Goal: Task Accomplishment & Management: Use online tool/utility

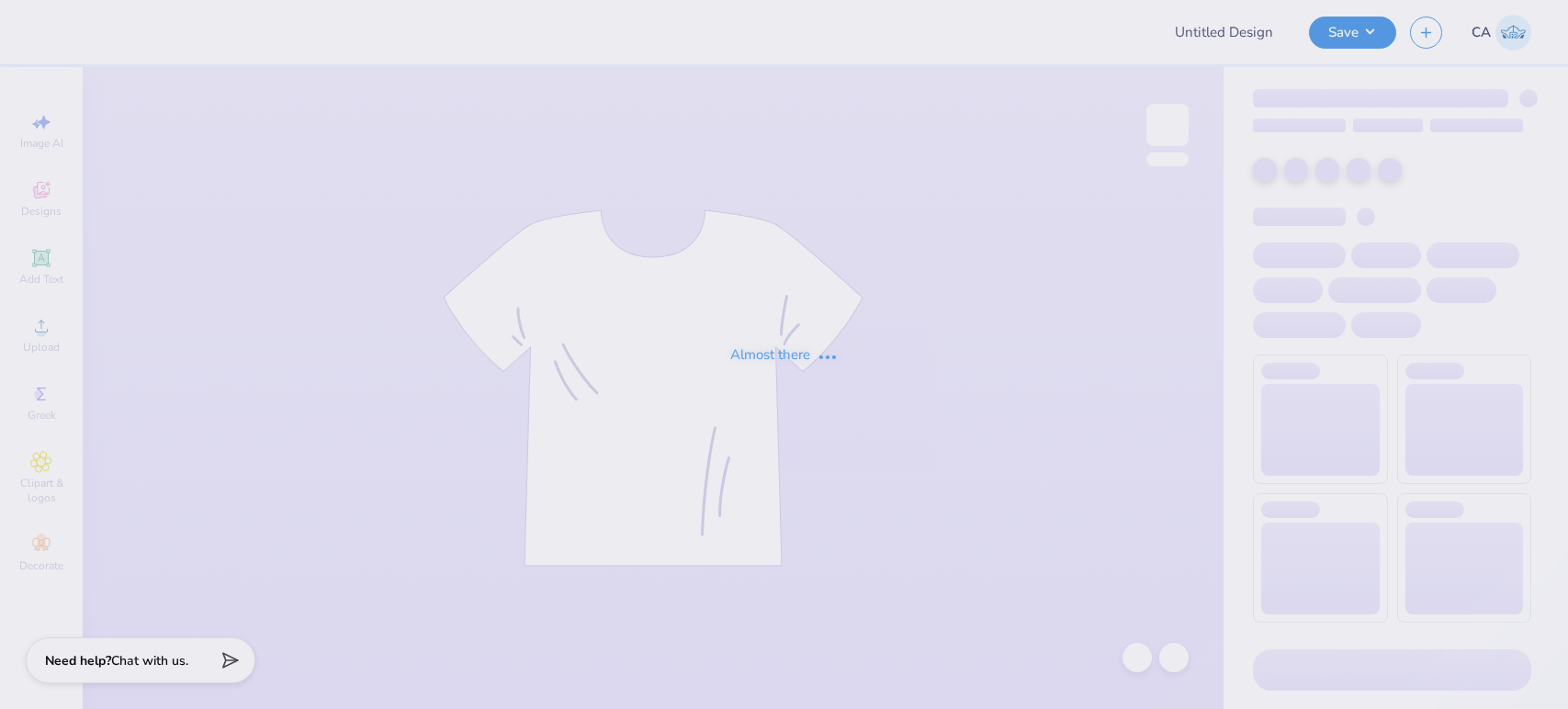
type input "FPS239845"
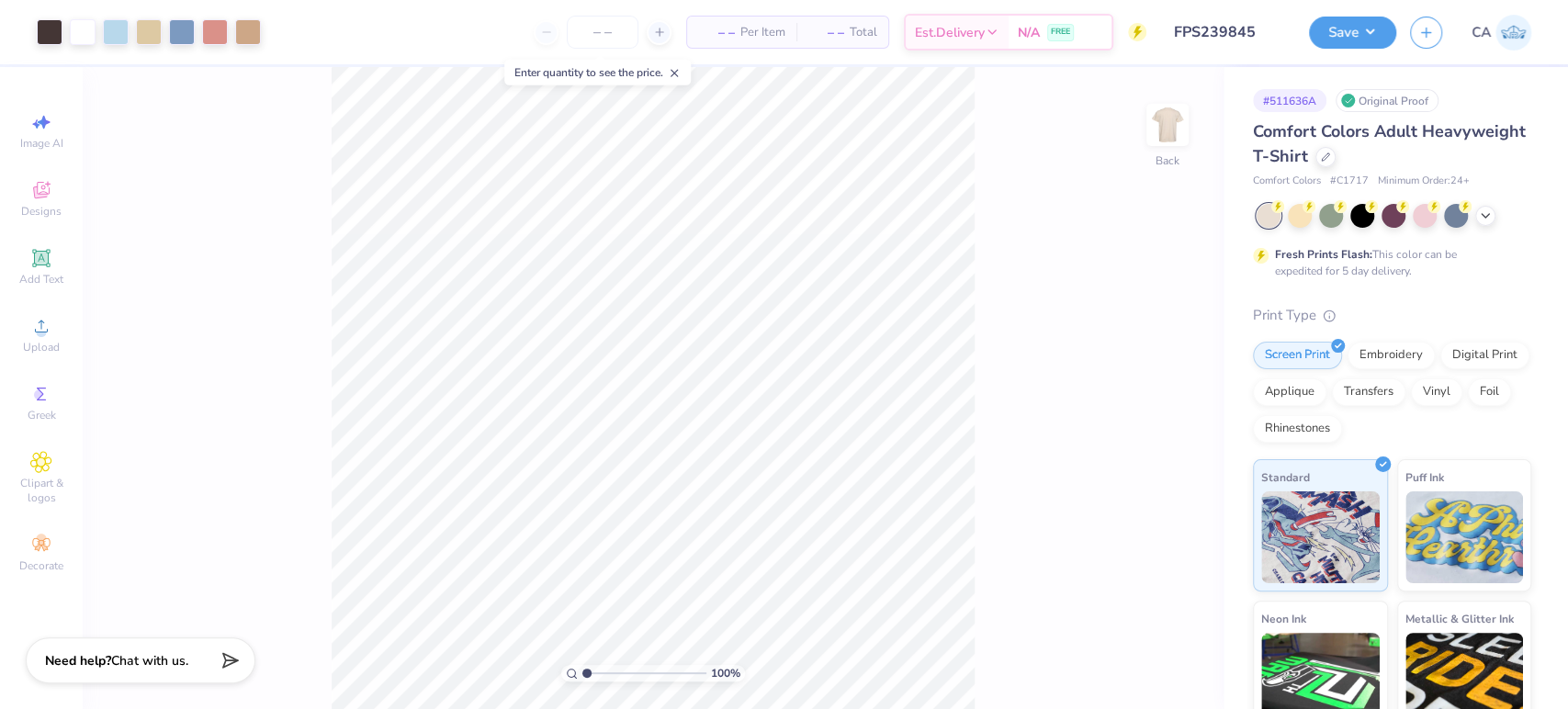
click at [609, 672] on input "range" at bounding box center [644, 673] width 124 height 16
click at [22, 329] on div "Upload" at bounding box center [41, 335] width 64 height 54
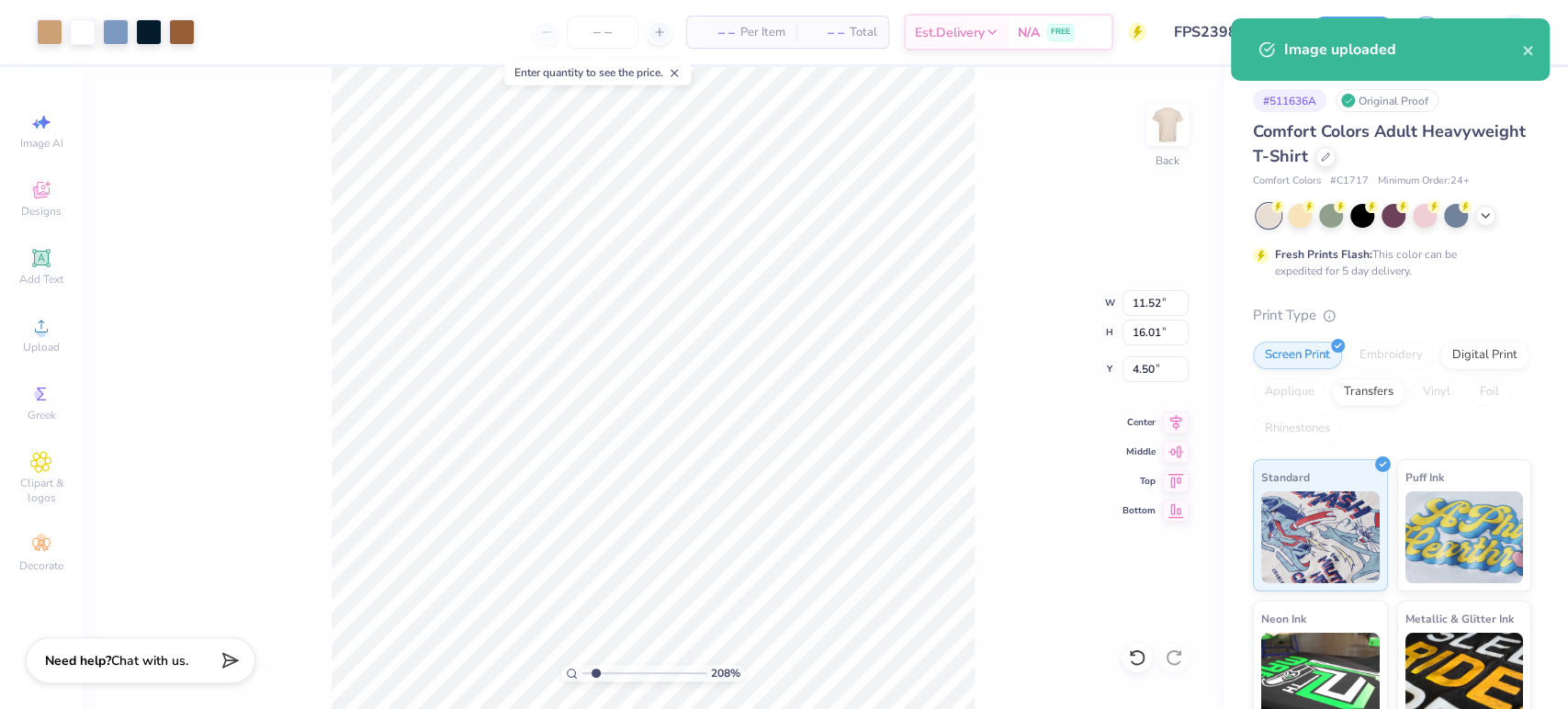
type input "1.68"
click at [595, 674] on input "range" at bounding box center [644, 673] width 124 height 16
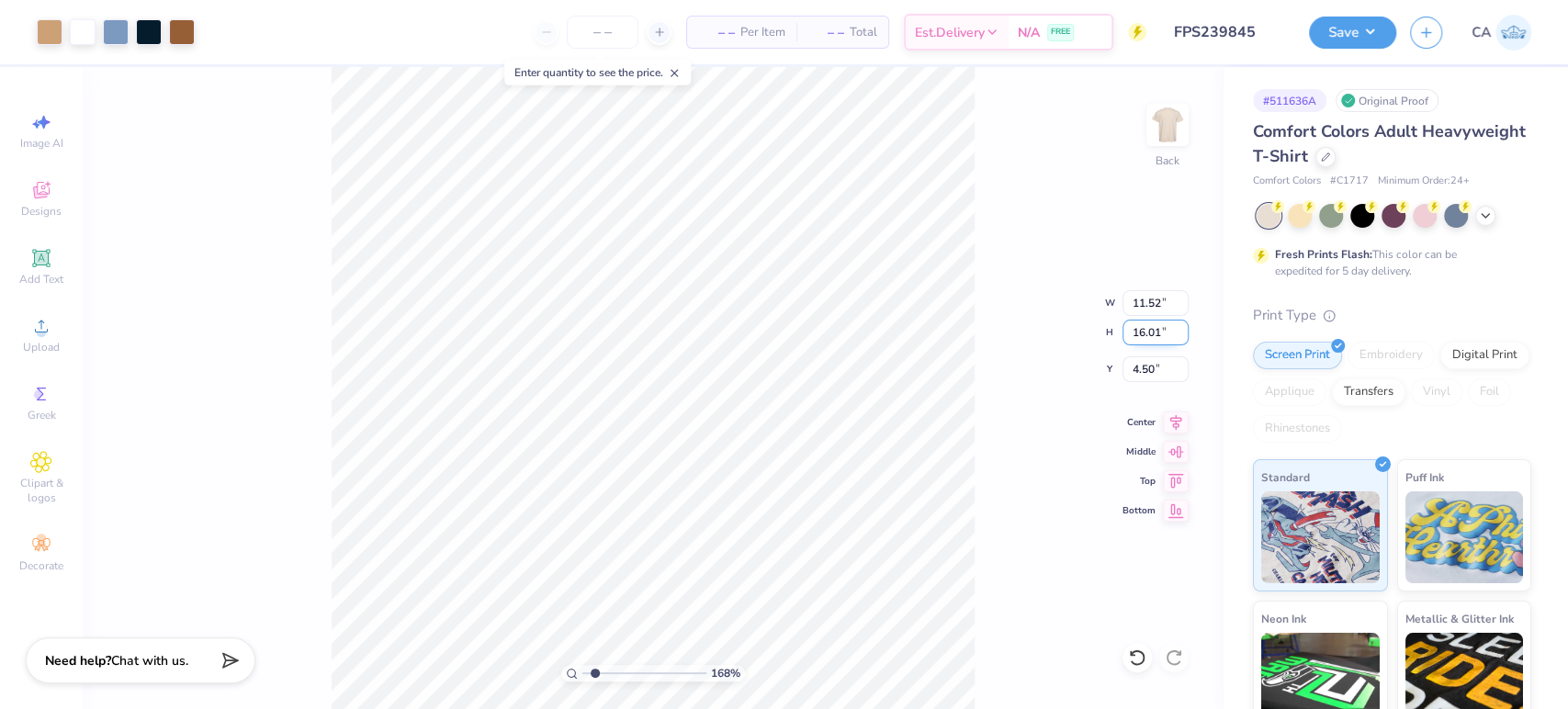
click at [1135, 330] on input "16.01" at bounding box center [1155, 332] width 66 height 26
type input "5"
type input "3.60"
type input "5.00"
click at [1161, 377] on input "10.00" at bounding box center [1155, 368] width 66 height 26
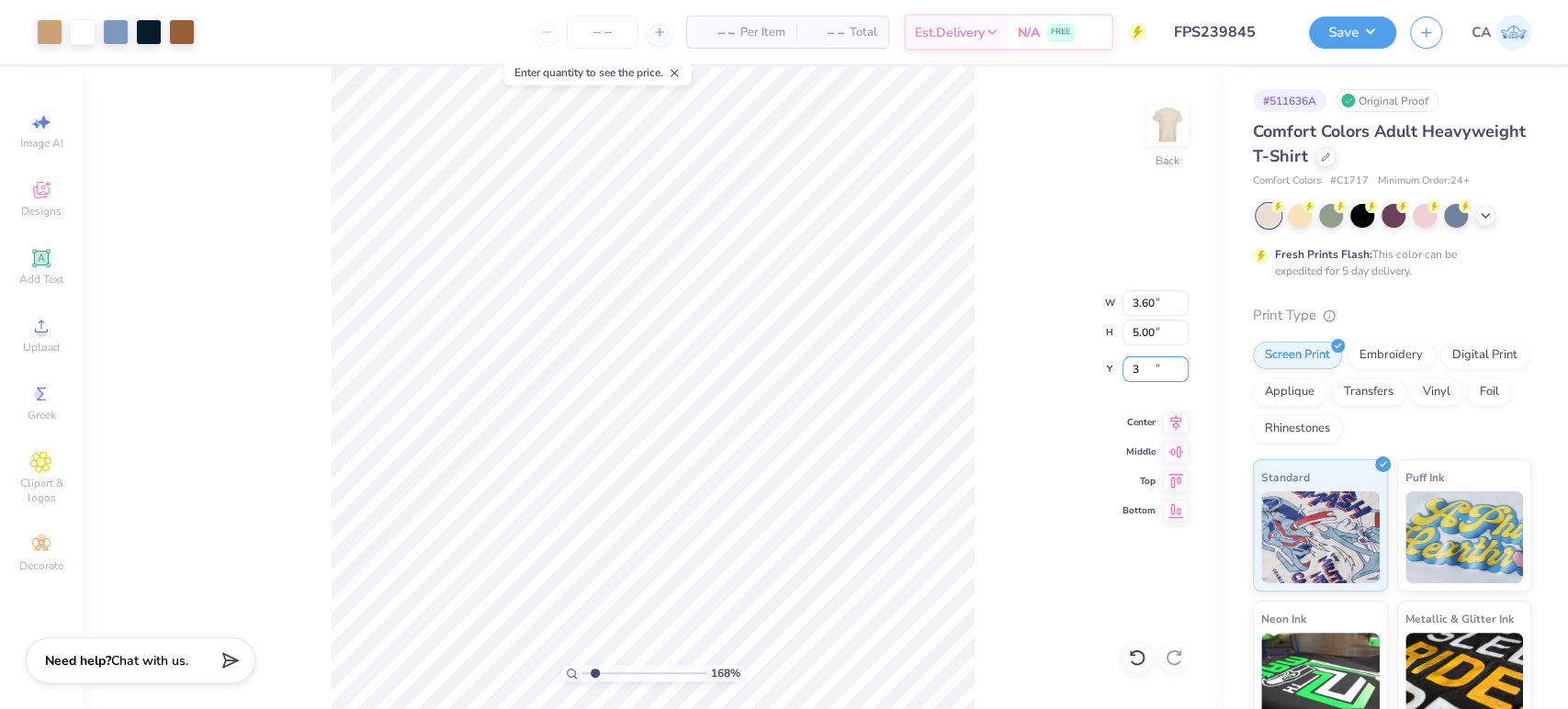
type input "3.00"
click at [1168, 424] on icon at bounding box center [1176, 419] width 26 height 22
click at [721, 688] on li "Send to Back" at bounding box center [743, 688] width 144 height 35
drag, startPoint x: 588, startPoint y: 678, endPoint x: 612, endPoint y: 667, distance: 26.4
type input "3.07"
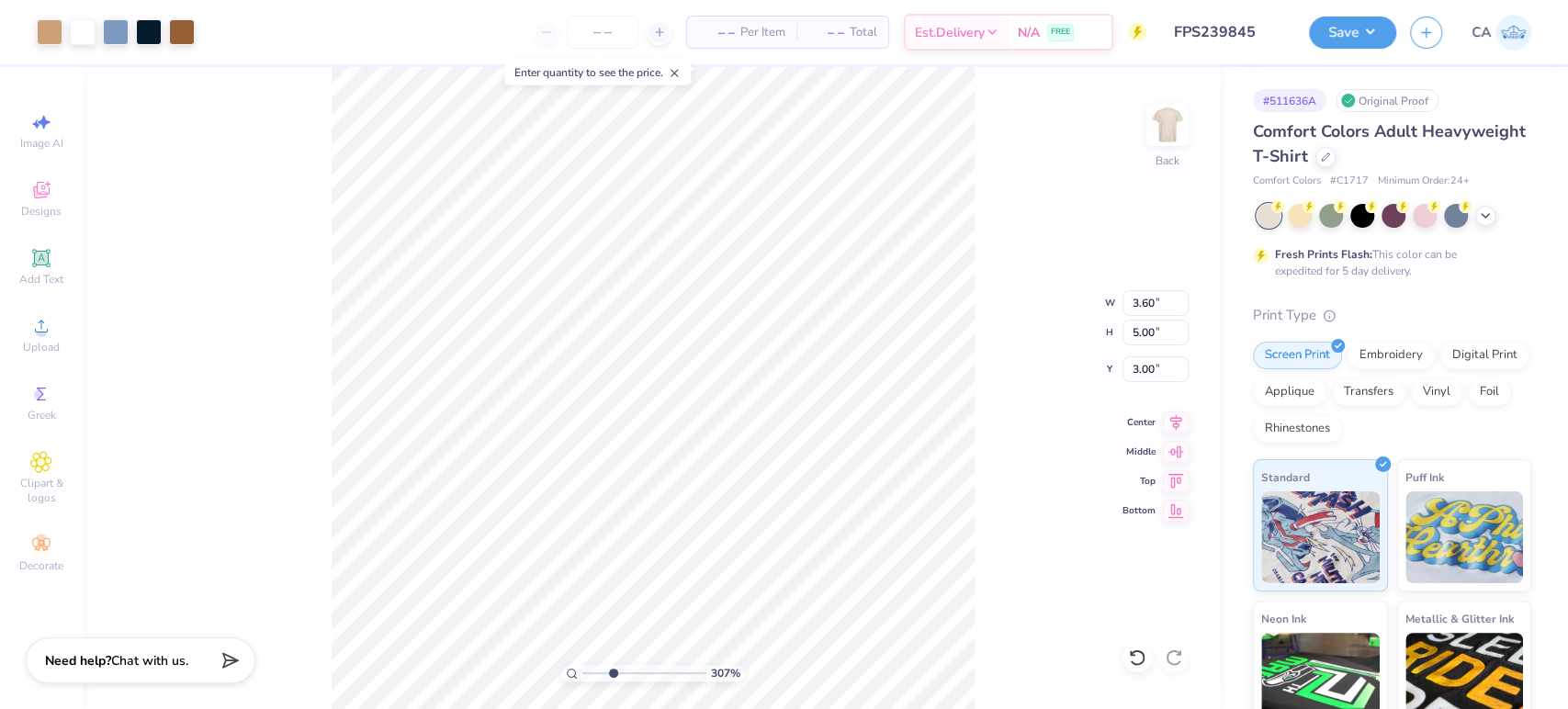
click at [612, 667] on input "range" at bounding box center [644, 673] width 124 height 16
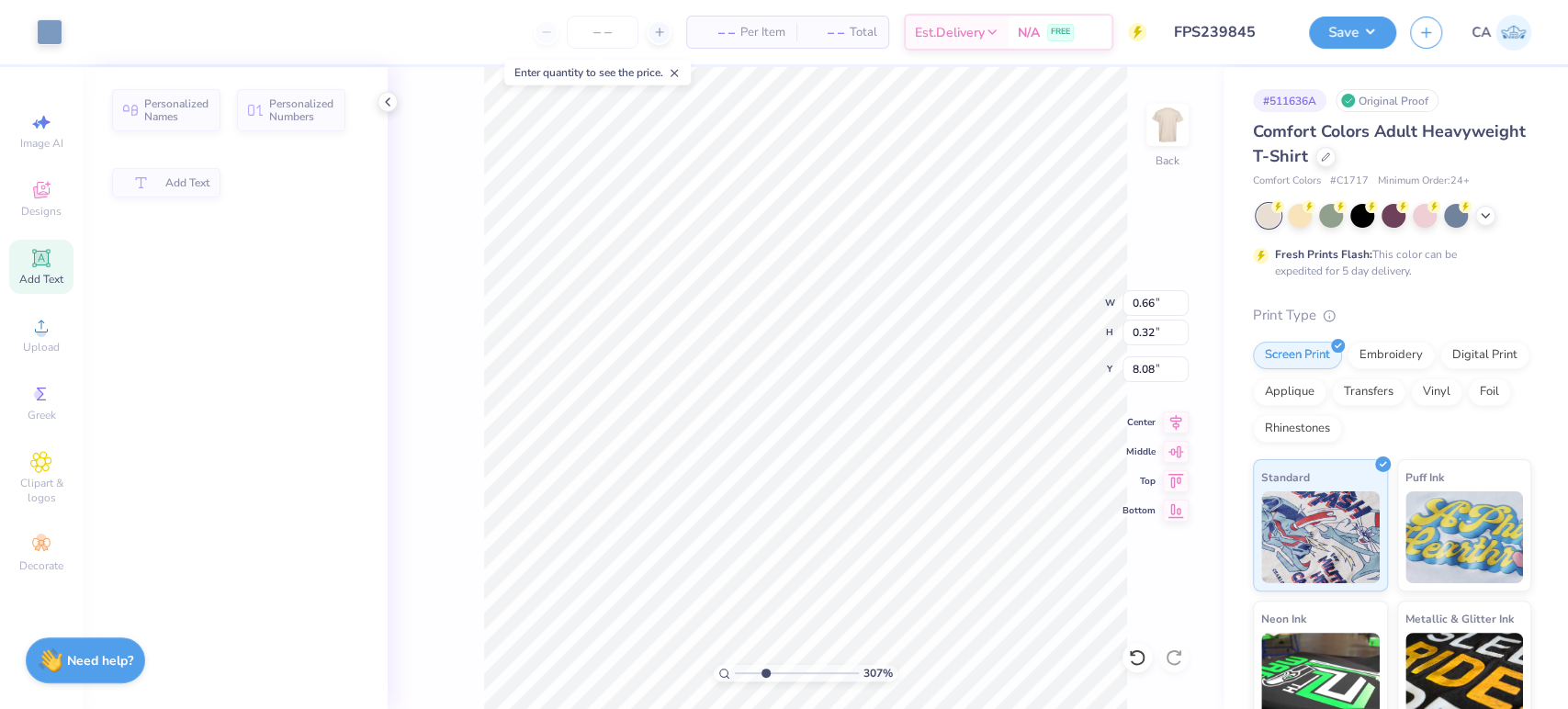
type input "0.66"
type input "0.32"
type input "8.08"
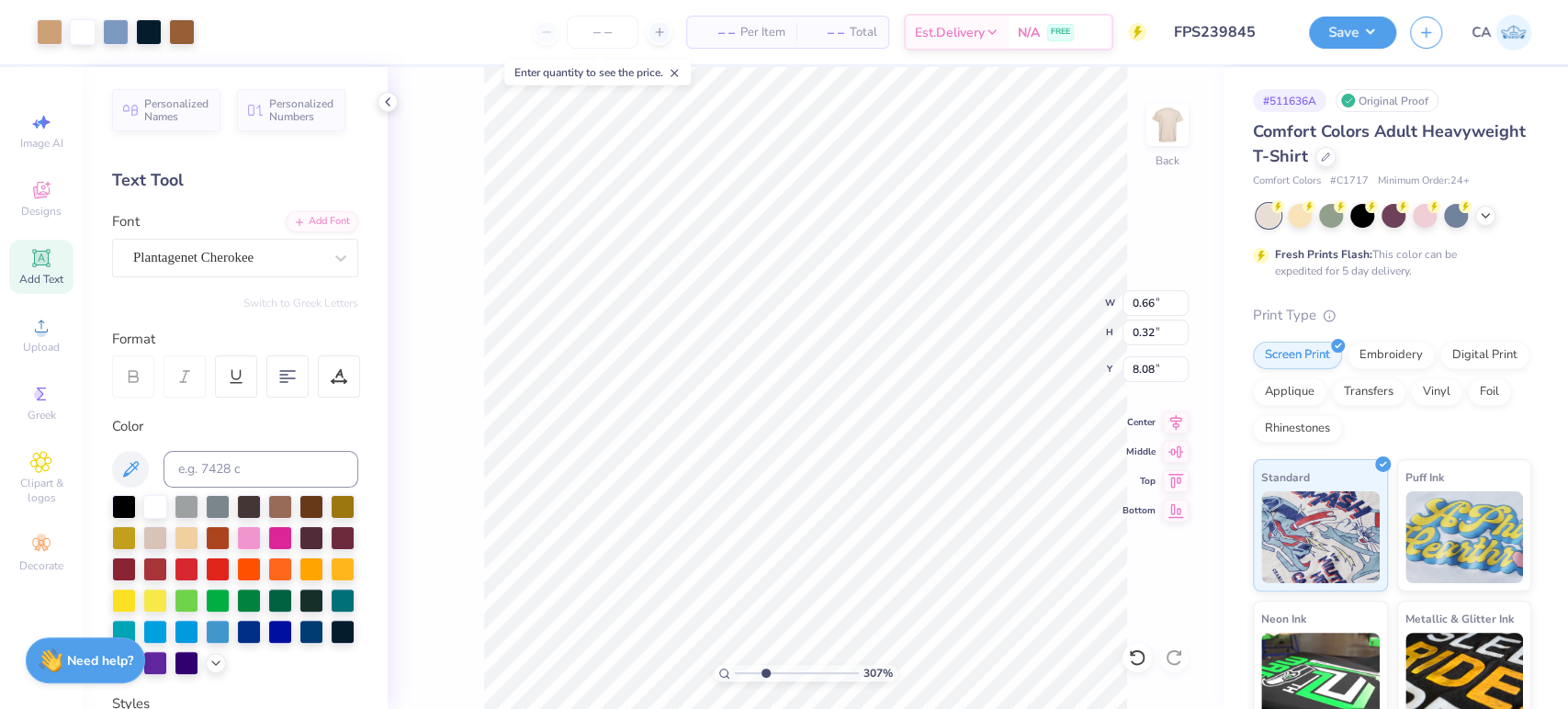
type input "3.60"
type input "5.00"
type input "3.00"
type input "0.66"
type input "0.32"
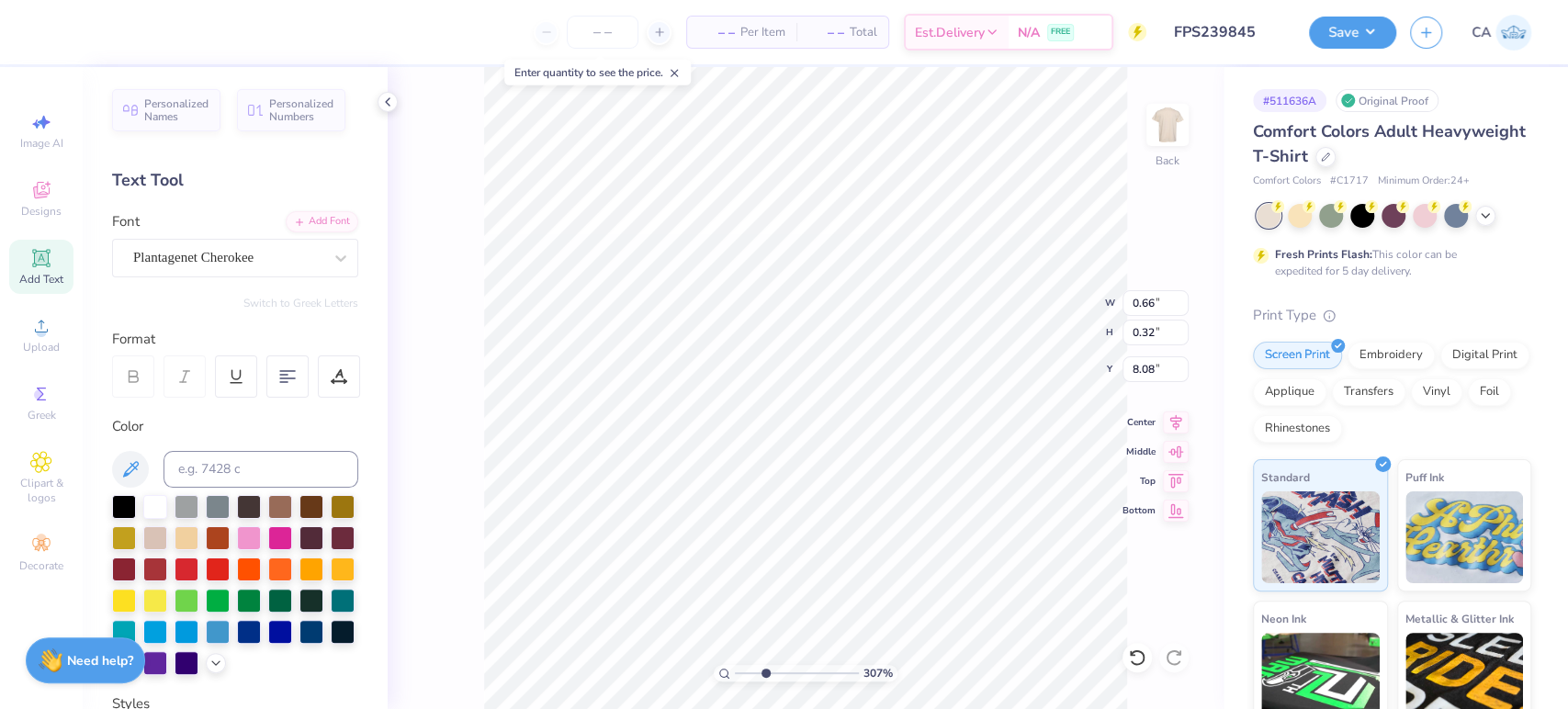
type input "6.48"
type input "8.13"
type input "3.60"
type input "5.00"
type input "3.00"
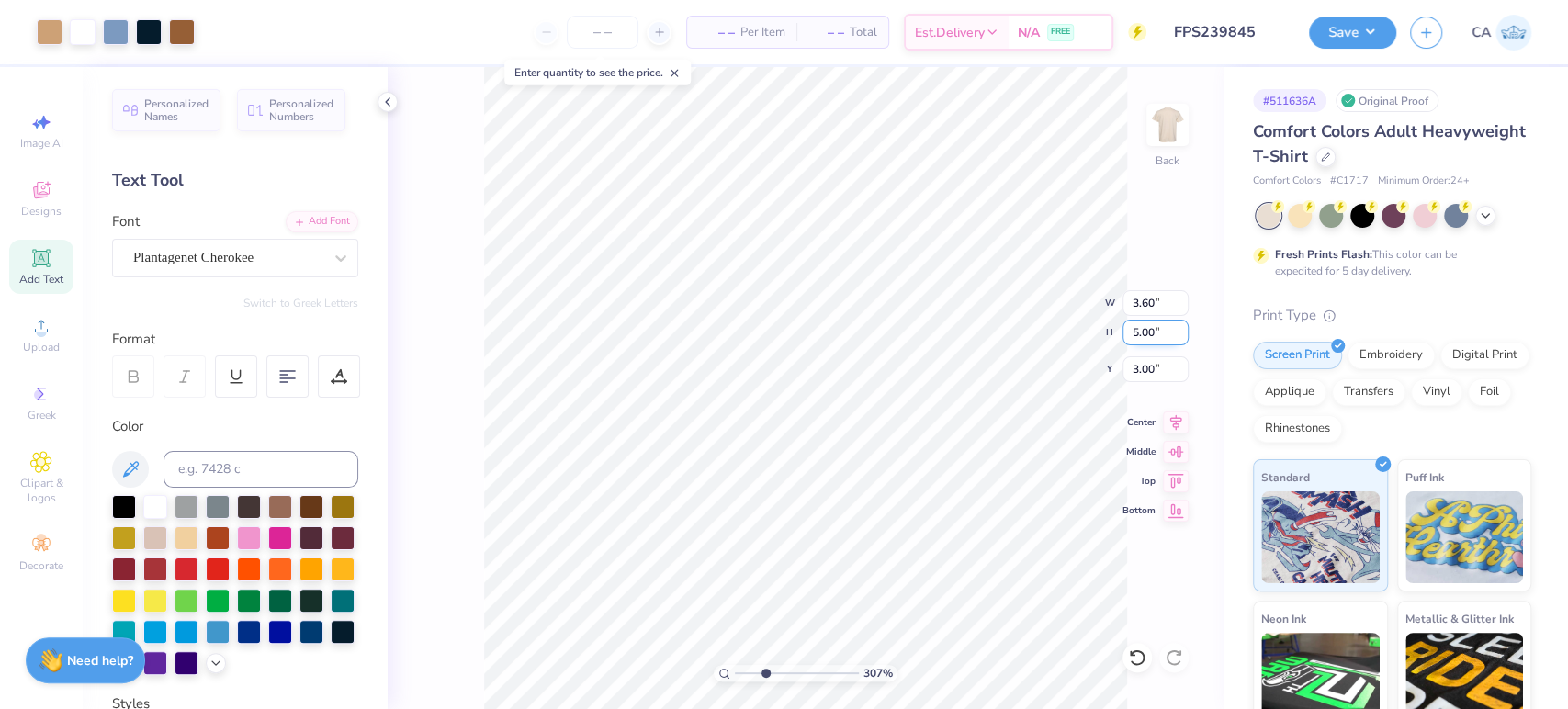
type input "4.58"
type input "6.37"
type input "1.63"
click at [1148, 334] on input "6.37" at bounding box center [1155, 332] width 66 height 26
type input "7"
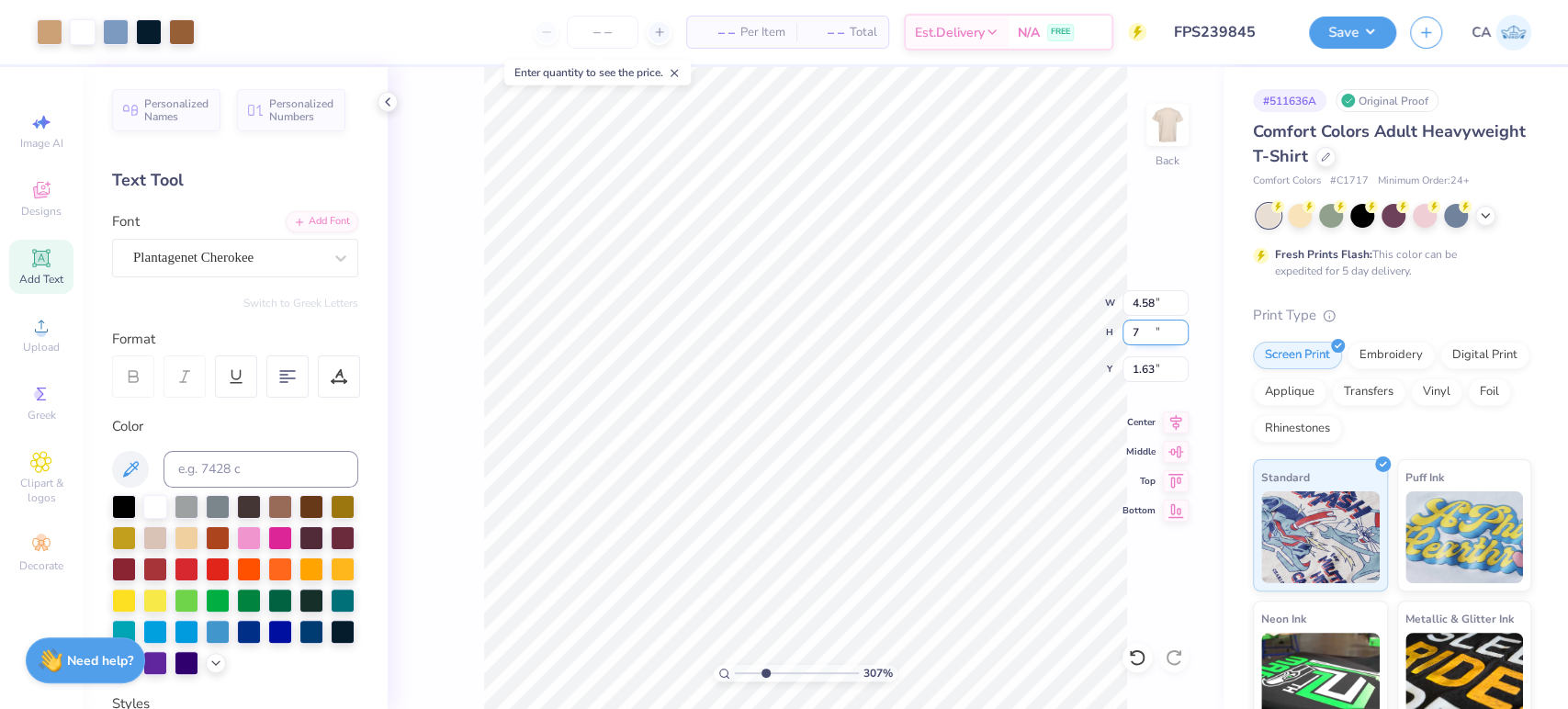
type input "5.04"
type input "7.00"
type input "1.32"
click at [1157, 365] on input "1.32" at bounding box center [1155, 368] width 66 height 26
type input "0.66"
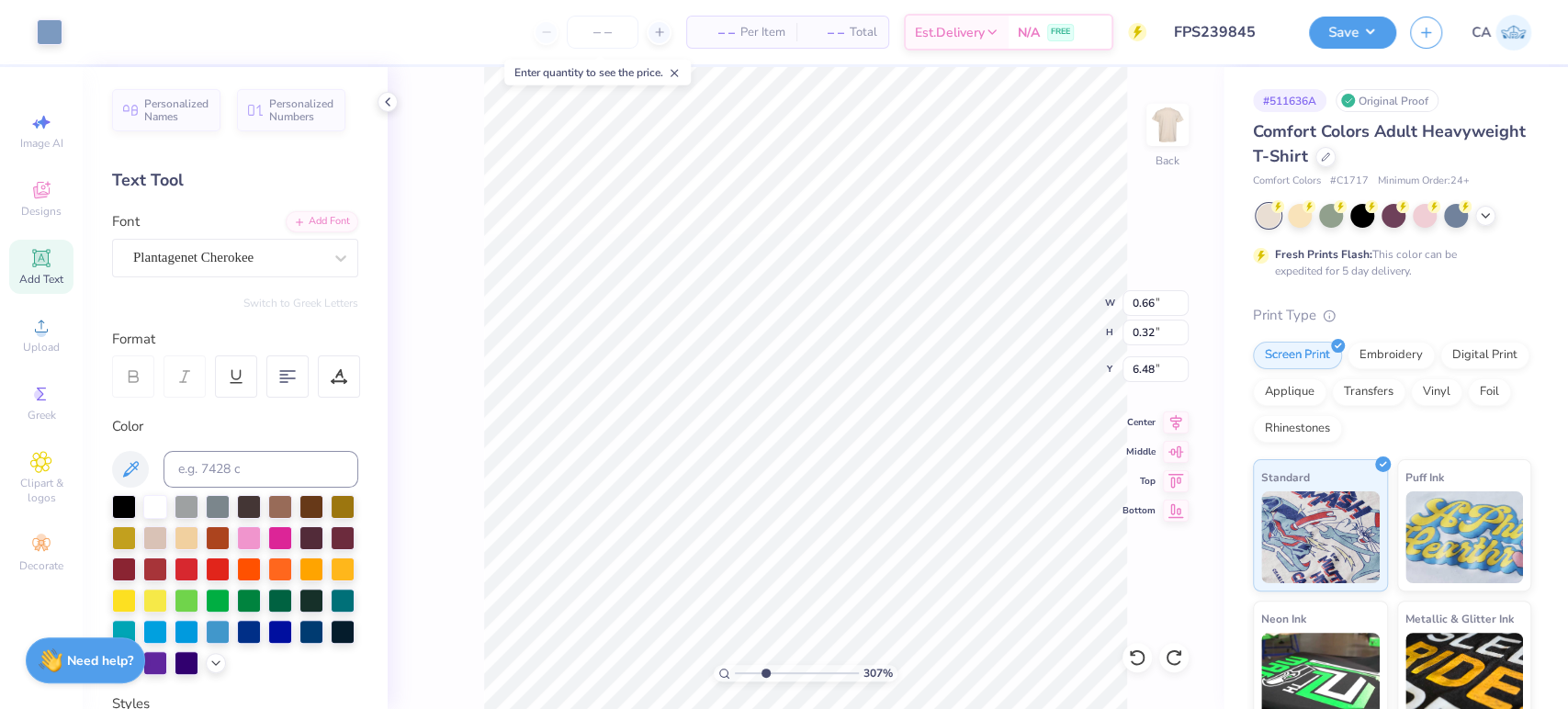
type input "0.32"
type input "6.48"
type input "5.04"
type input "7.00"
type input "1.32"
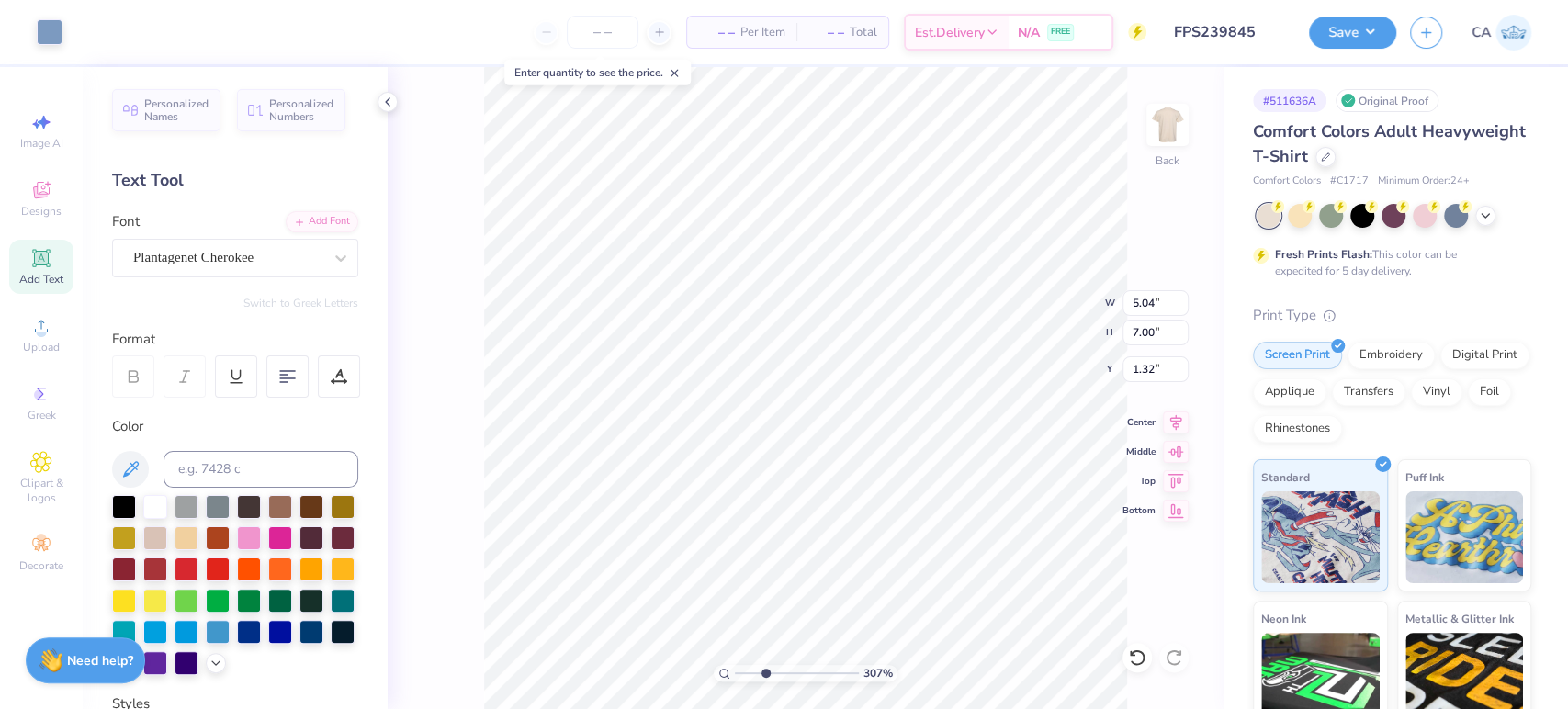
type input "0.66"
type input "0.32"
type input "6.48"
type input "1.43"
type input "0.70"
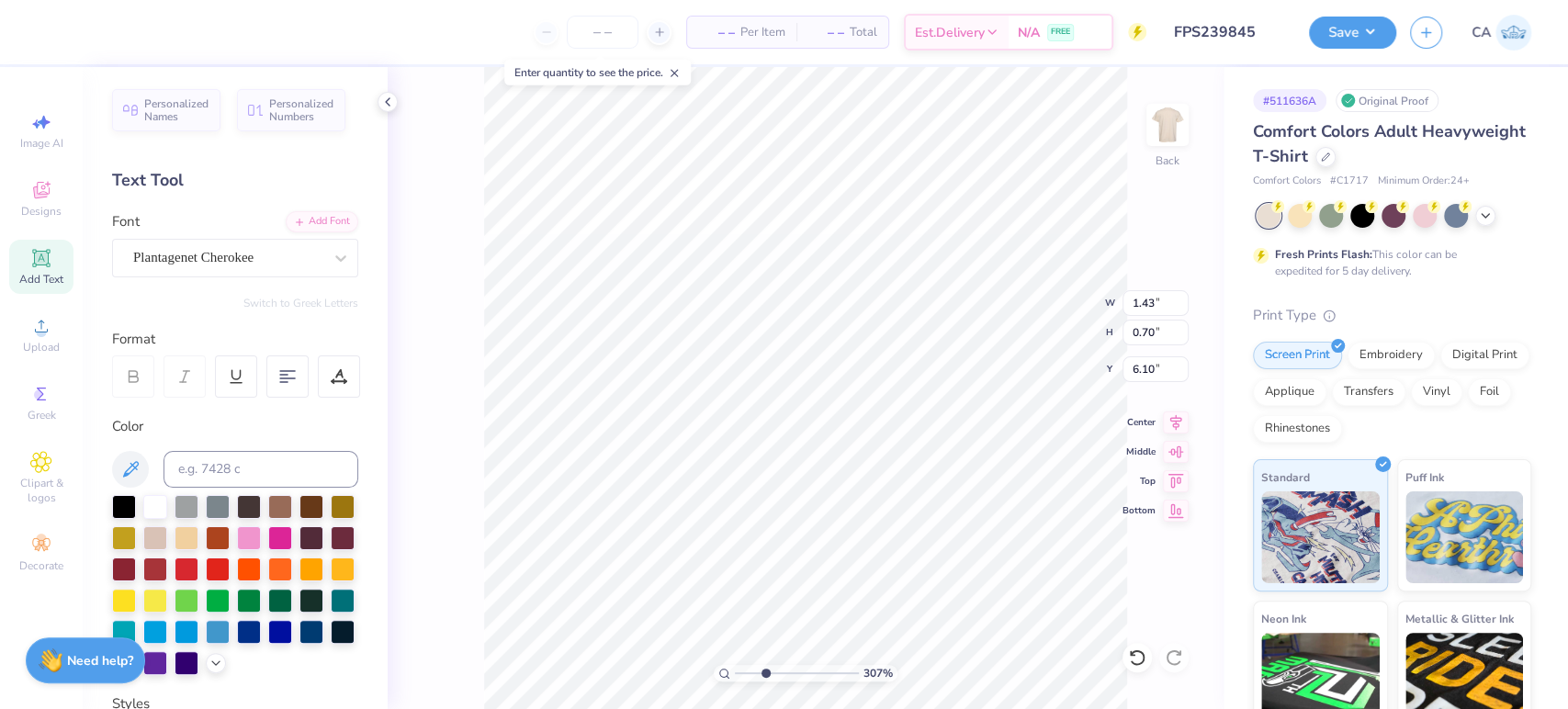
type input "6.07"
type input "1.36"
type input "0.66"
type input "6.10"
type input "5.04"
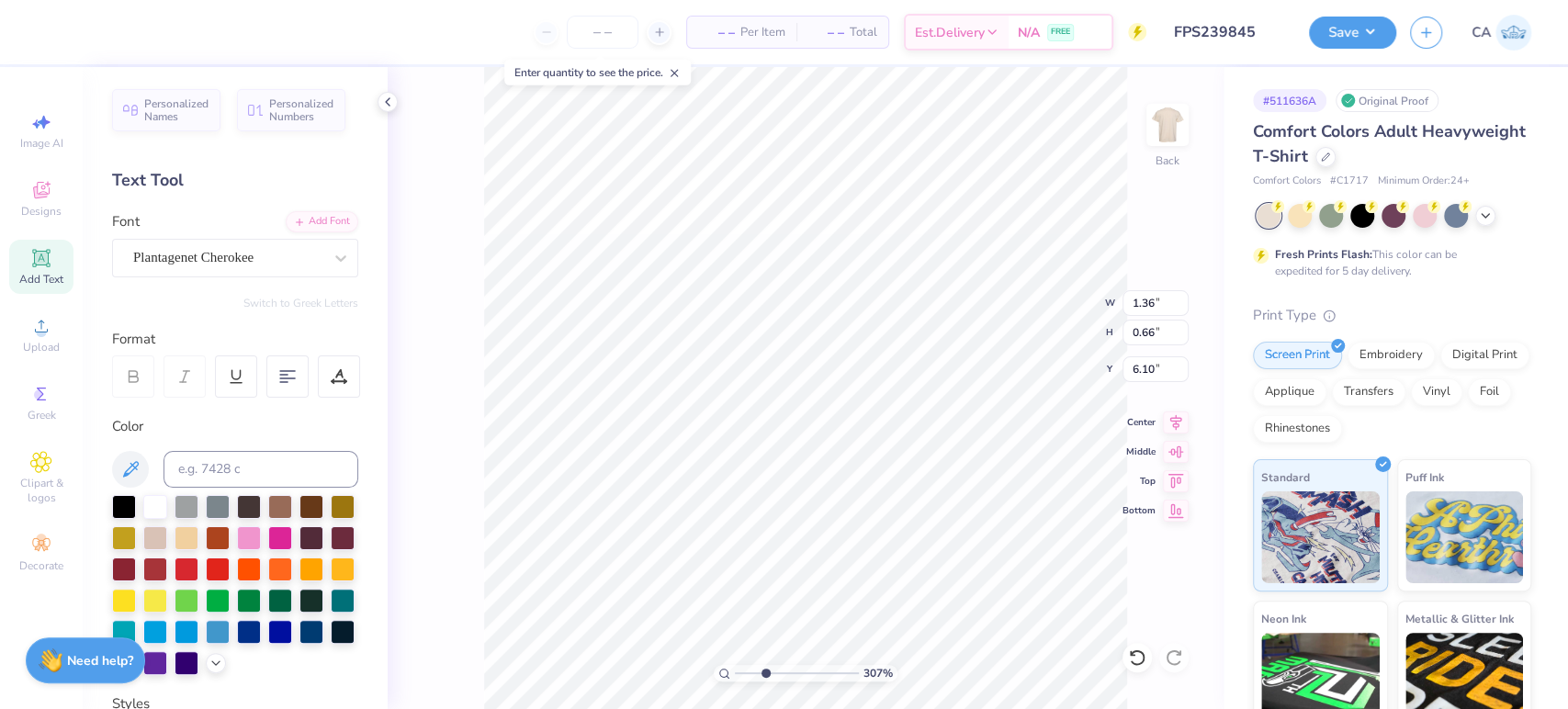
type input "7.00"
type input "1.17"
type input "3.13"
type input "0.60"
type input "8.27"
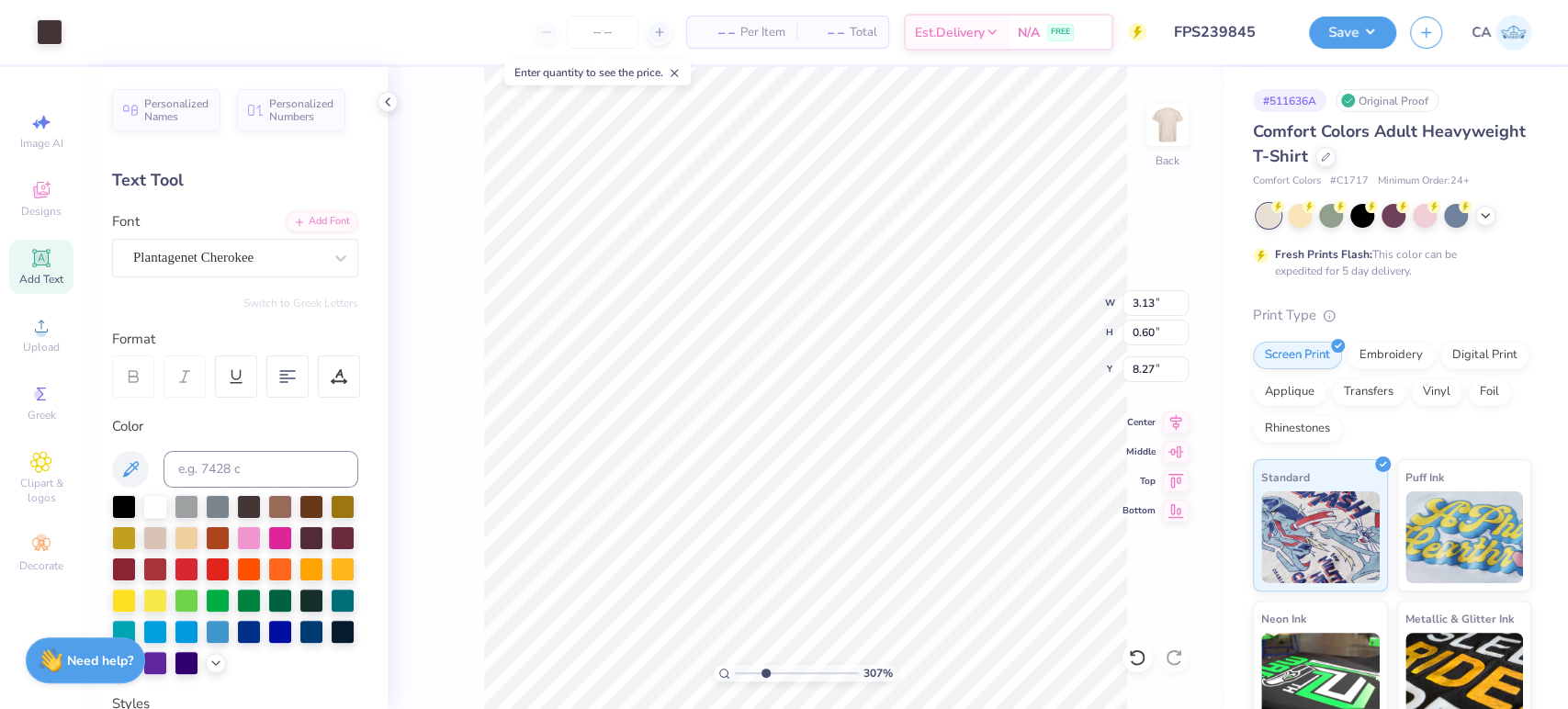
type input "4.15"
type input "0.79"
type input "8.28"
type input "1.43"
click at [744, 672] on input "range" at bounding box center [796, 673] width 124 height 16
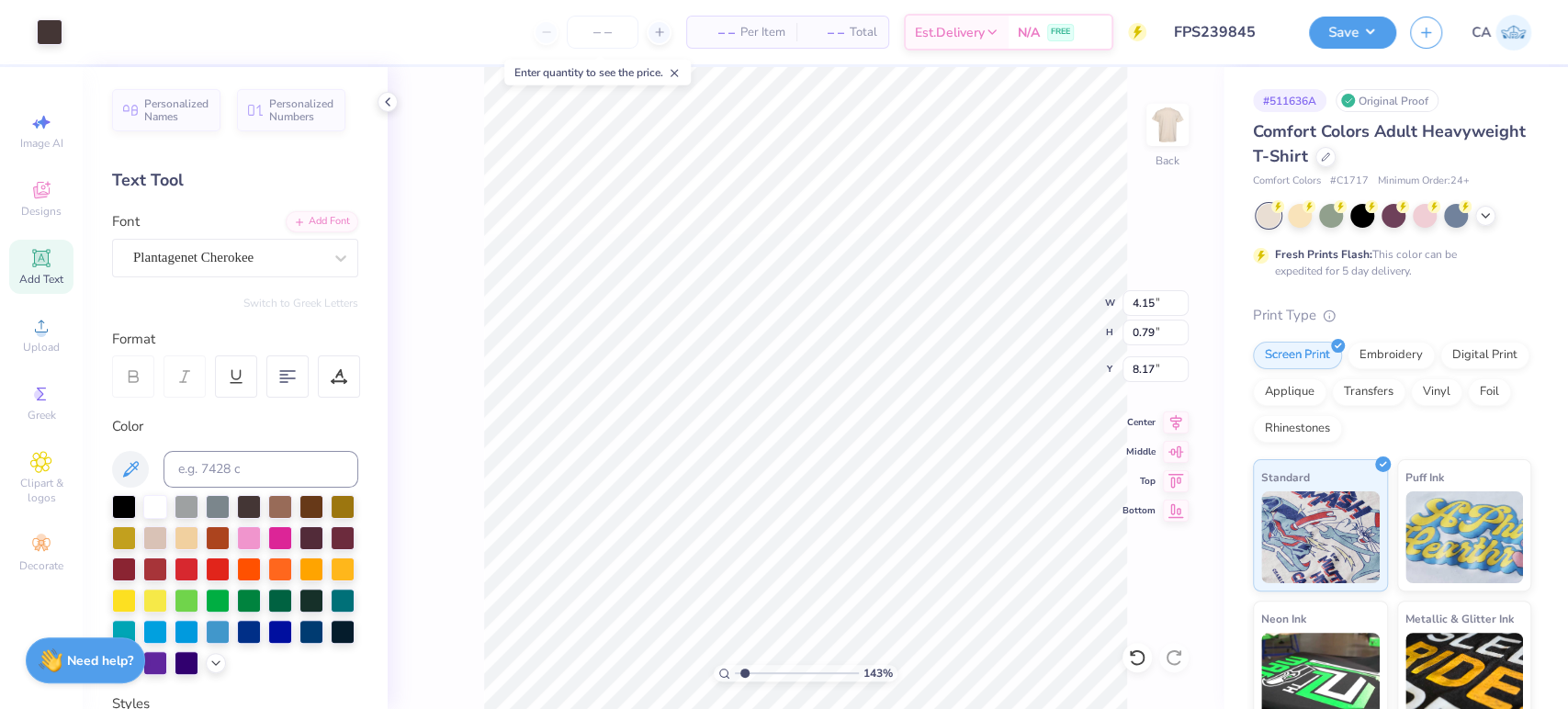
type input "8.17"
type input "5.95"
type input "1.14"
type input "8.17"
click at [1135, 333] on input "8.14" at bounding box center [1155, 332] width 66 height 26
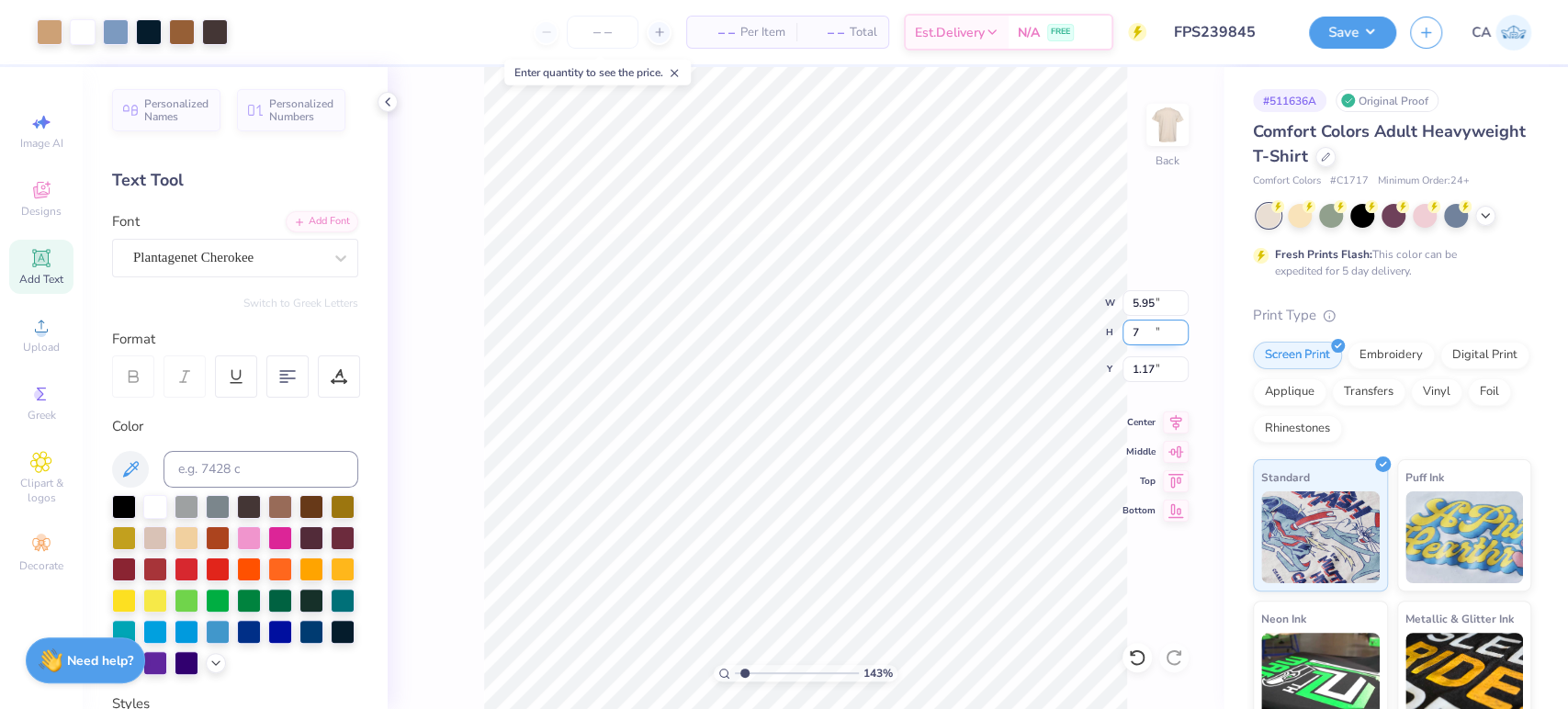
type input "7"
type input "5.12"
type input "7.00"
click at [1161, 380] on input "1.73" at bounding box center [1155, 368] width 66 height 26
type input "3.00"
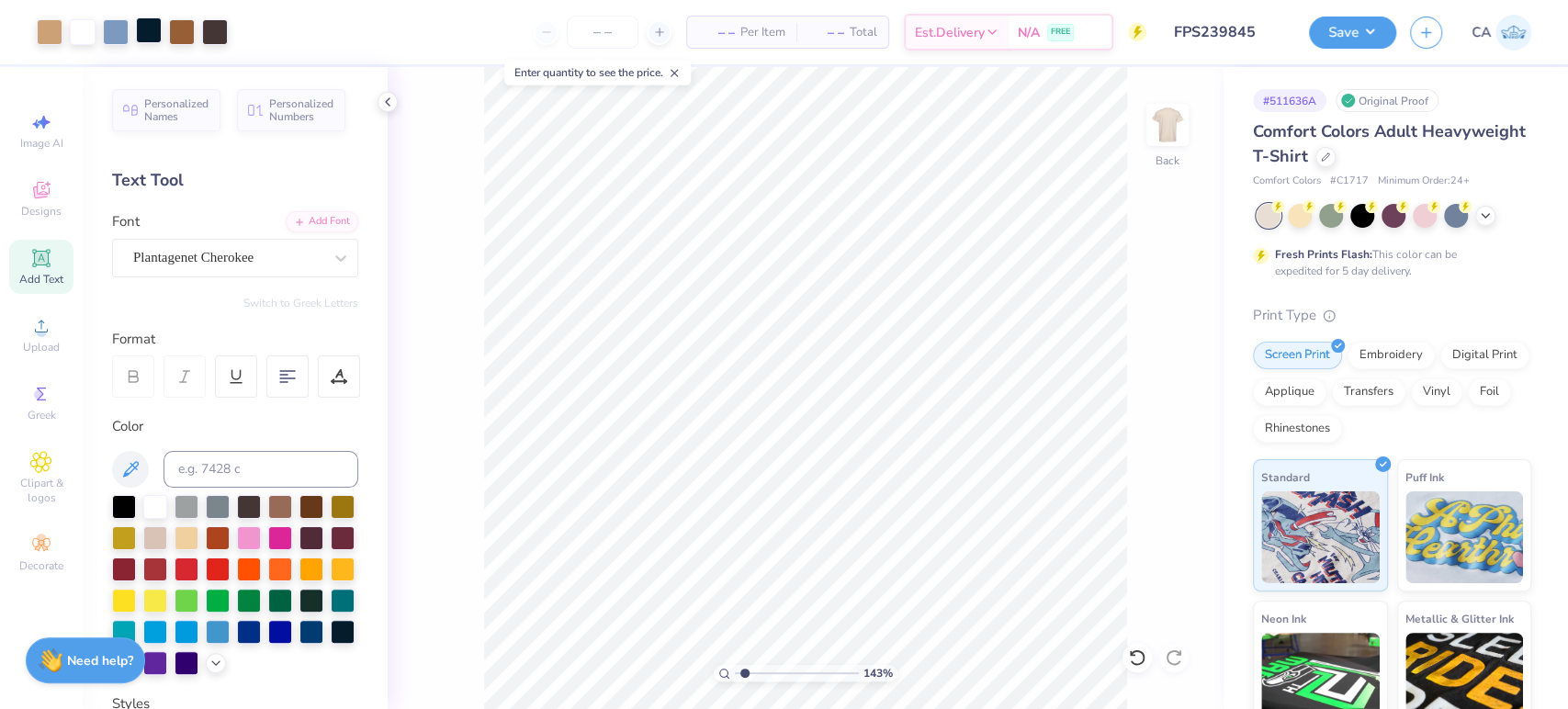
click at [144, 26] on div at bounding box center [149, 30] width 26 height 26
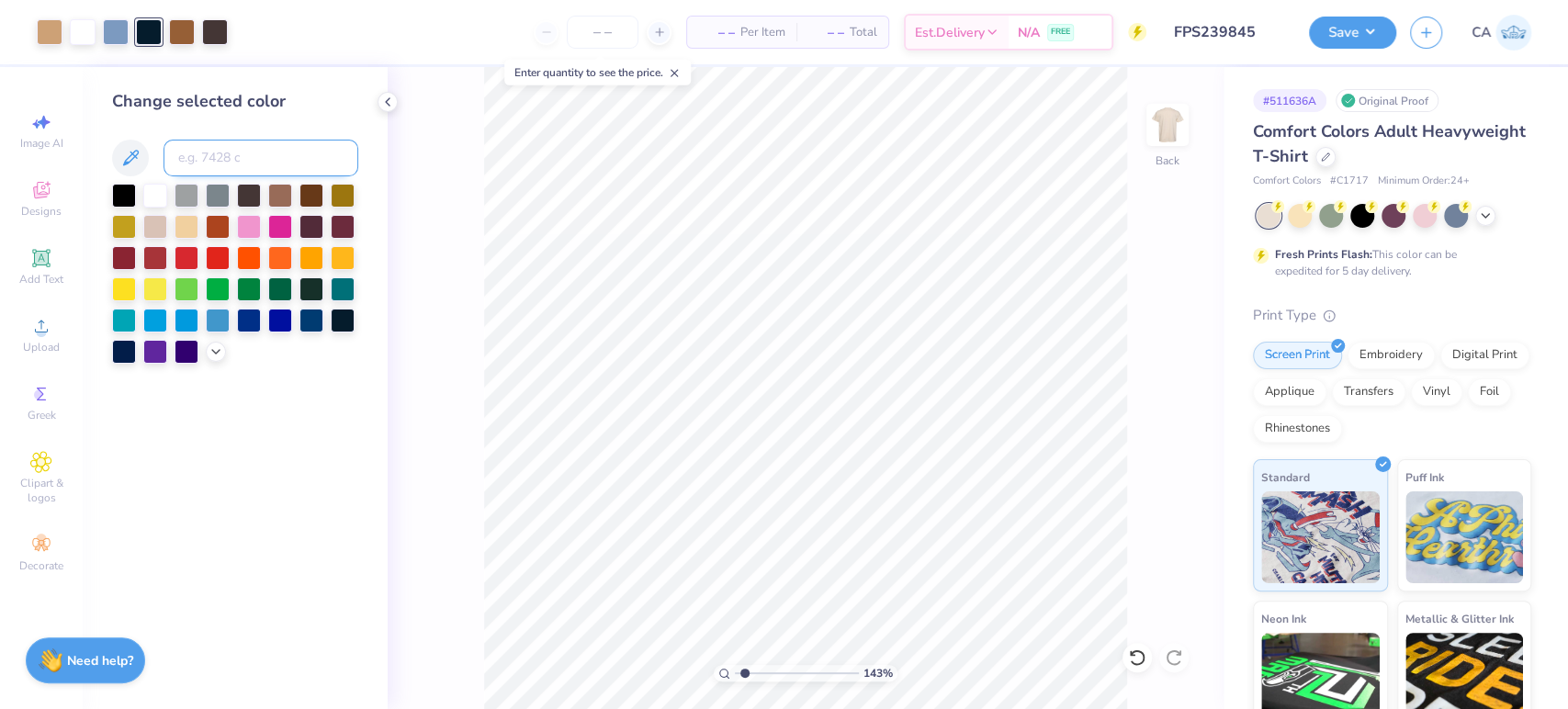
click at [204, 152] on input at bounding box center [260, 158] width 195 height 36
type input "439"
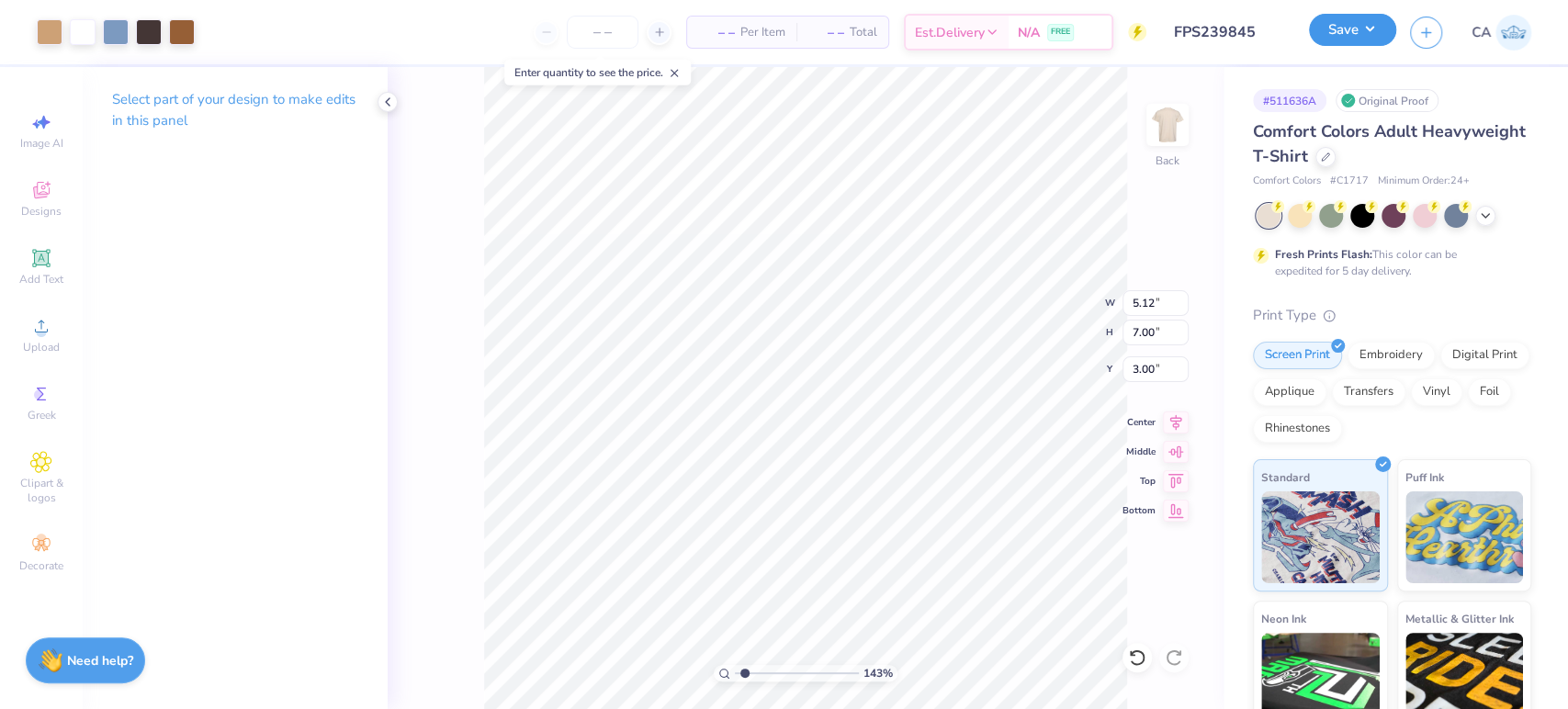
click at [1360, 33] on button "Save" at bounding box center [1352, 30] width 87 height 33
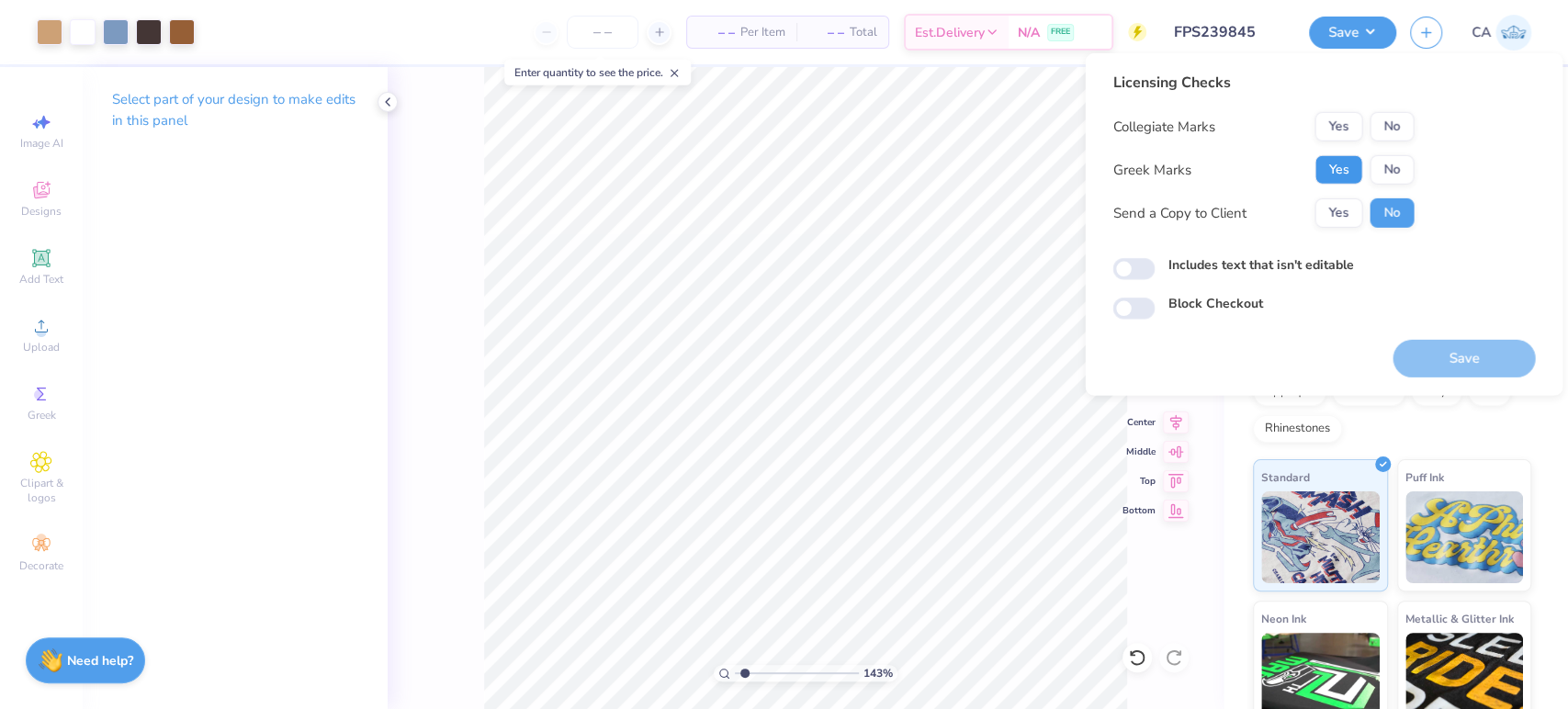
click at [1352, 172] on button "Yes" at bounding box center [1339, 170] width 48 height 30
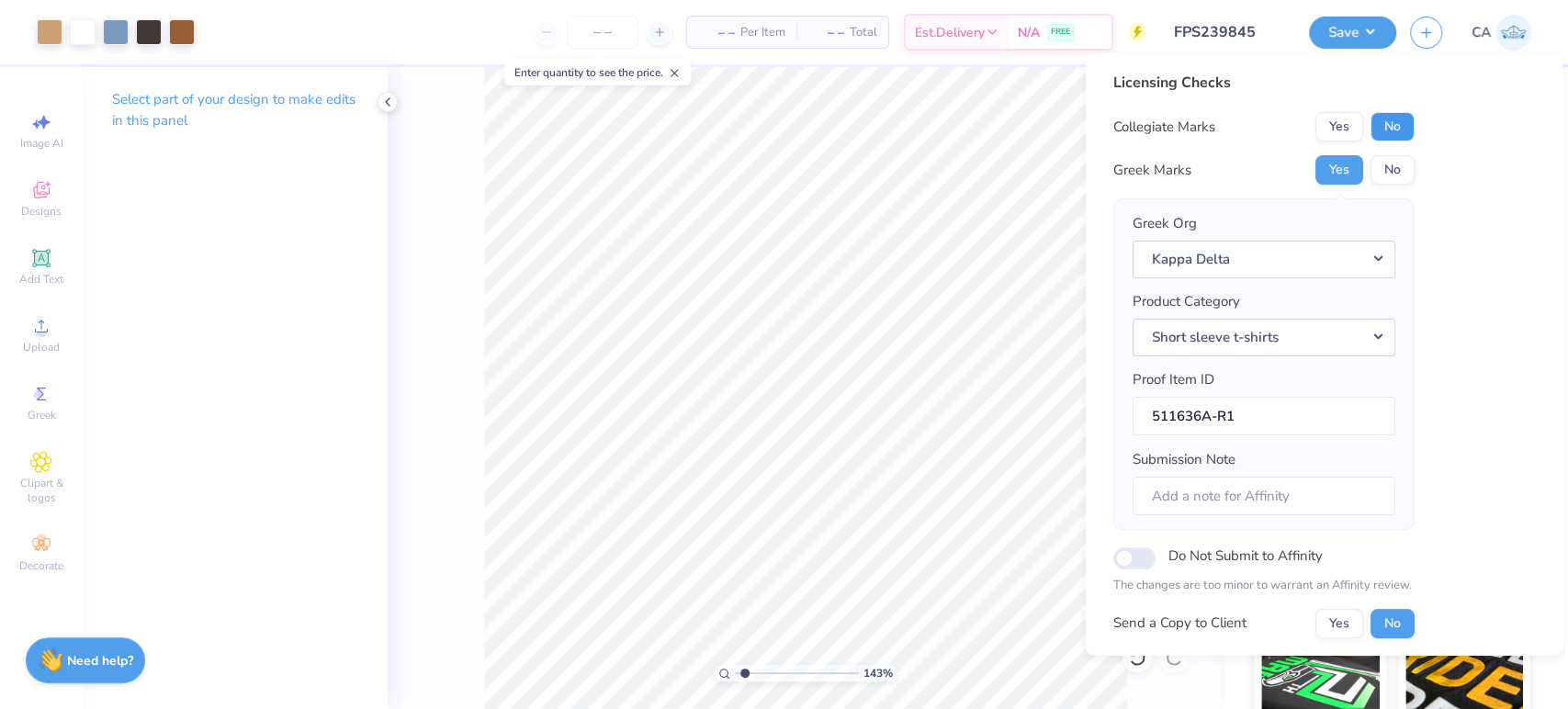
click at [1409, 122] on button "No" at bounding box center [1391, 127] width 44 height 30
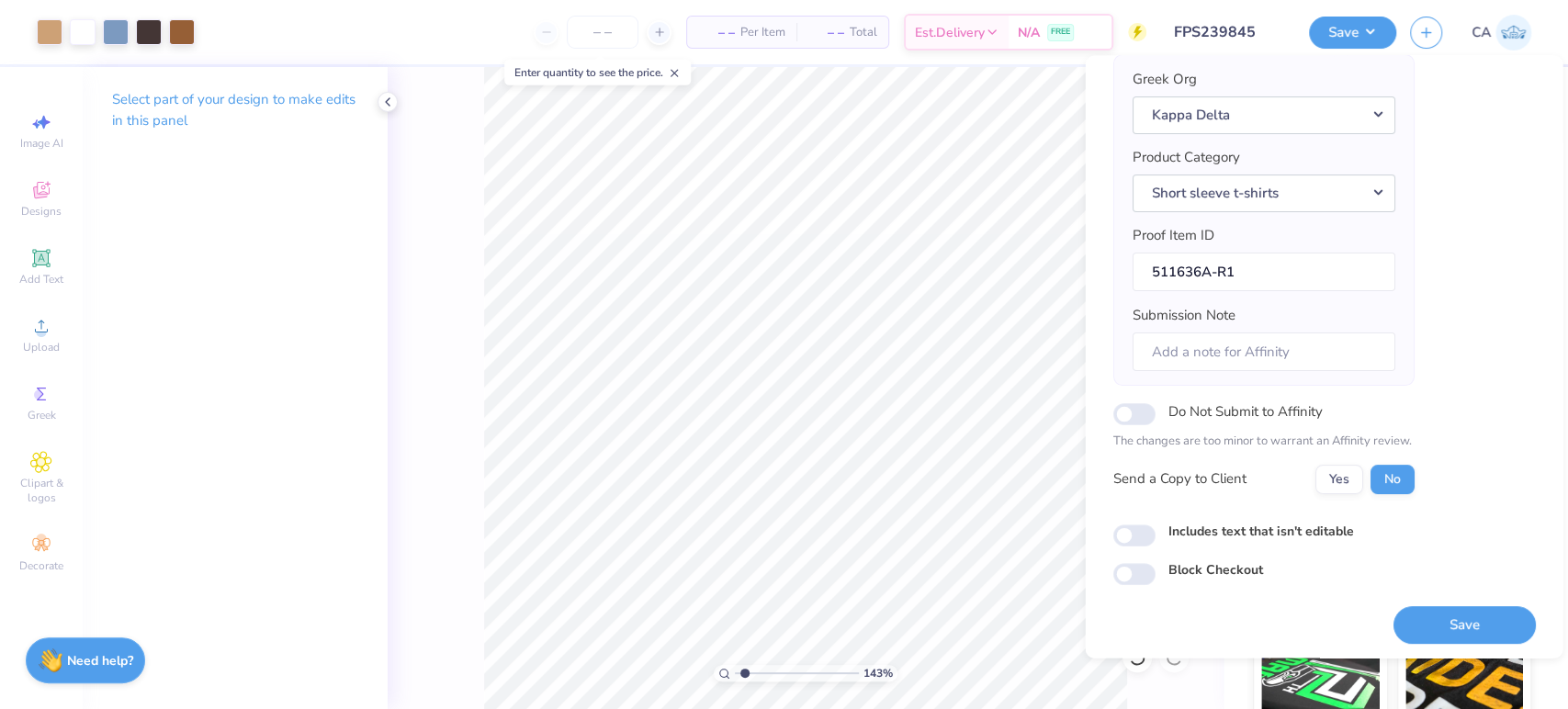
scroll to position [147, 0]
click at [1427, 626] on button "Save" at bounding box center [1463, 624] width 142 height 37
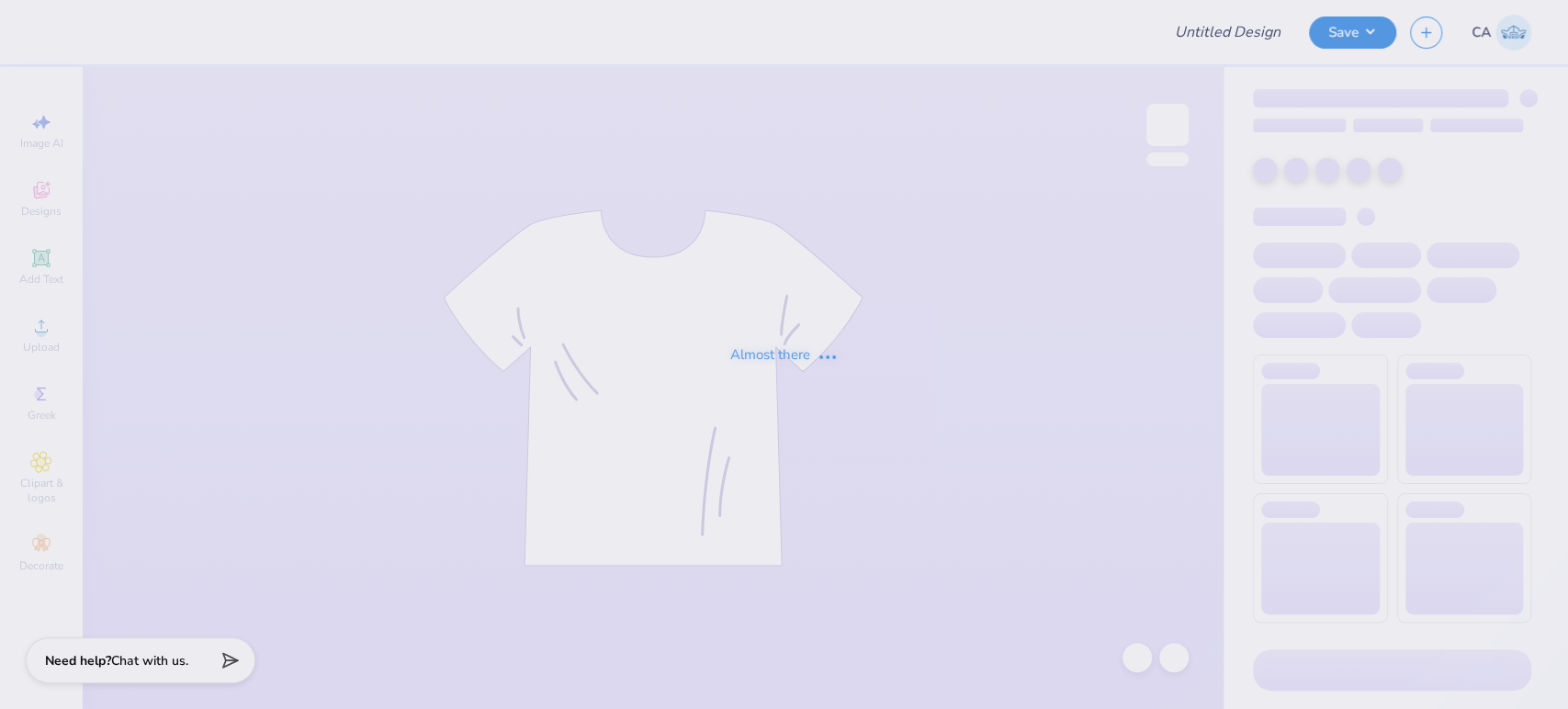
type input "FPS239880"
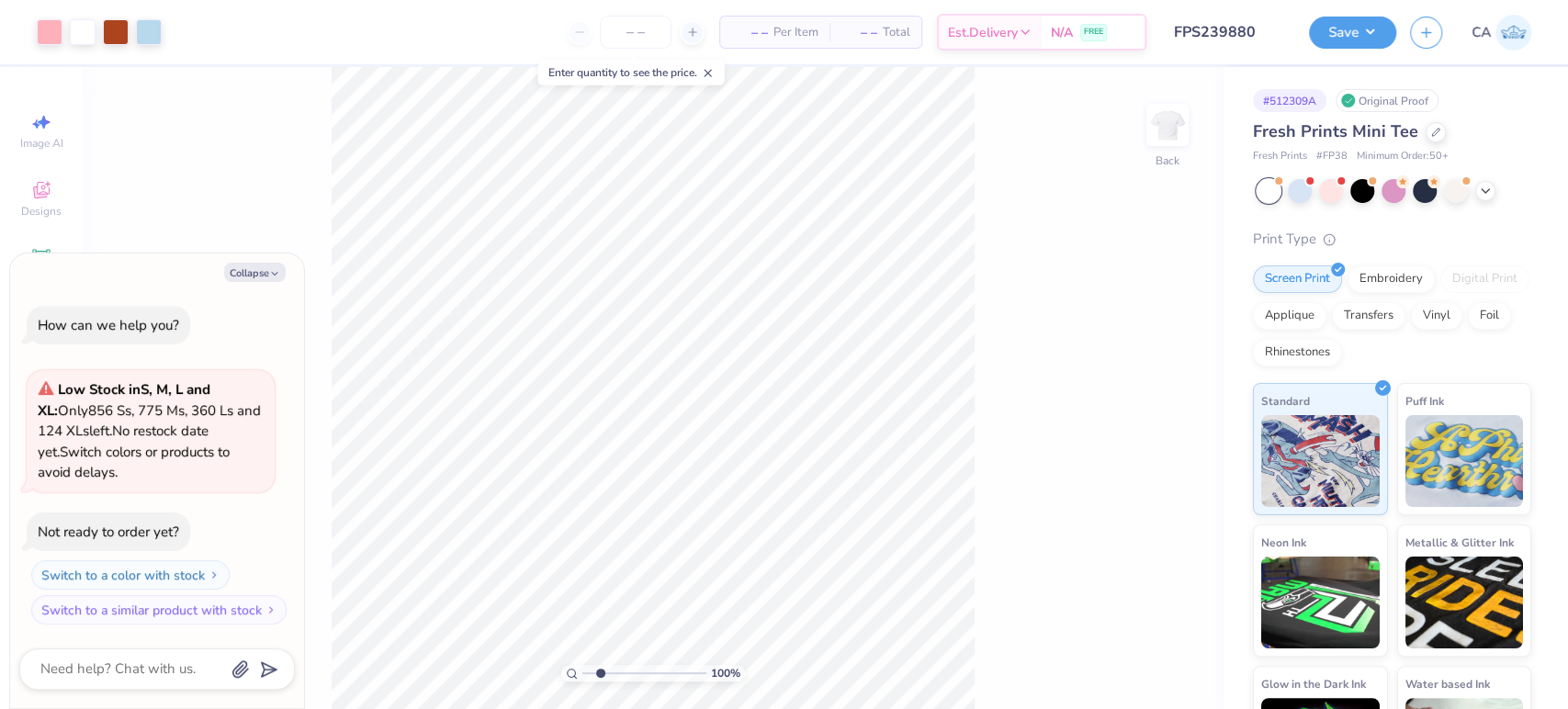
click at [600, 674] on input "range" at bounding box center [644, 673] width 124 height 16
type input "2.41"
click at [604, 674] on input "range" at bounding box center [644, 673] width 124 height 16
click at [53, 28] on div at bounding box center [49, 30] width 26 height 26
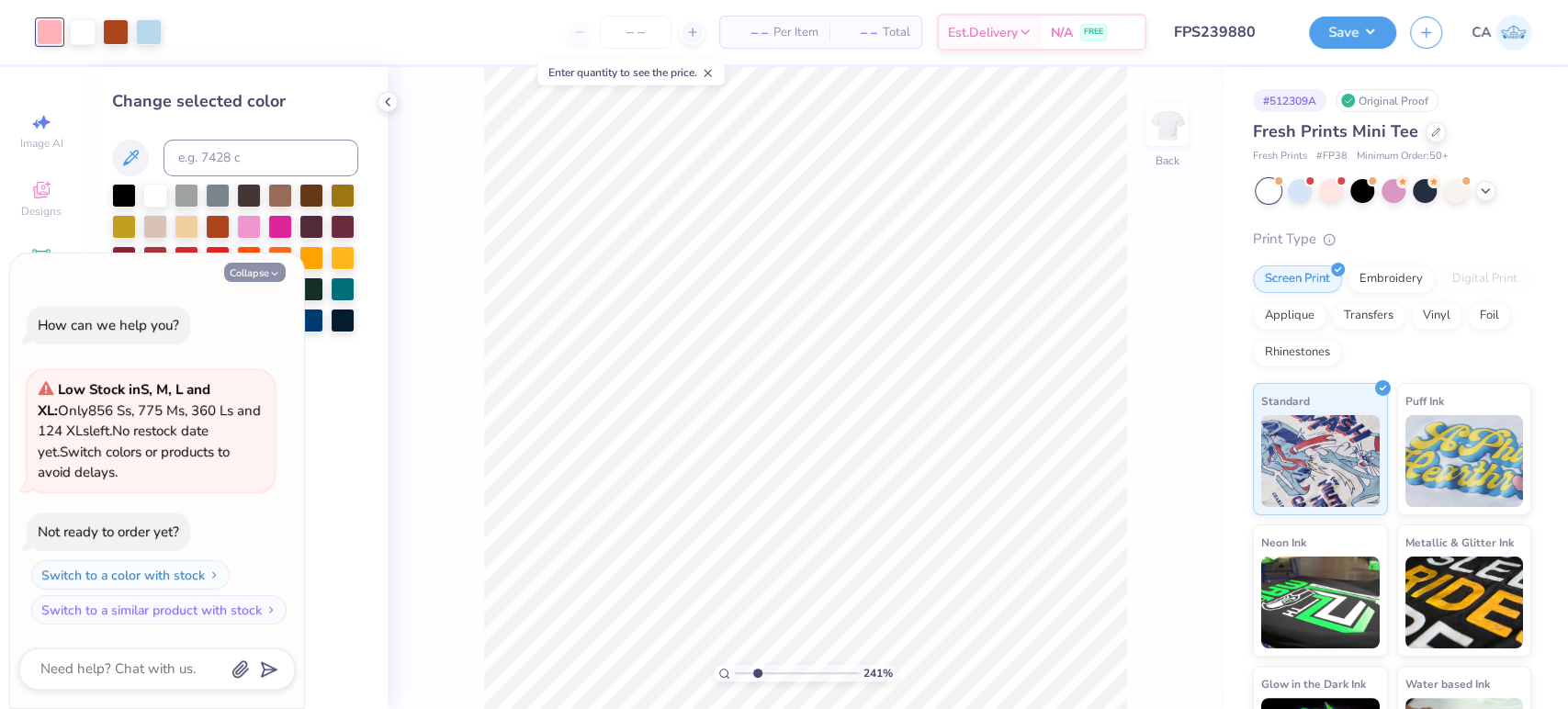
click at [265, 272] on button "Collapse" at bounding box center [255, 272] width 61 height 19
type textarea "x"
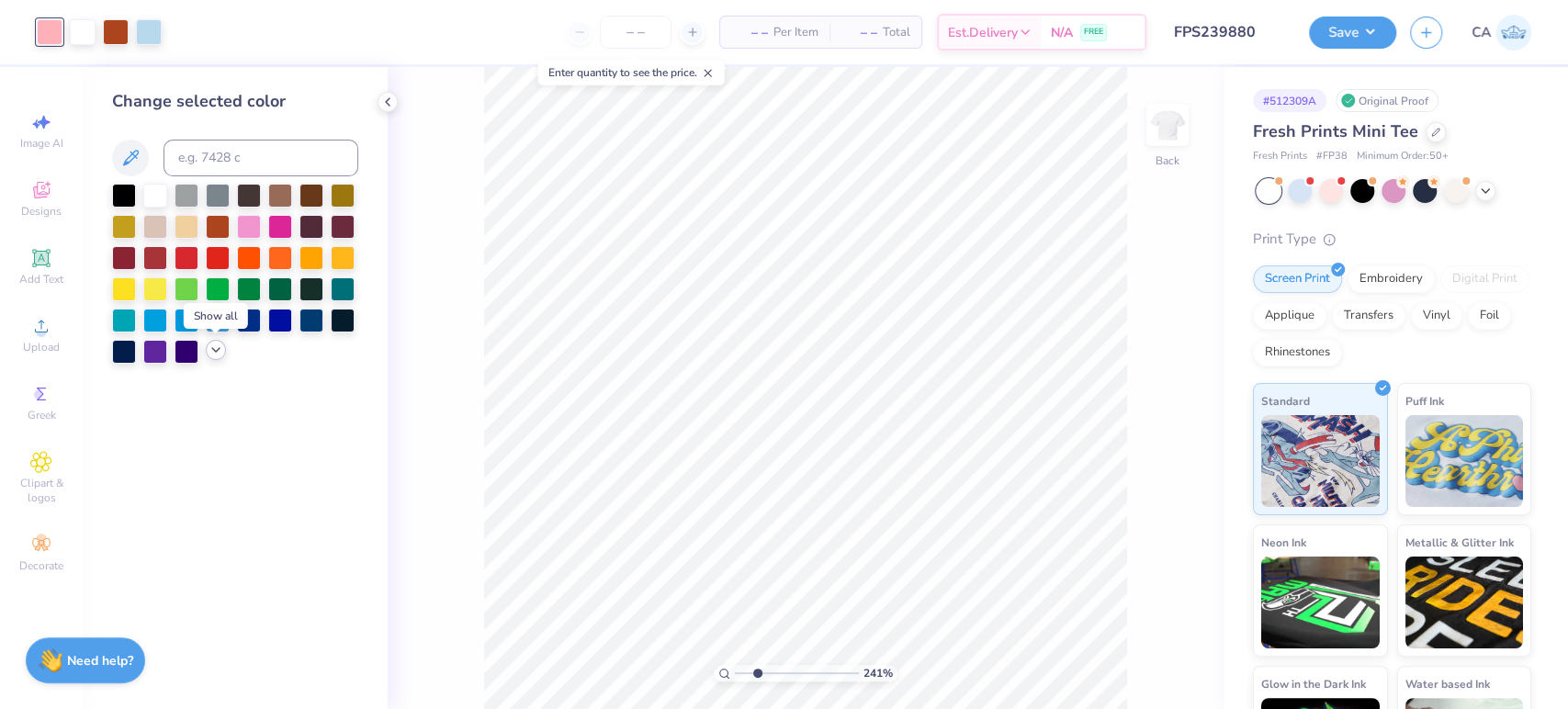
click at [219, 346] on icon at bounding box center [215, 349] width 14 height 14
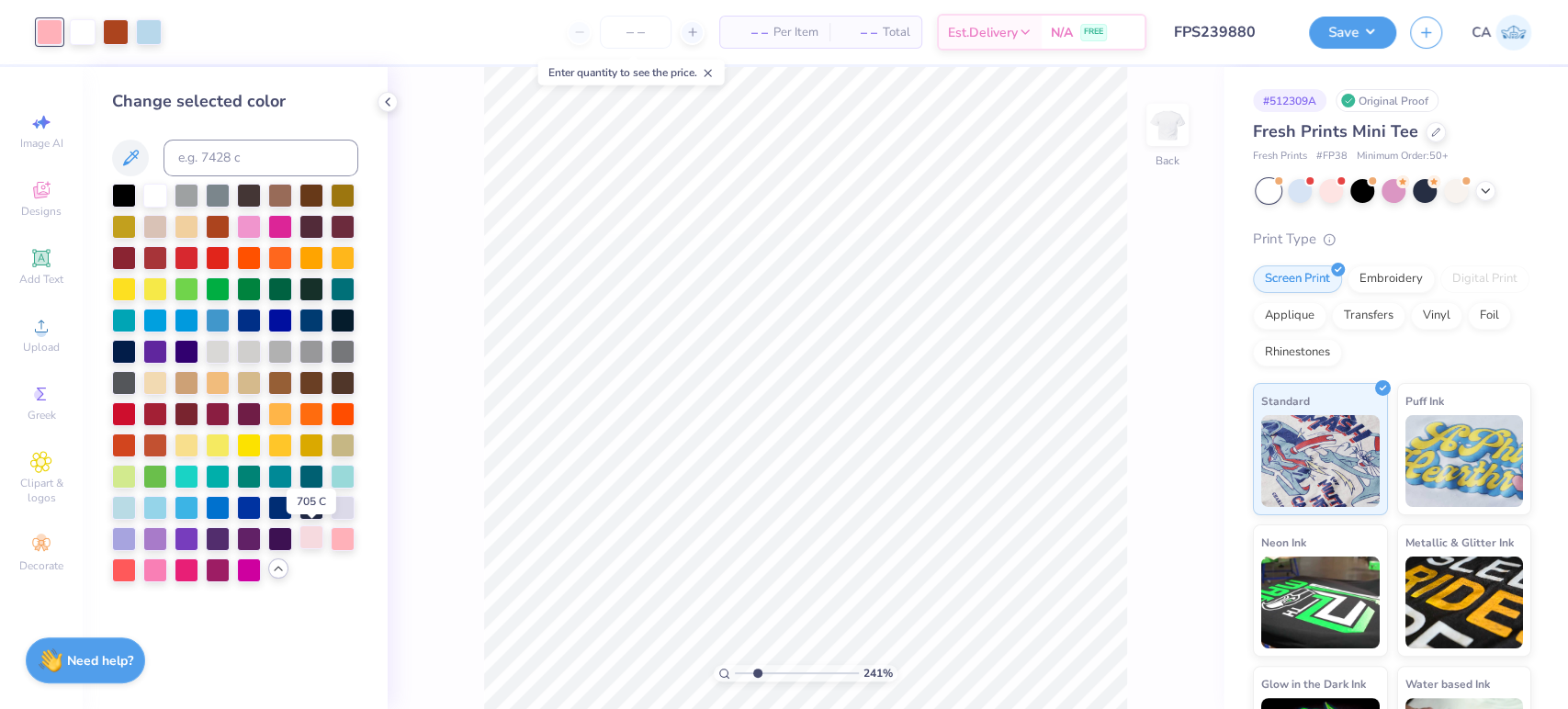
click at [310, 546] on div at bounding box center [311, 537] width 24 height 24
click at [114, 37] on div at bounding box center [115, 30] width 26 height 26
click at [346, 538] on div at bounding box center [343, 537] width 24 height 24
click at [188, 414] on div at bounding box center [186, 412] width 24 height 24
click at [157, 415] on div at bounding box center [154, 412] width 24 height 24
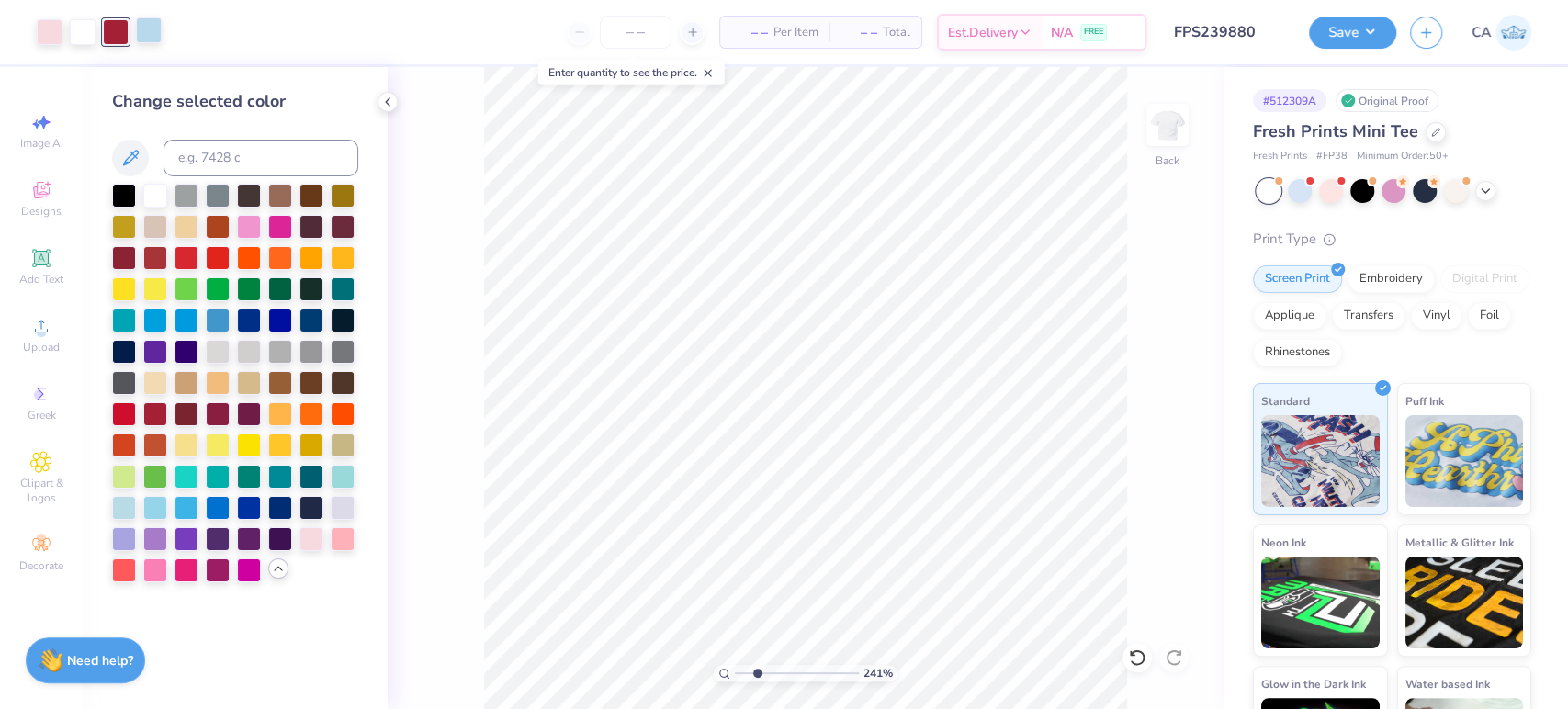
click at [157, 32] on div at bounding box center [149, 30] width 26 height 26
click at [130, 506] on div at bounding box center [124, 506] width 24 height 24
click at [151, 33] on div at bounding box center [149, 32] width 26 height 26
click at [128, 508] on div at bounding box center [124, 506] width 24 height 24
click at [338, 542] on div at bounding box center [343, 537] width 24 height 24
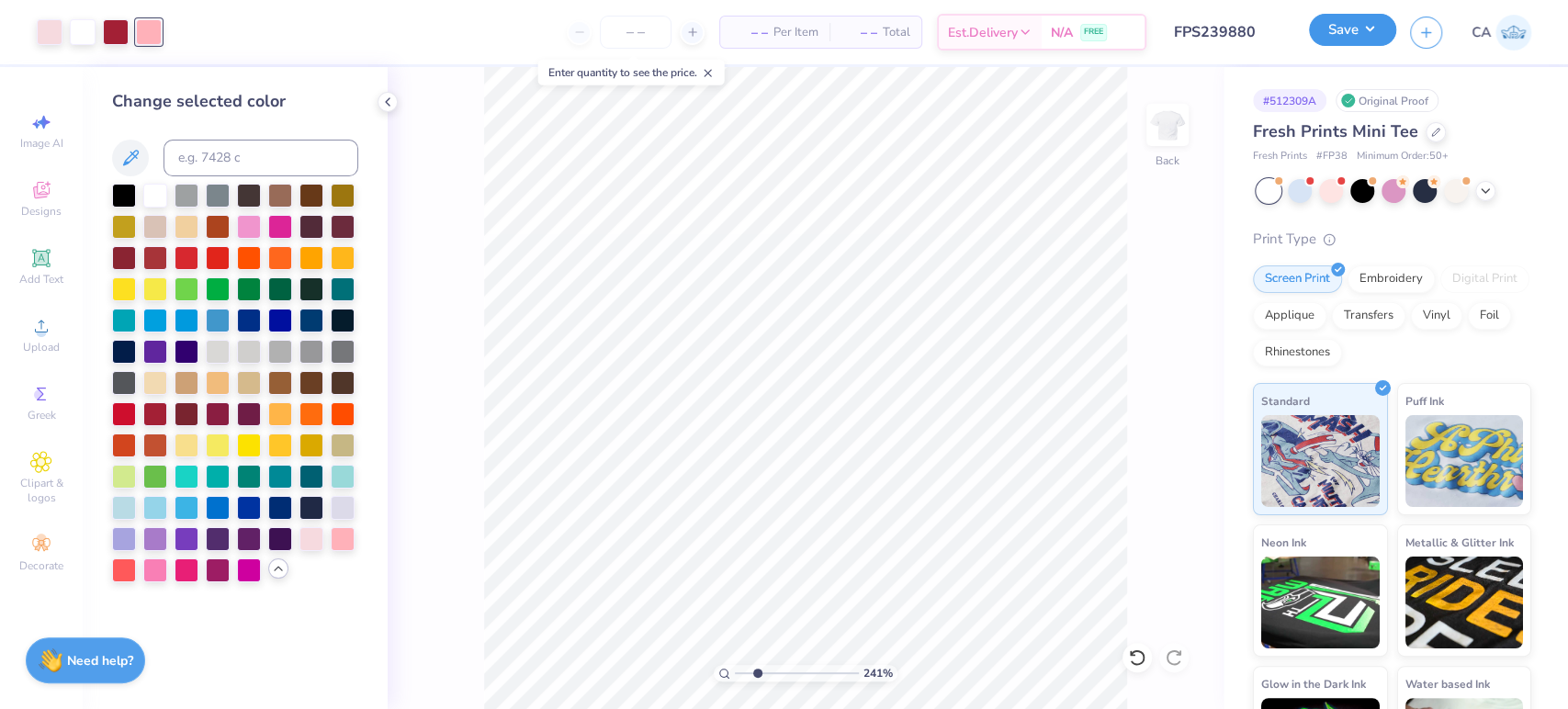
click at [1317, 33] on button "Save" at bounding box center [1352, 30] width 87 height 33
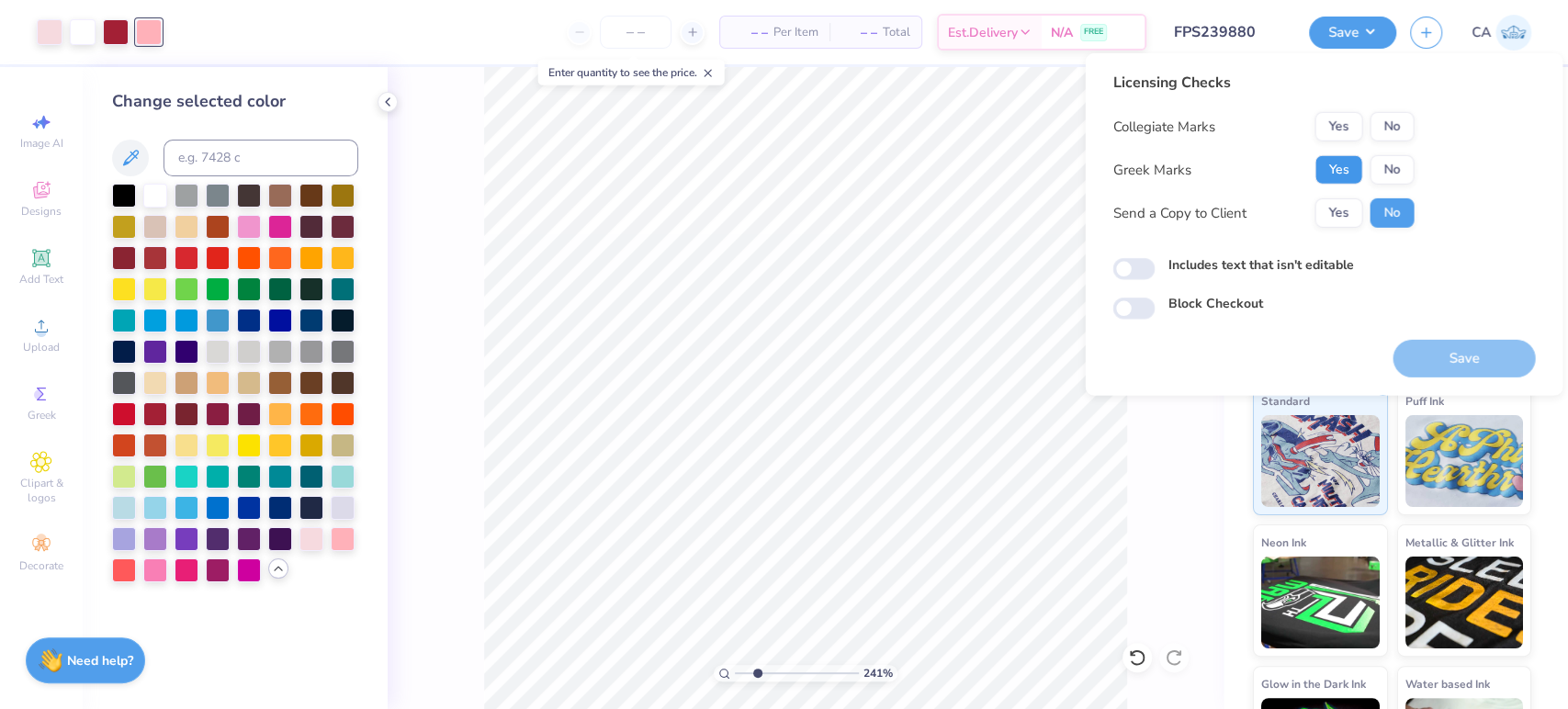
click at [1352, 171] on button "Yes" at bounding box center [1339, 170] width 48 height 30
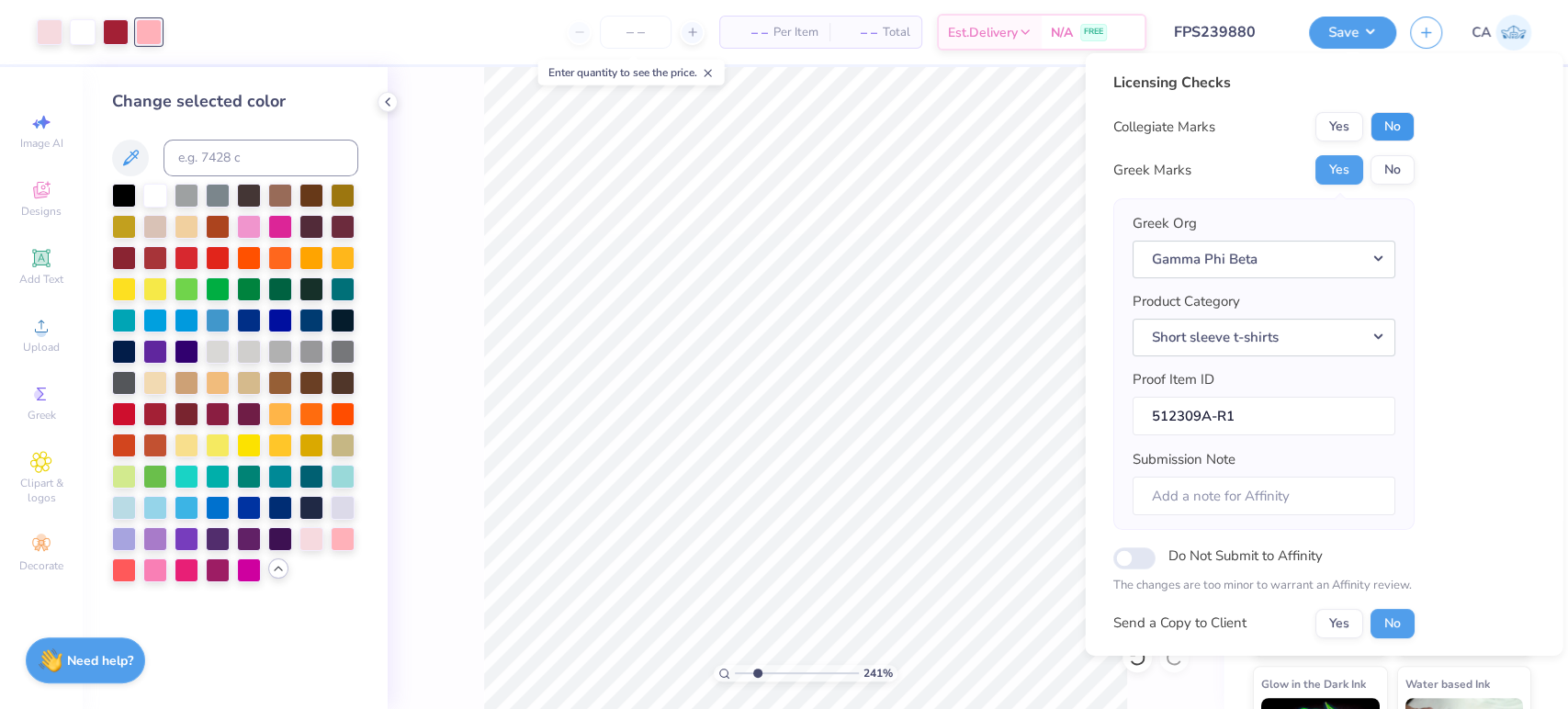
click at [1390, 131] on button "No" at bounding box center [1391, 127] width 44 height 30
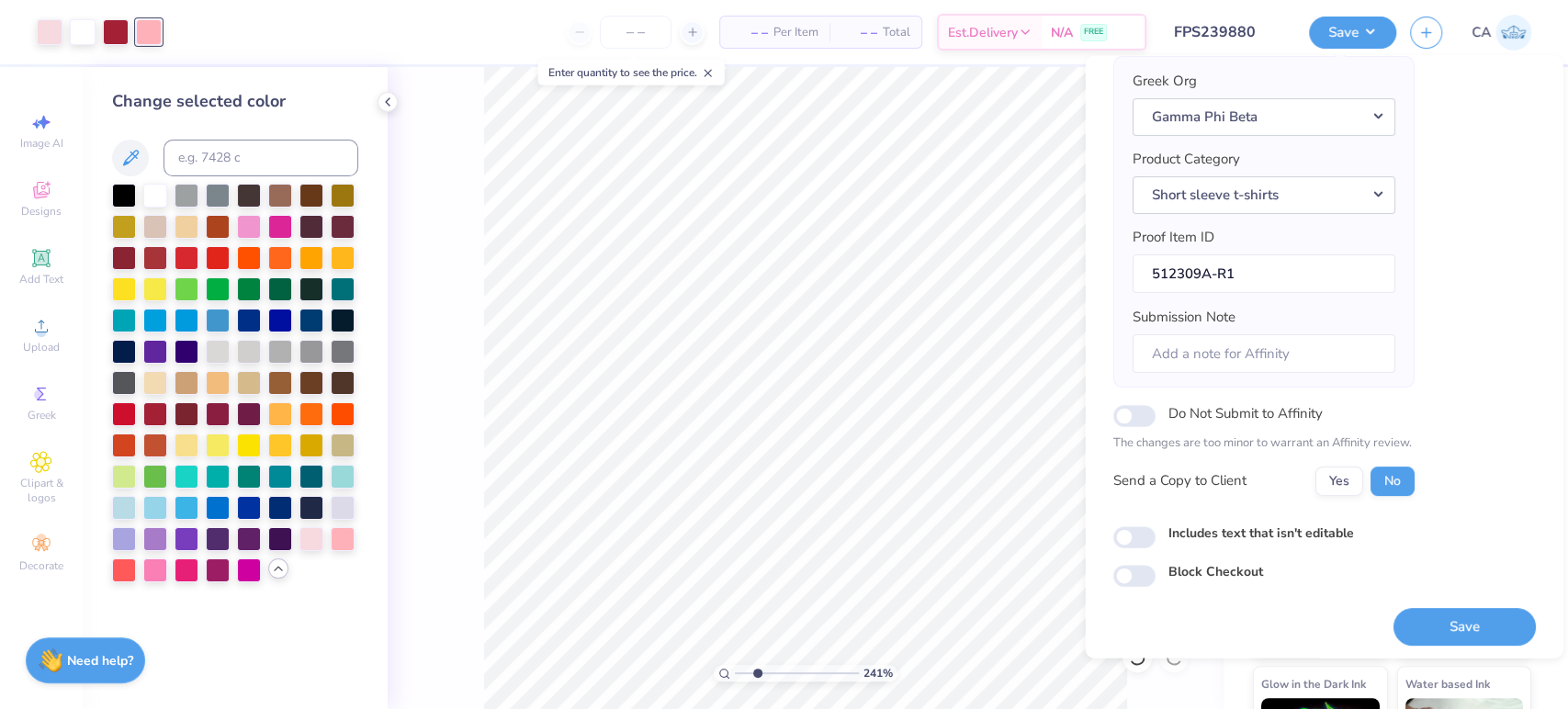
scroll to position [147, 0]
click at [1404, 615] on button "Save" at bounding box center [1463, 624] width 142 height 37
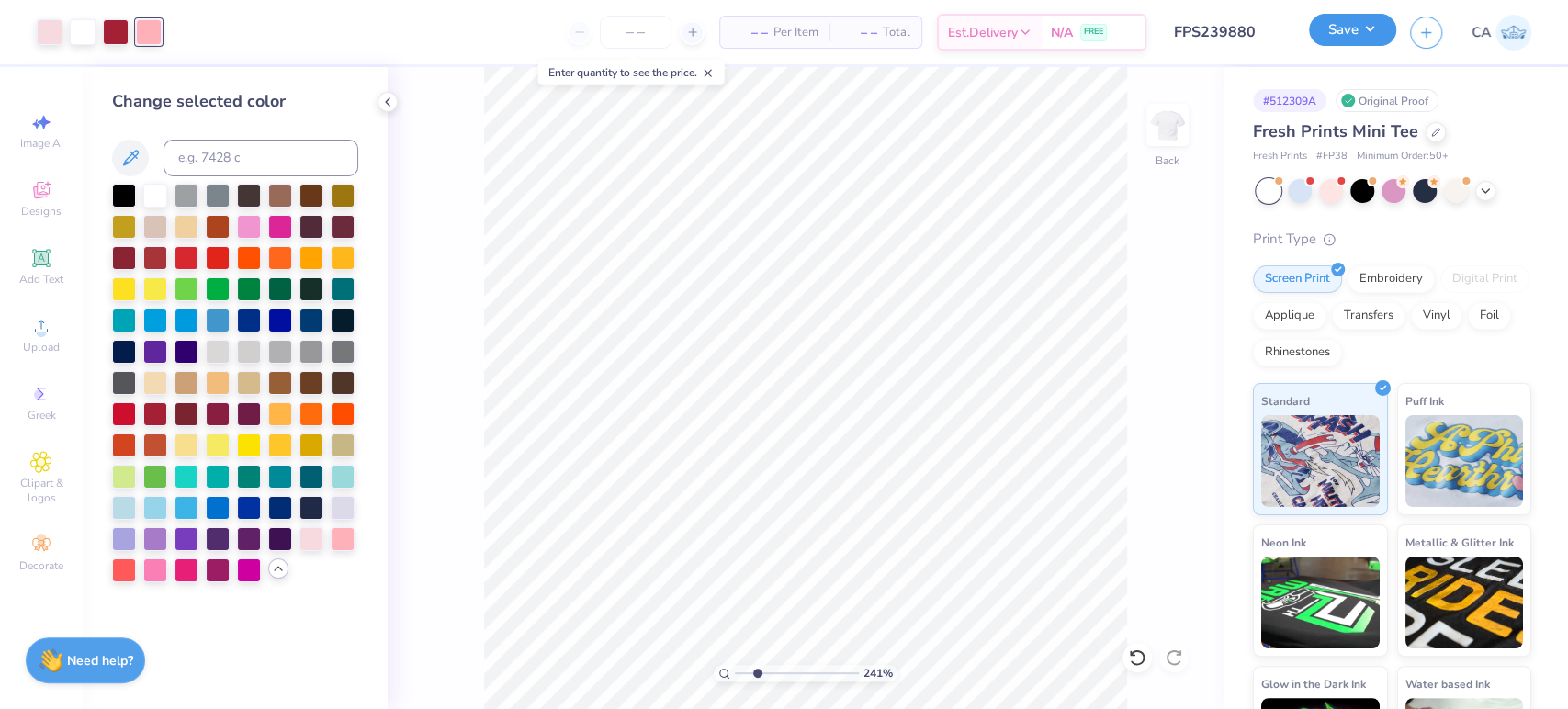
click at [1343, 38] on button "Save" at bounding box center [1352, 30] width 87 height 33
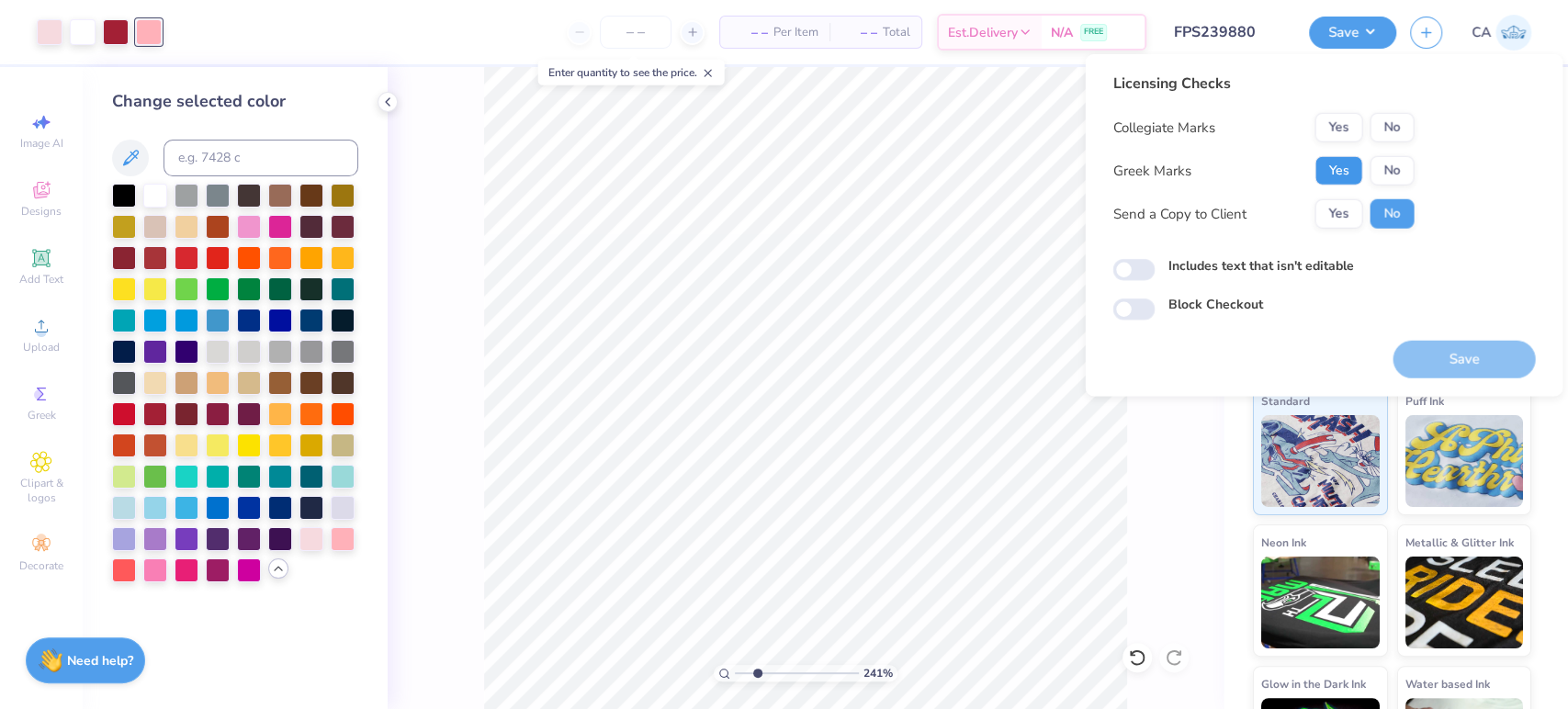
click at [1349, 182] on button "Yes" at bounding box center [1339, 171] width 48 height 30
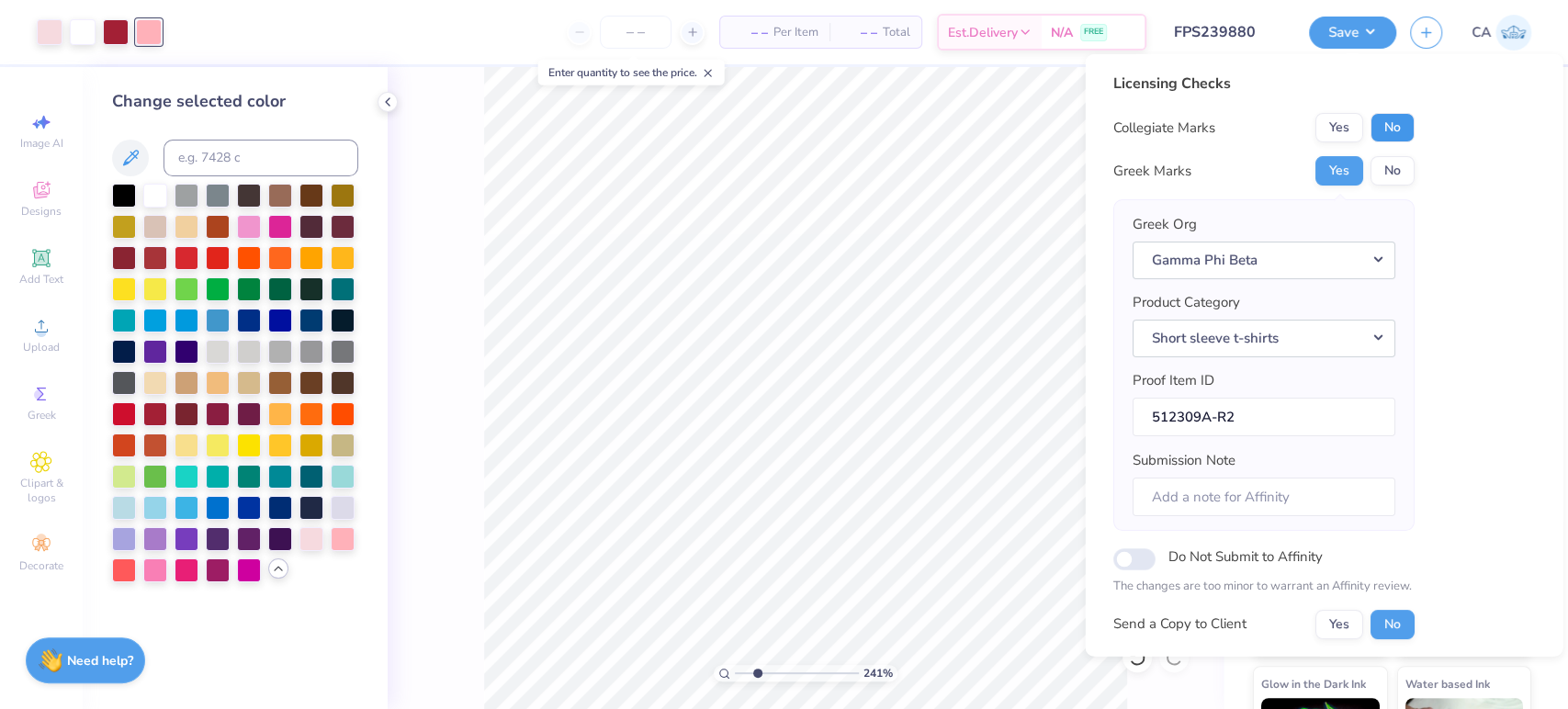
click at [1388, 126] on button "No" at bounding box center [1391, 128] width 44 height 30
click at [1280, 276] on button "Gamma Phi Beta" at bounding box center [1263, 259] width 263 height 37
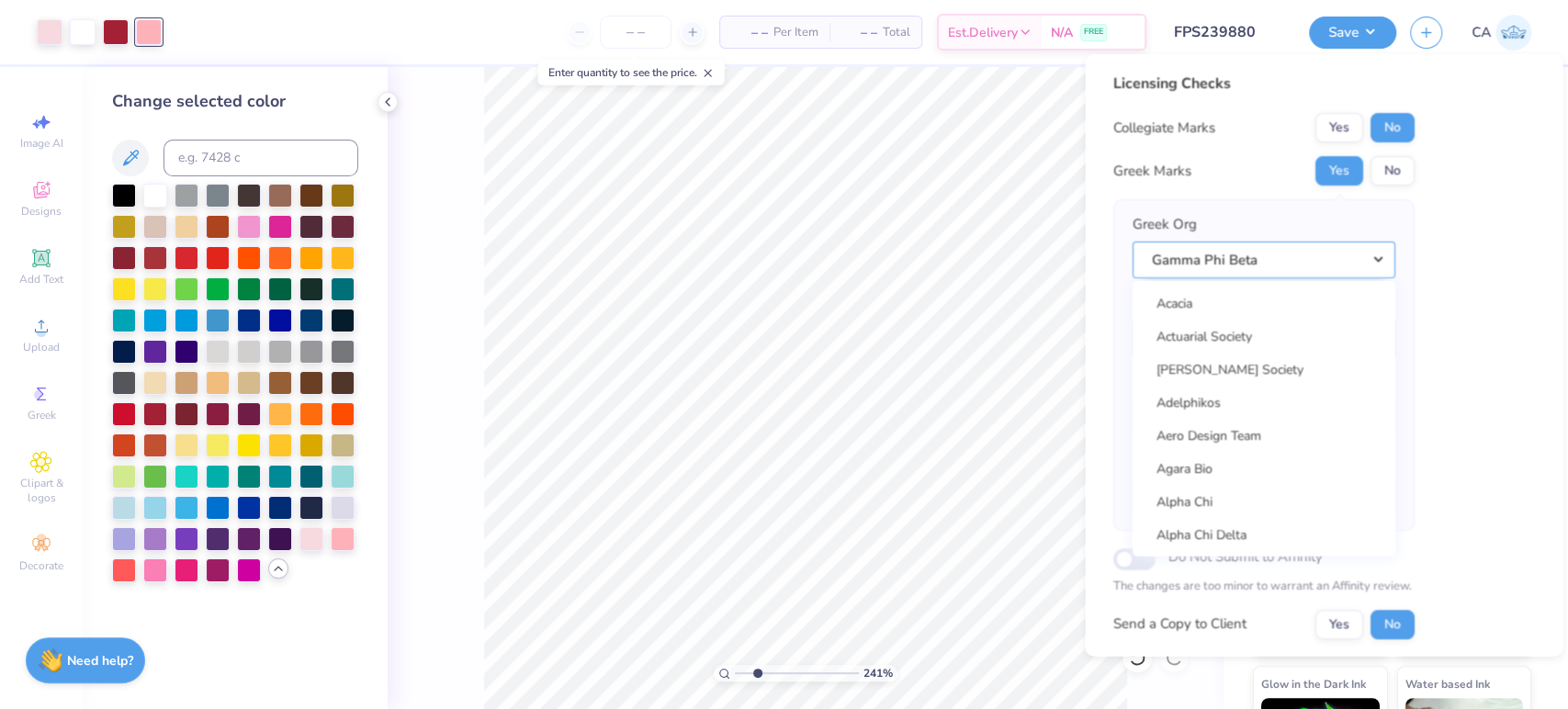
click at [1286, 268] on button "Gamma Phi Beta" at bounding box center [1263, 259] width 263 height 37
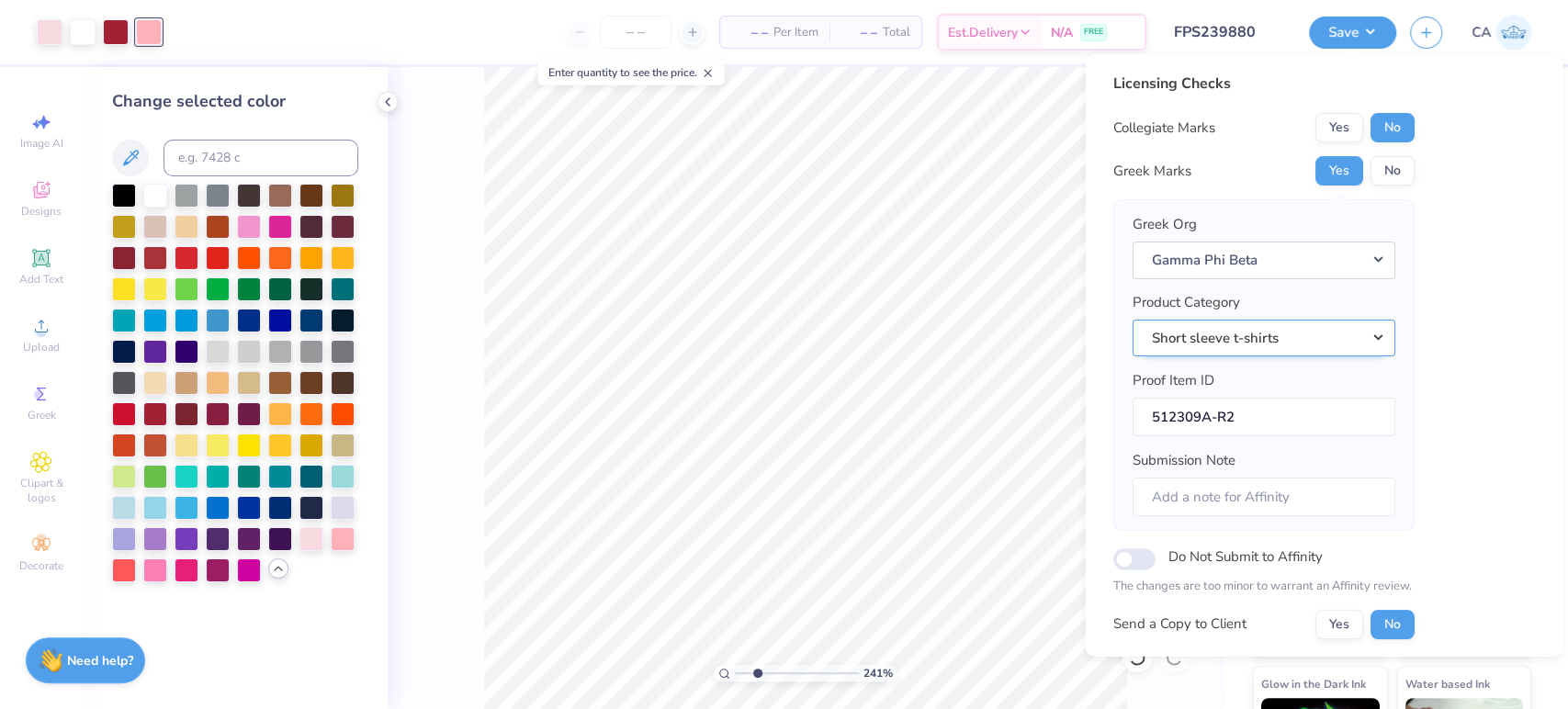
click at [1303, 340] on button "Short sleeve t-shirts" at bounding box center [1263, 337] width 263 height 37
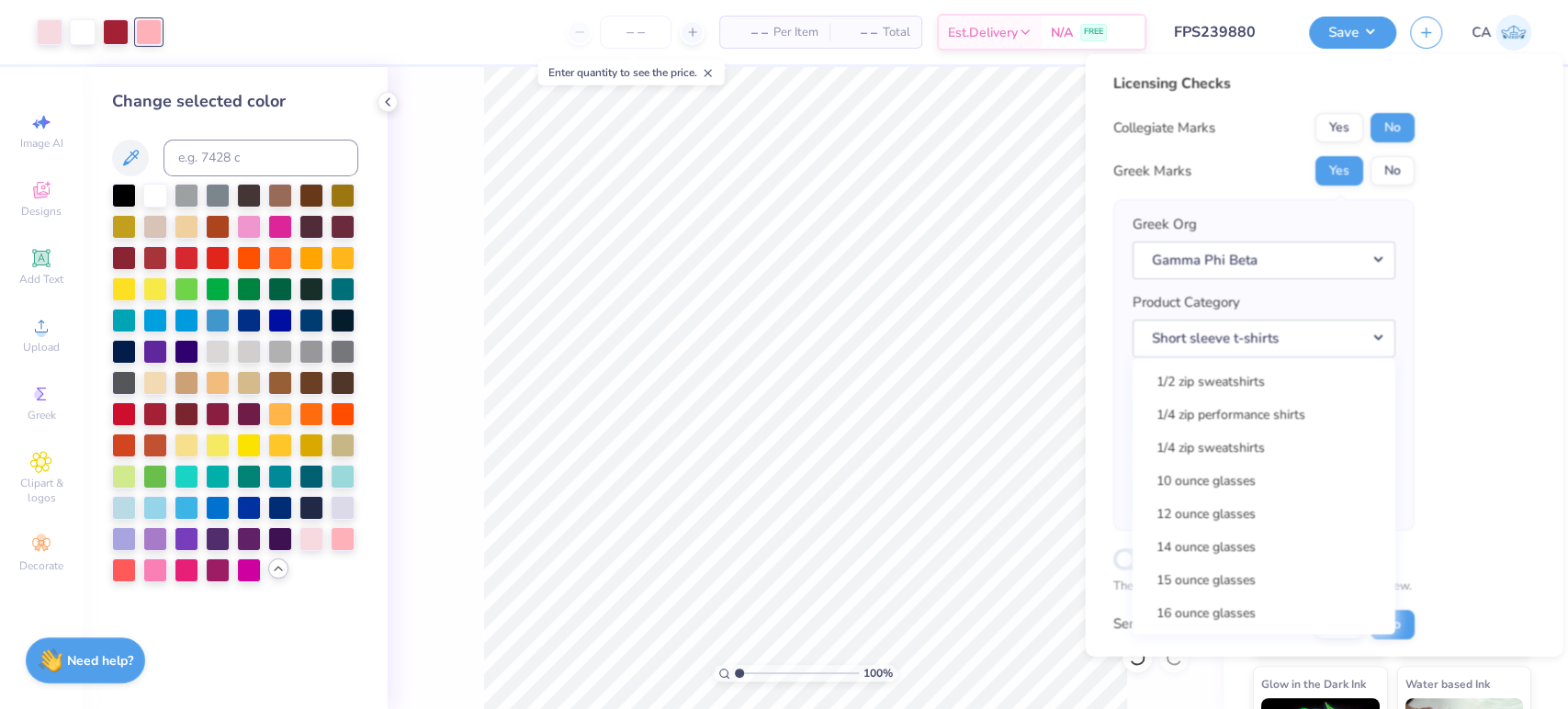
drag, startPoint x: 754, startPoint y: 674, endPoint x: 737, endPoint y: 669, distance: 17.7
type input "1"
click at [737, 669] on input "range" at bounding box center [796, 673] width 124 height 16
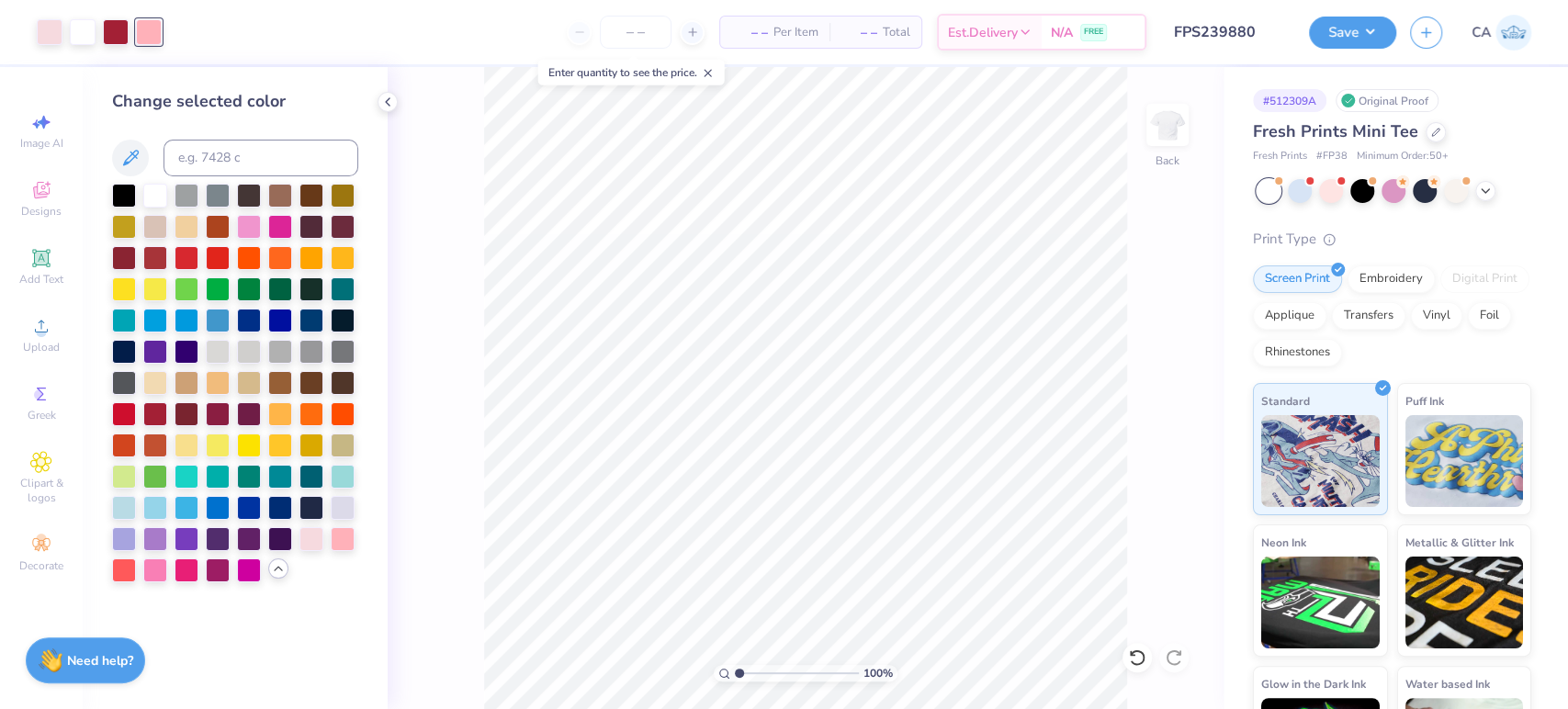
click at [1323, 51] on div "Save CA" at bounding box center [1438, 32] width 259 height 64
click at [1327, 47] on div "Save" at bounding box center [1352, 33] width 87 height 33
click at [1350, 35] on button "Save" at bounding box center [1352, 30] width 87 height 33
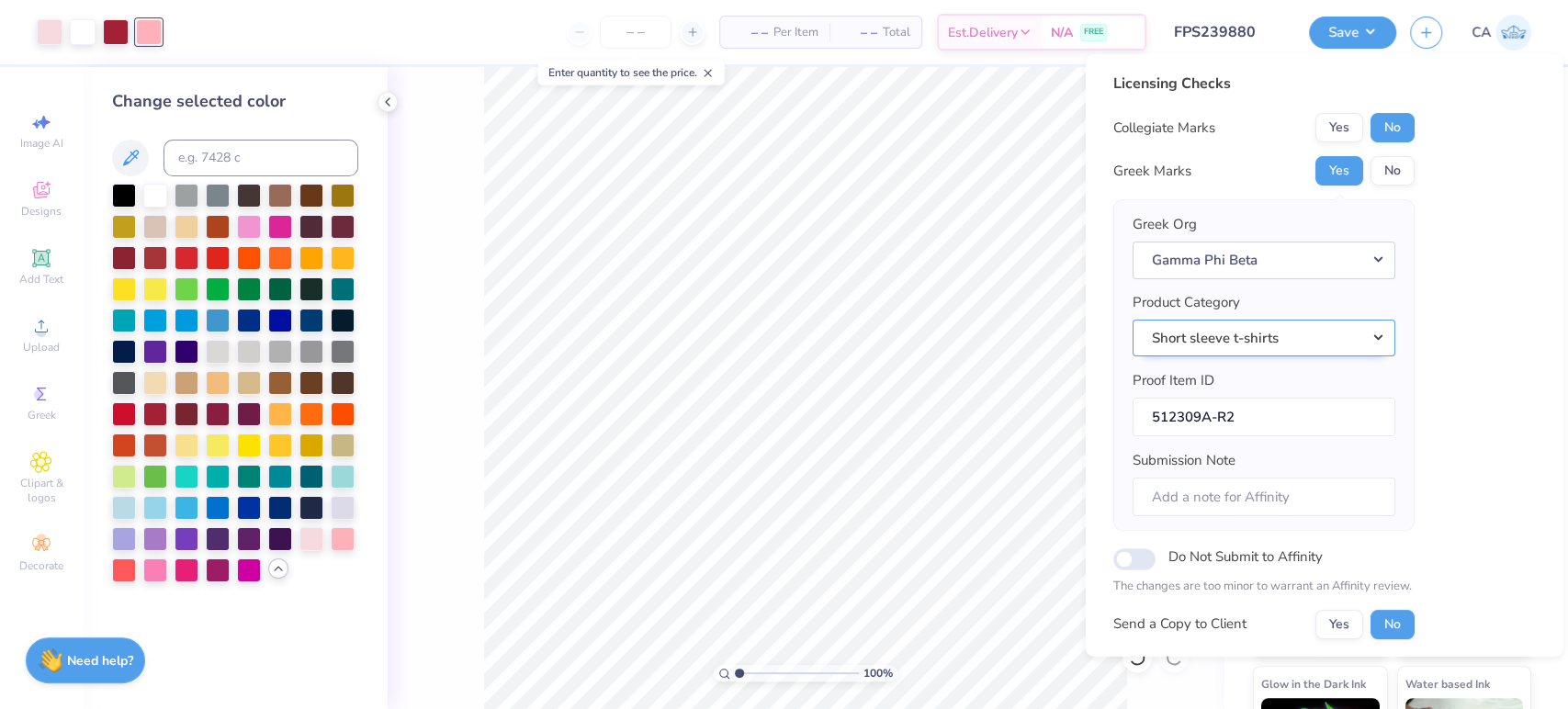
click at [1259, 342] on button "Short sleeve t-shirts" at bounding box center [1263, 337] width 263 height 37
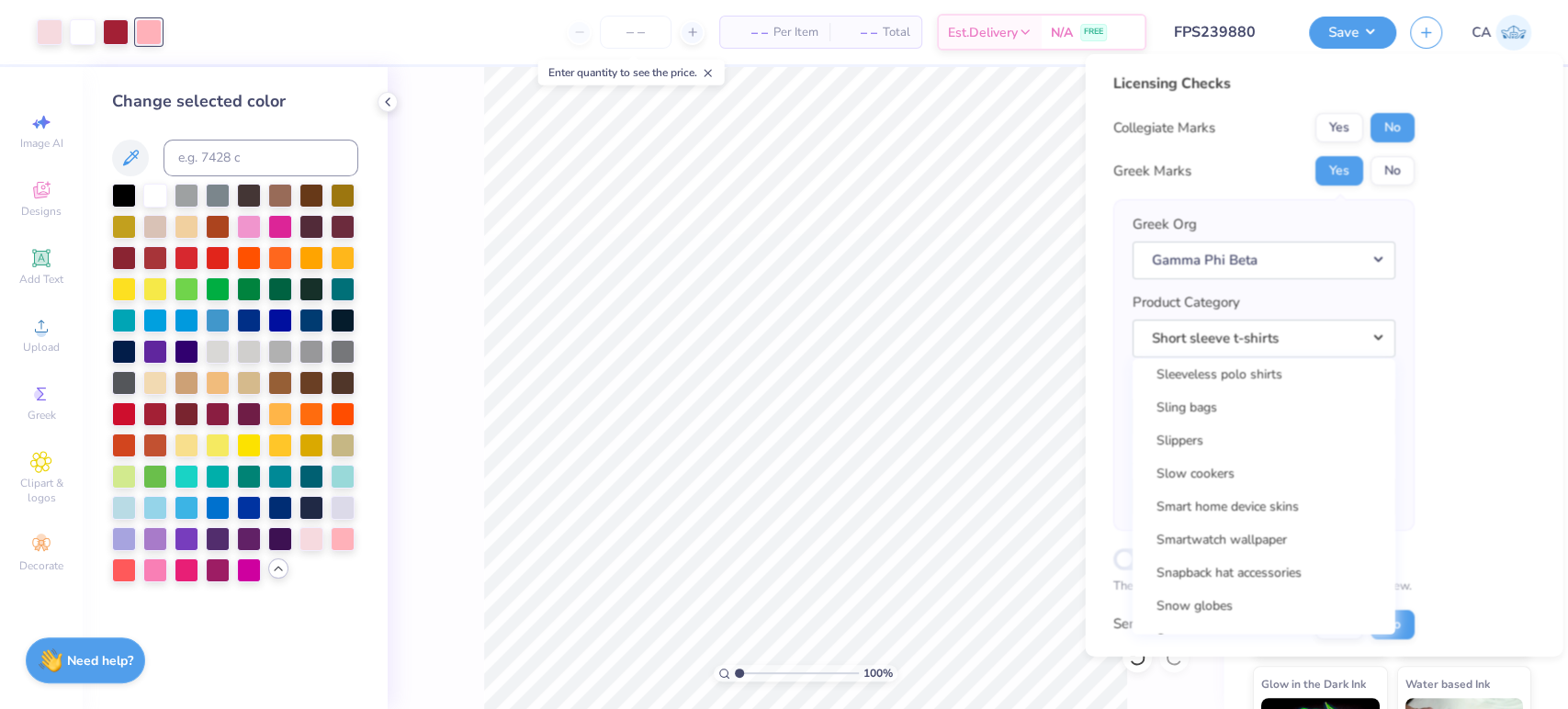
scroll to position [26426, 0]
click at [1265, 600] on link "Short sleeve t-shirts" at bounding box center [1263, 606] width 248 height 31
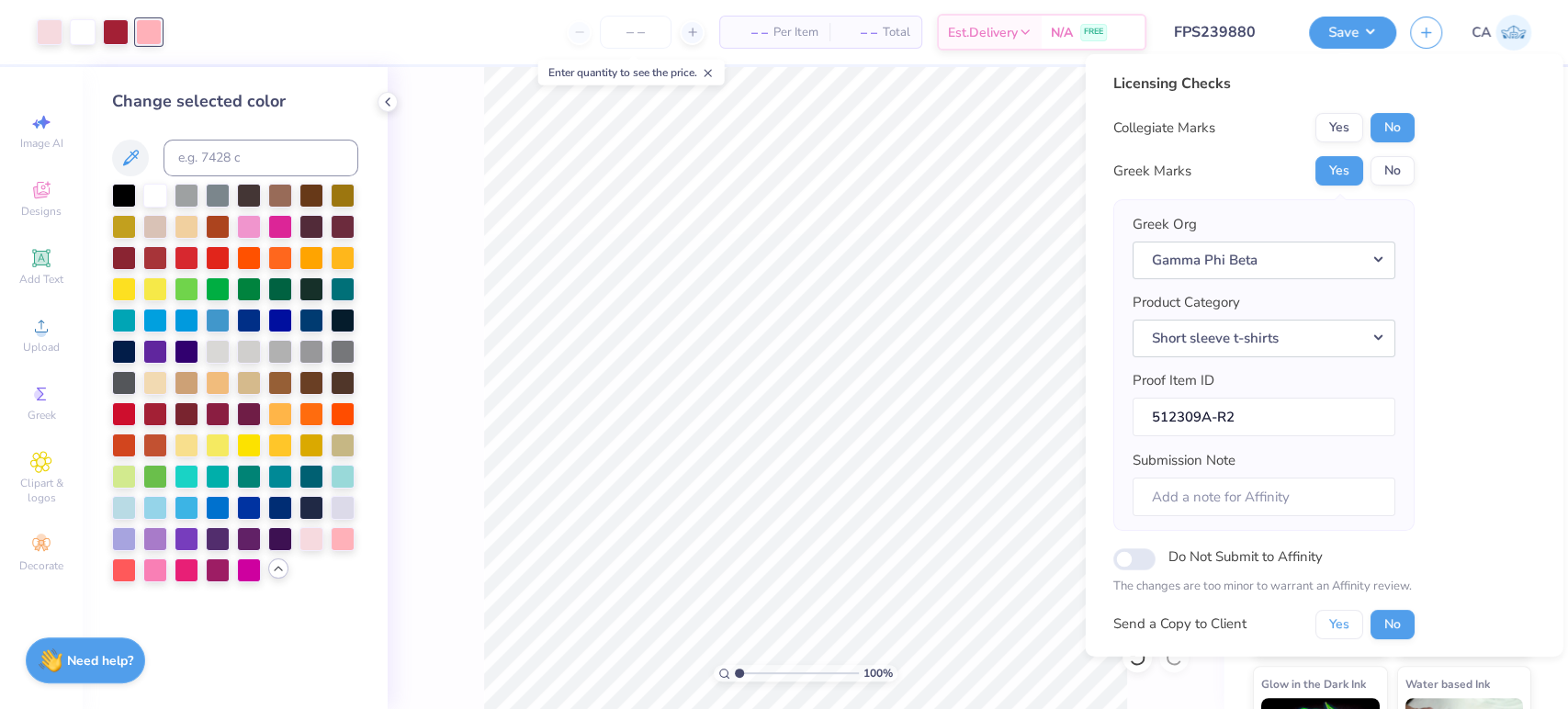
drag, startPoint x: 1334, startPoint y: 625, endPoint x: 1281, endPoint y: 606, distance: 56.3
click at [1281, 606] on div "Collegiate Marks Yes No Greek Marks Yes No Greek Org Gamma Phi Beta Product Cat…" at bounding box center [1263, 376] width 301 height 527
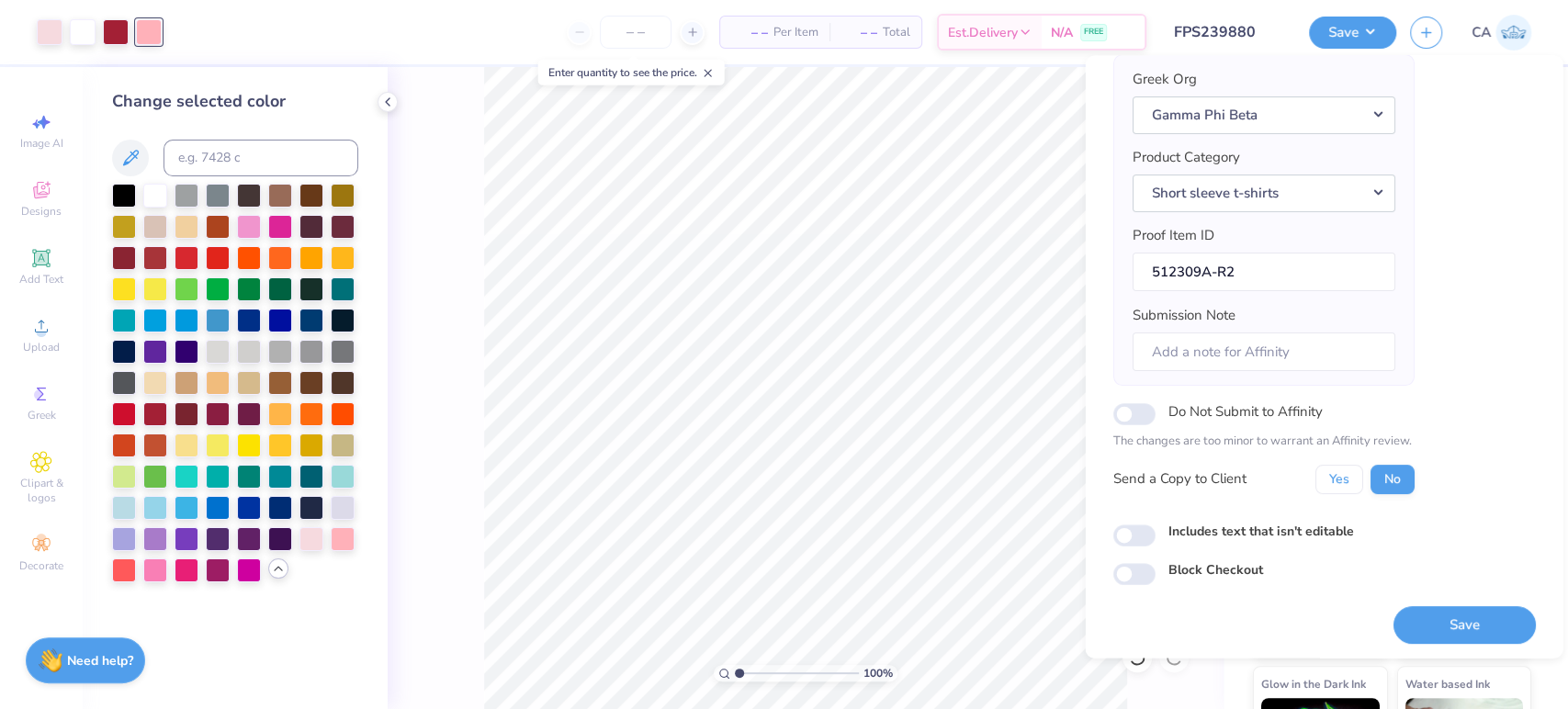
scroll to position [147, 0]
click at [1346, 481] on button "Yes" at bounding box center [1339, 478] width 48 height 30
click at [1399, 618] on button "Save" at bounding box center [1463, 624] width 142 height 37
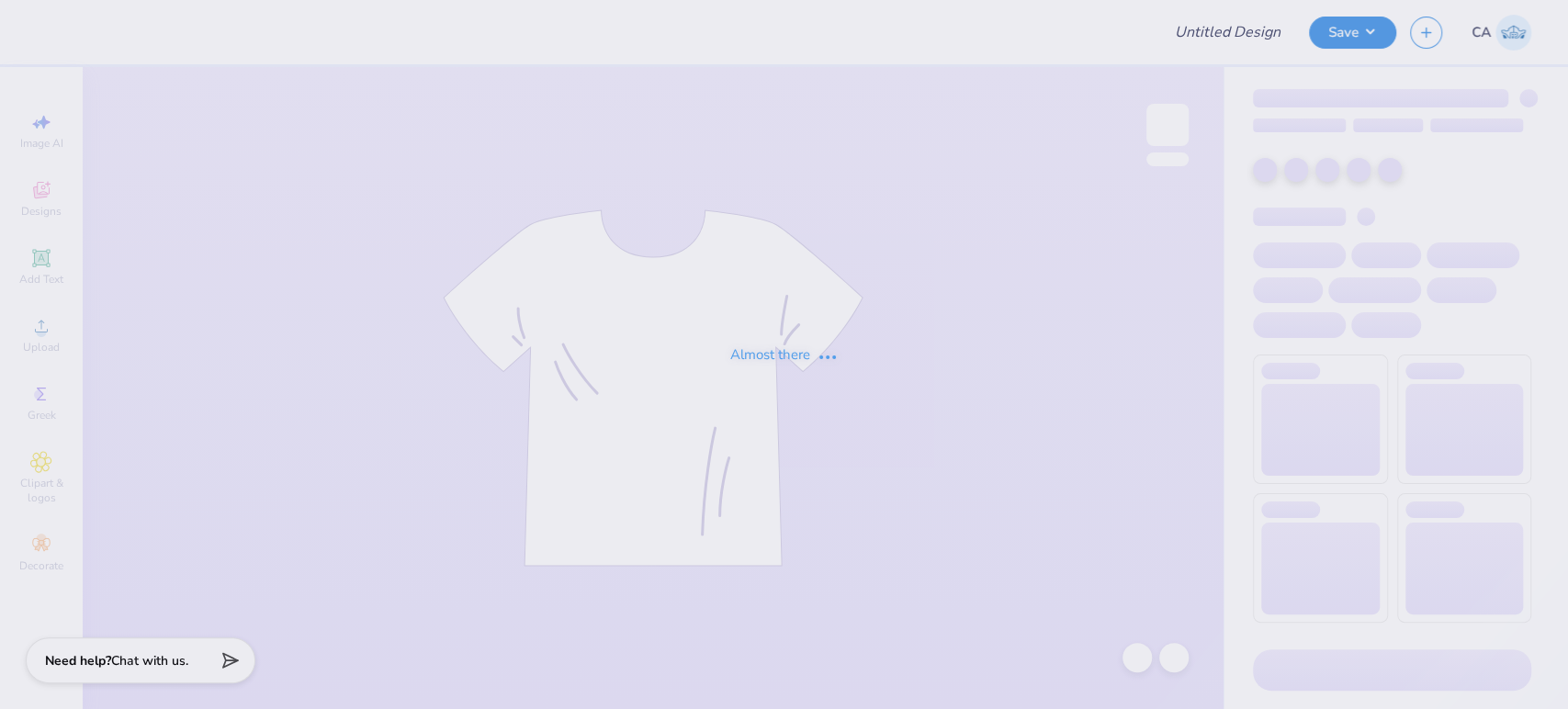
type input "FPS239682"
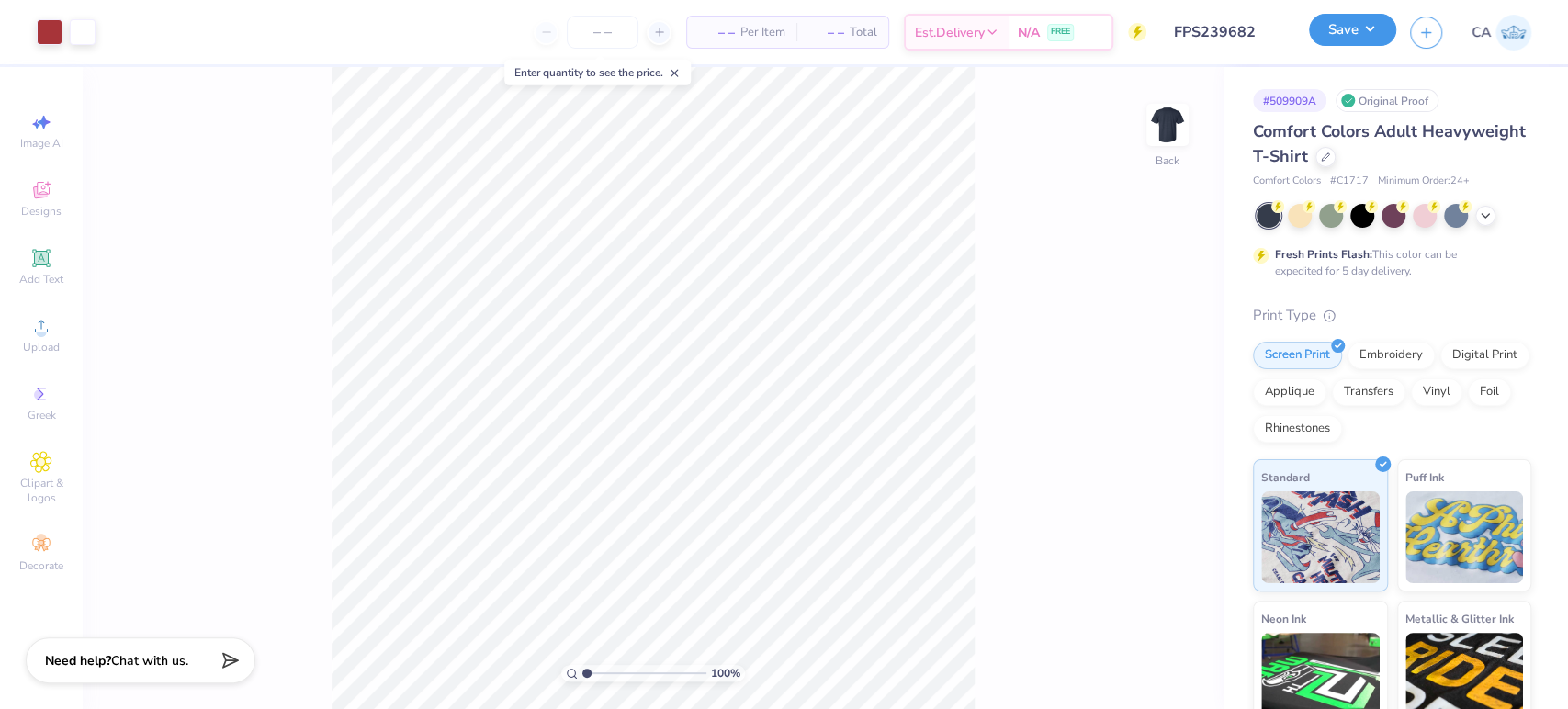
click at [1359, 38] on button "Save" at bounding box center [1352, 30] width 87 height 33
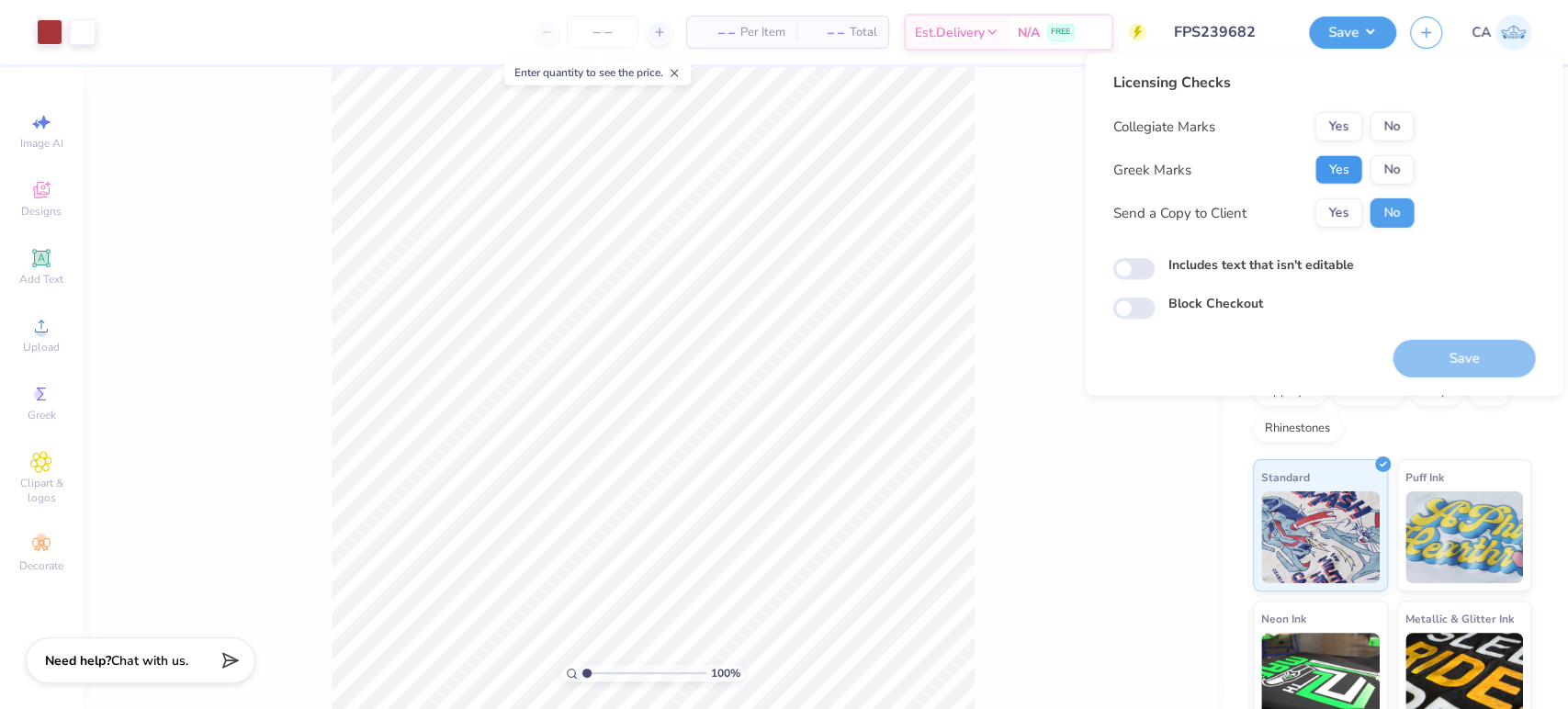
click at [1337, 167] on button "Yes" at bounding box center [1339, 170] width 48 height 30
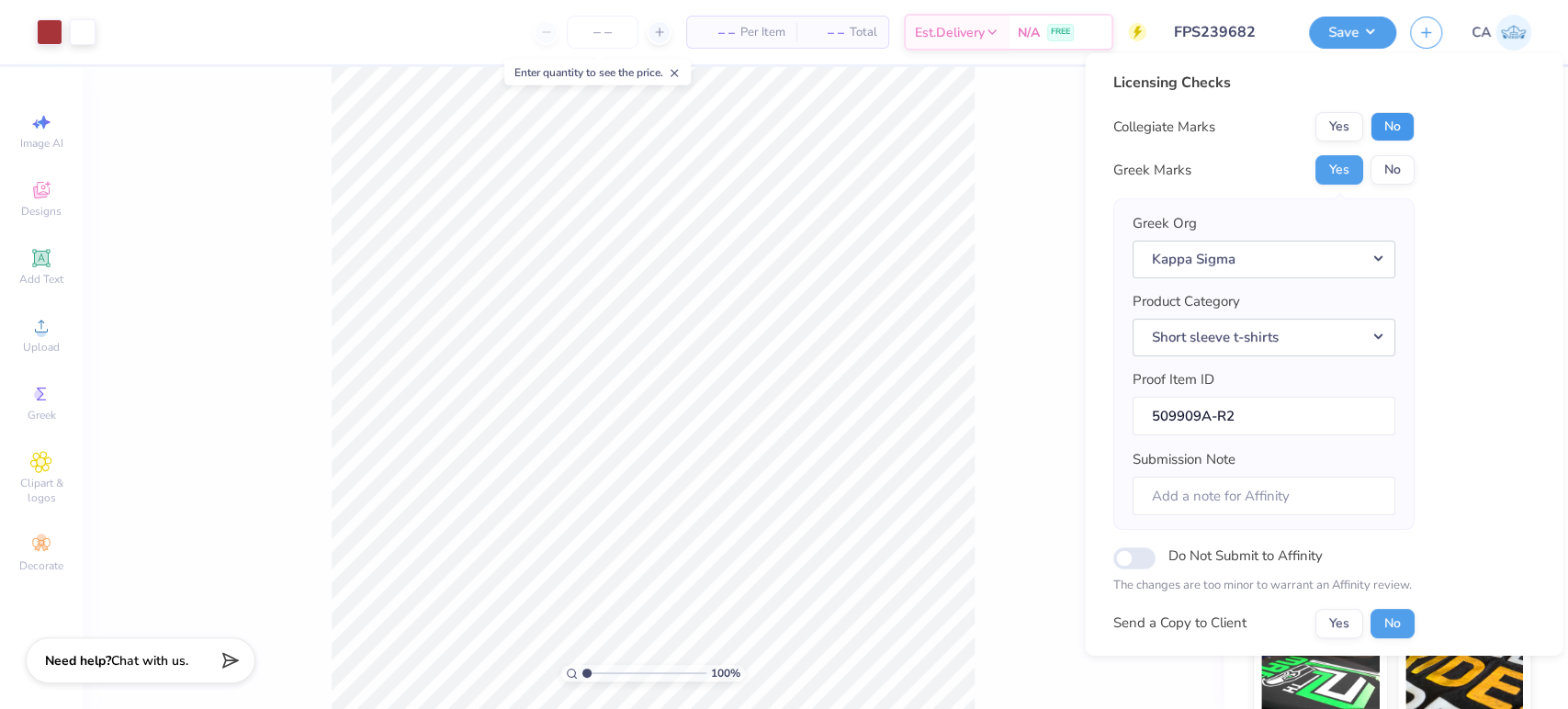
click at [1378, 126] on button "No" at bounding box center [1391, 127] width 44 height 30
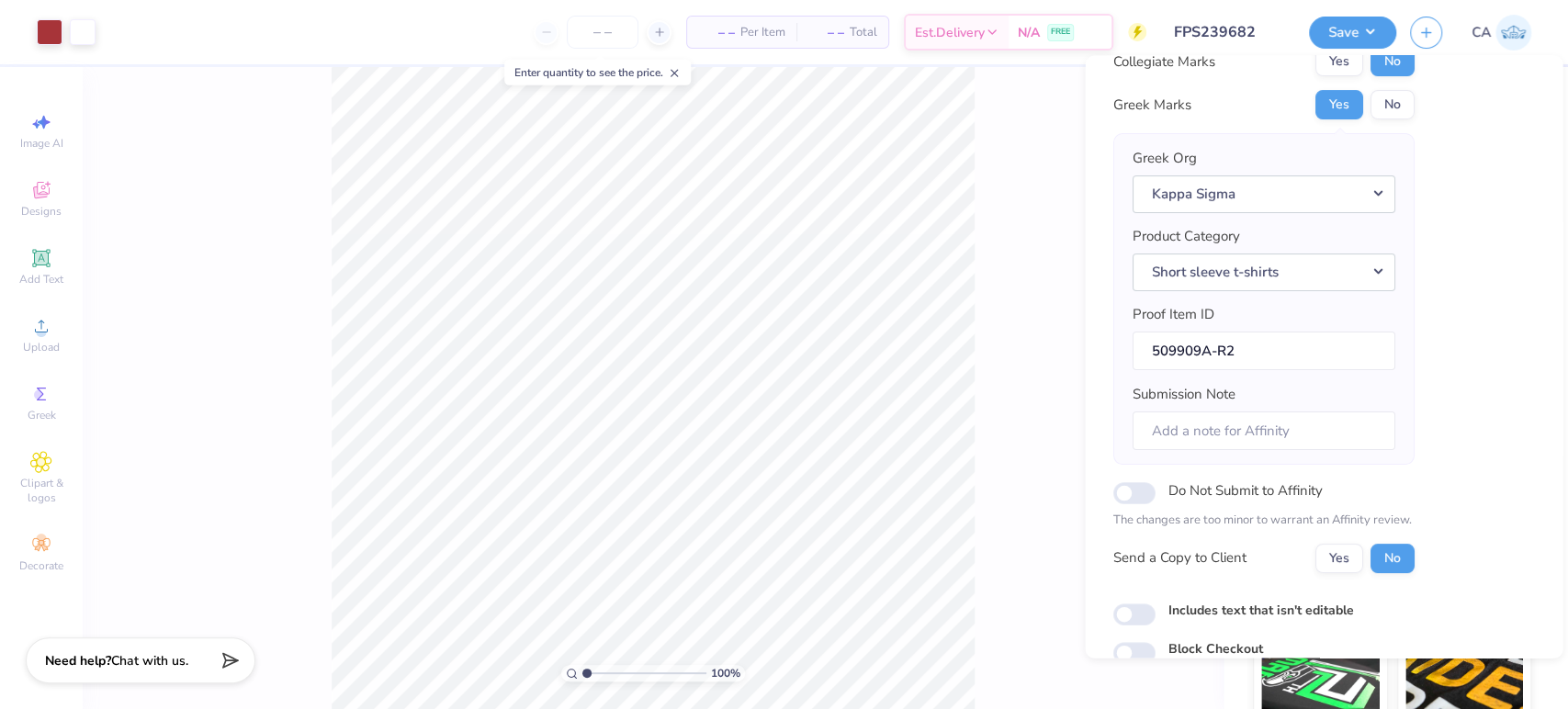
scroll to position [147, 0]
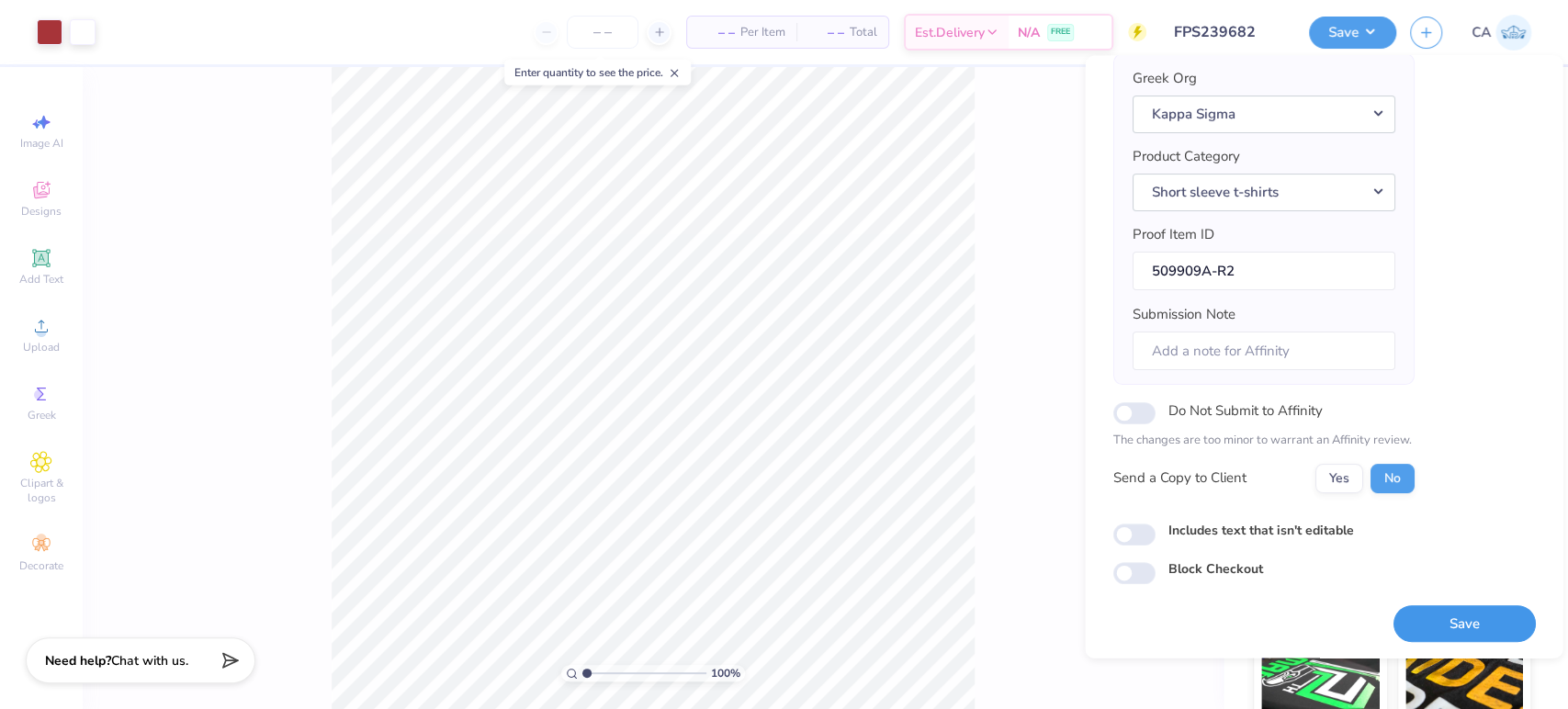
click at [1415, 629] on button "Save" at bounding box center [1463, 624] width 142 height 37
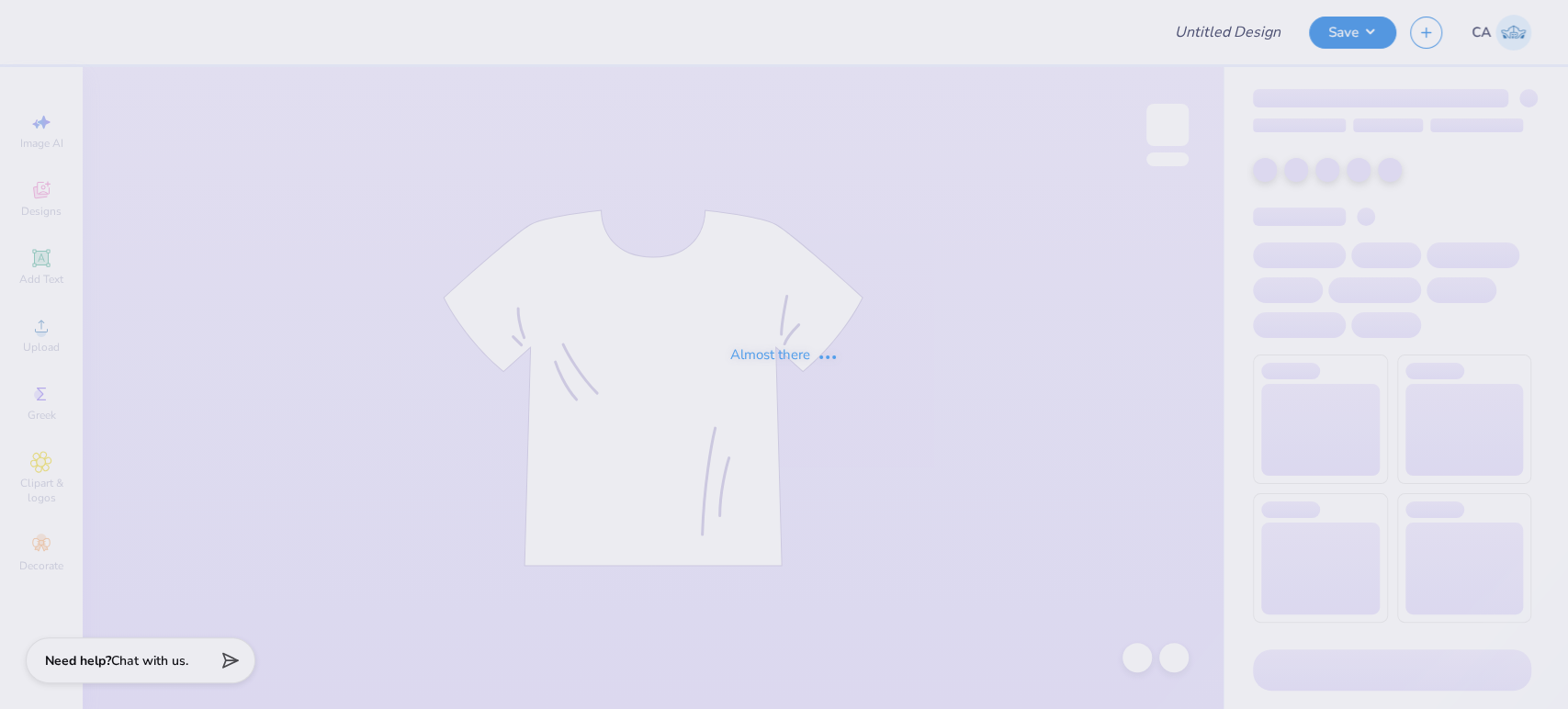
type input "FPS239858"
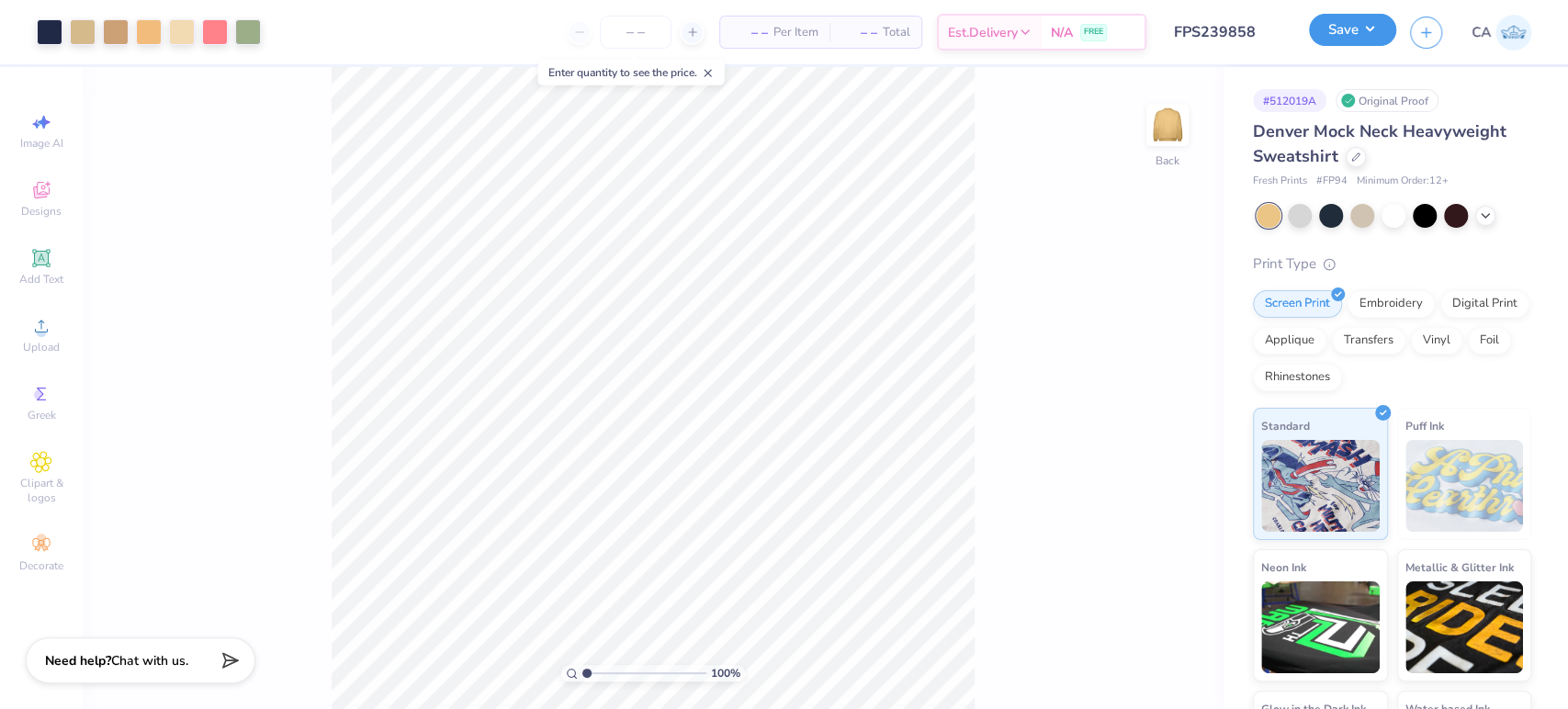
click at [1338, 40] on button "Save" at bounding box center [1352, 30] width 87 height 33
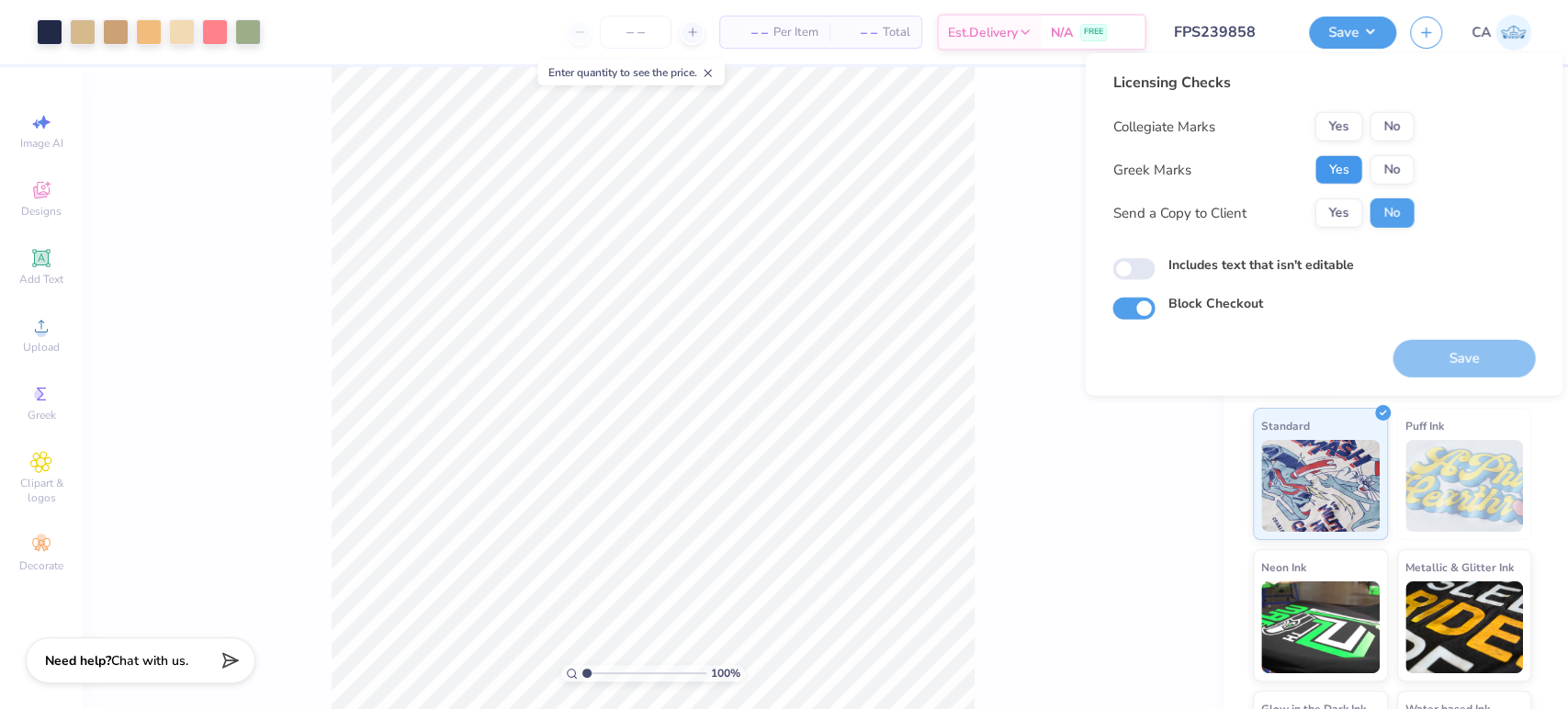
click at [1338, 156] on button "Yes" at bounding box center [1339, 170] width 48 height 30
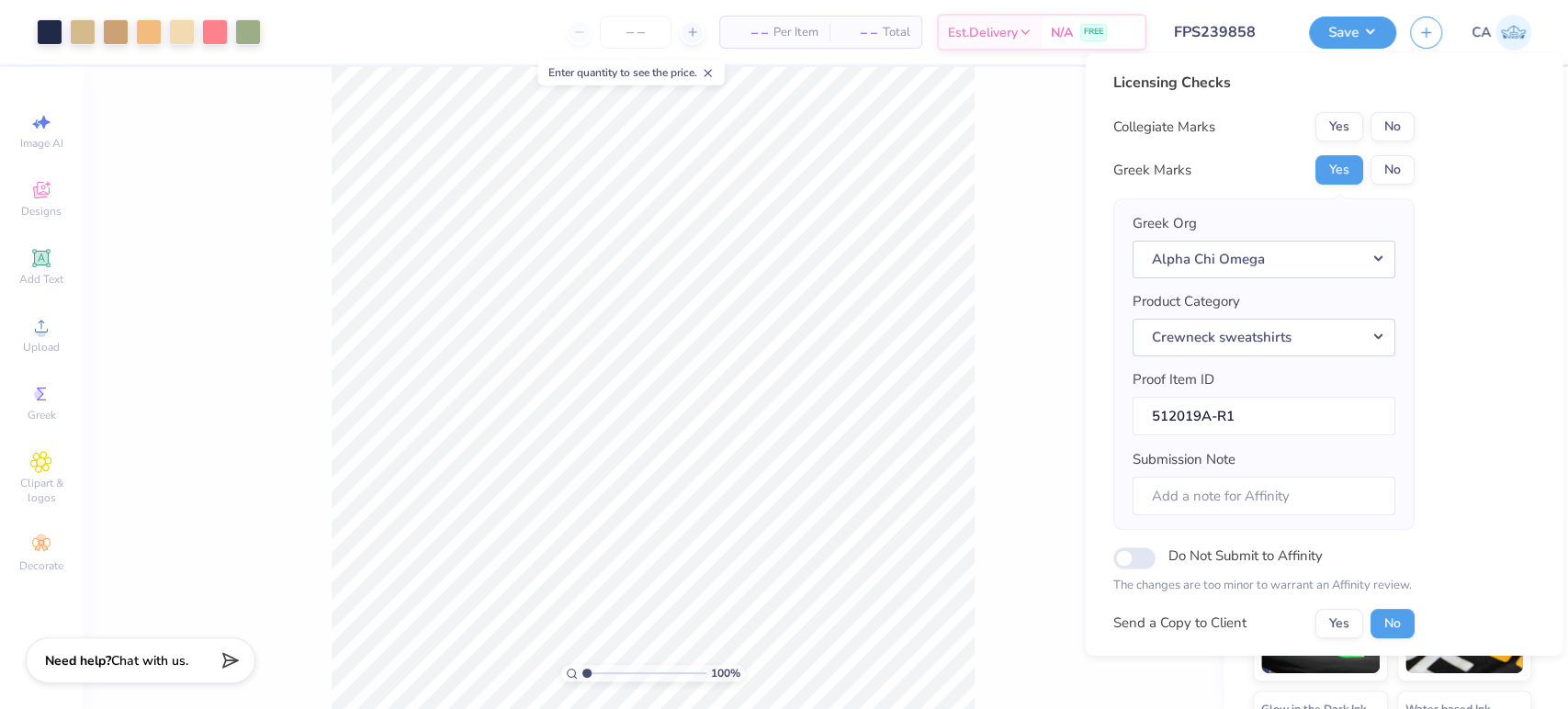
click at [1418, 131] on div "Licensing Checks Collegiate Marks Yes No Greek Marks Yes No Greek Org Alpha Chi…" at bounding box center [1323, 400] width 422 height 657
click at [1401, 137] on button "No" at bounding box center [1391, 127] width 44 height 30
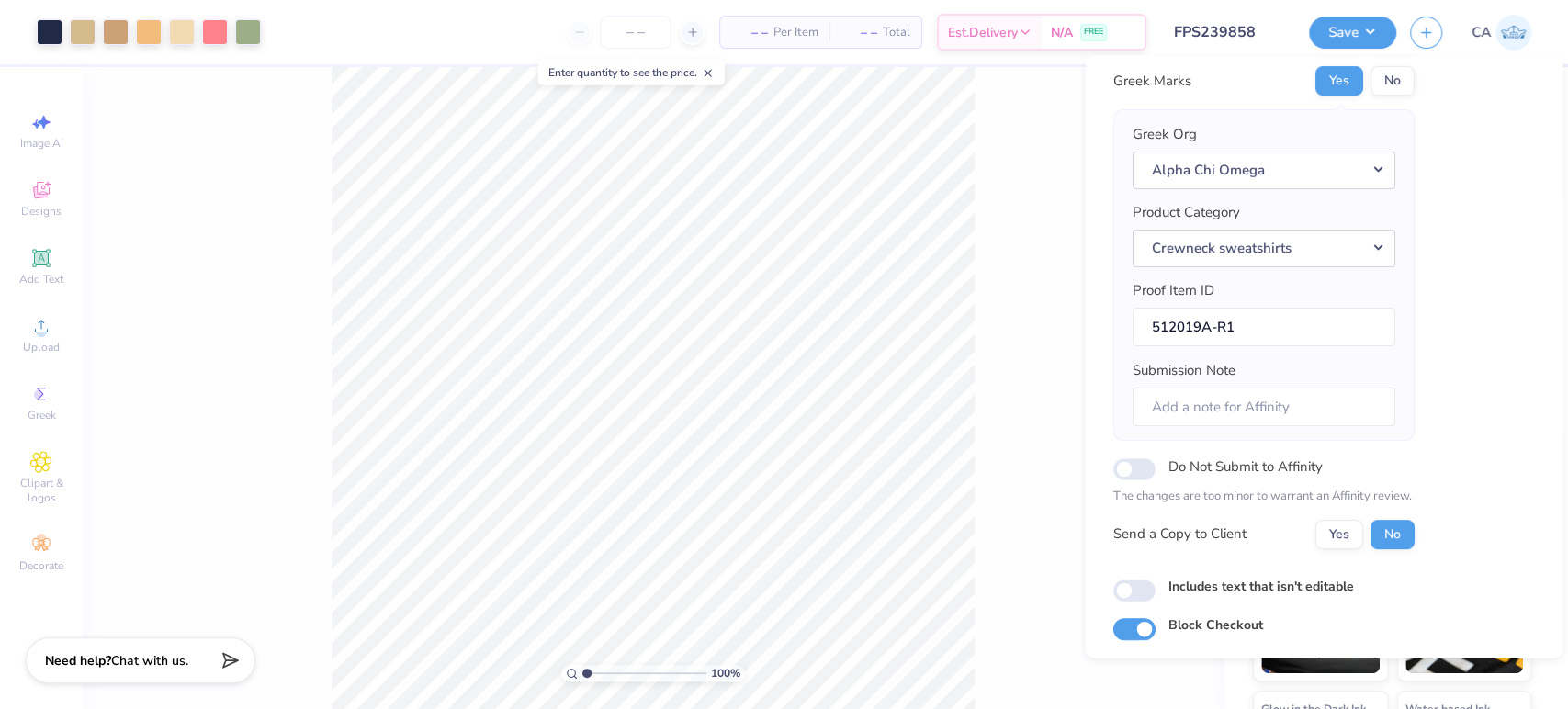
scroll to position [147, 0]
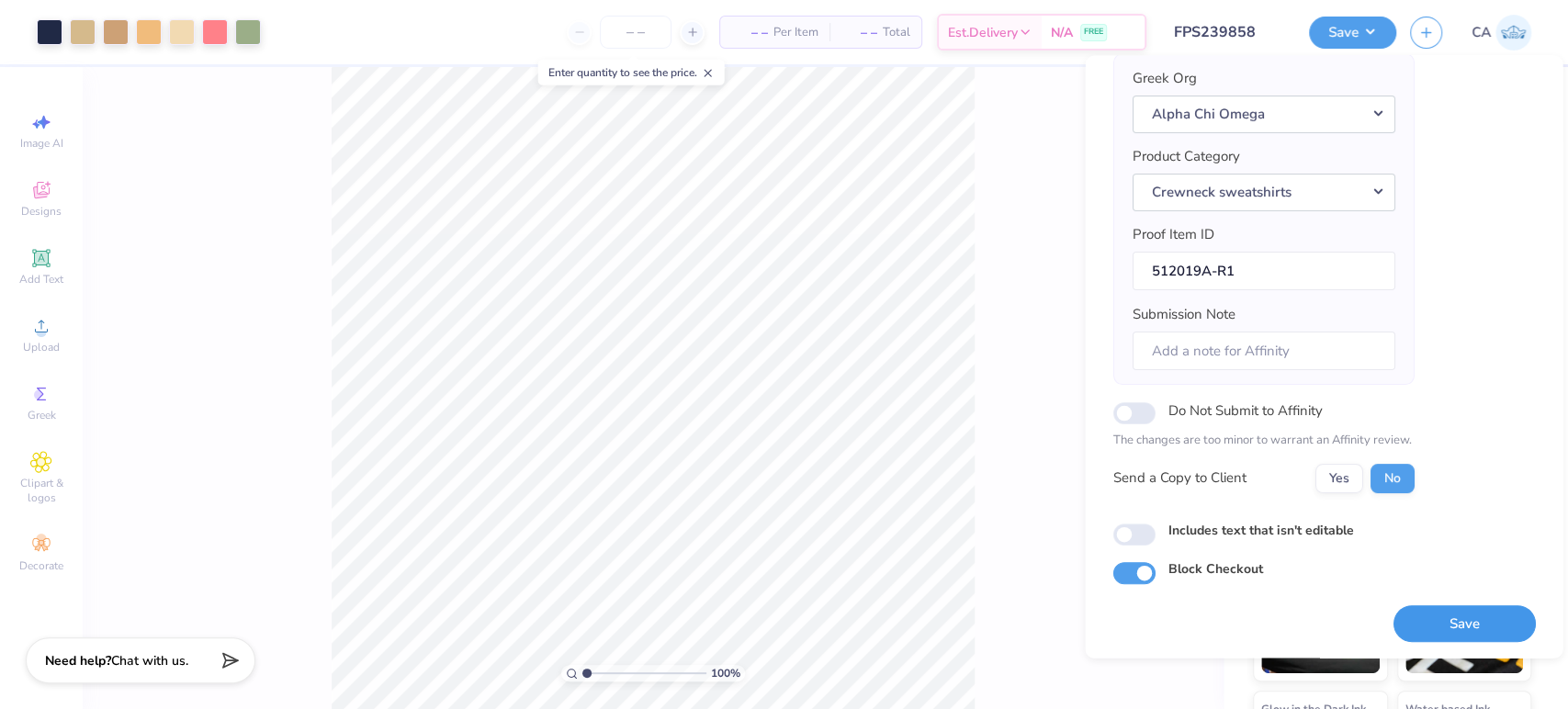
click at [1436, 615] on button "Save" at bounding box center [1463, 624] width 142 height 37
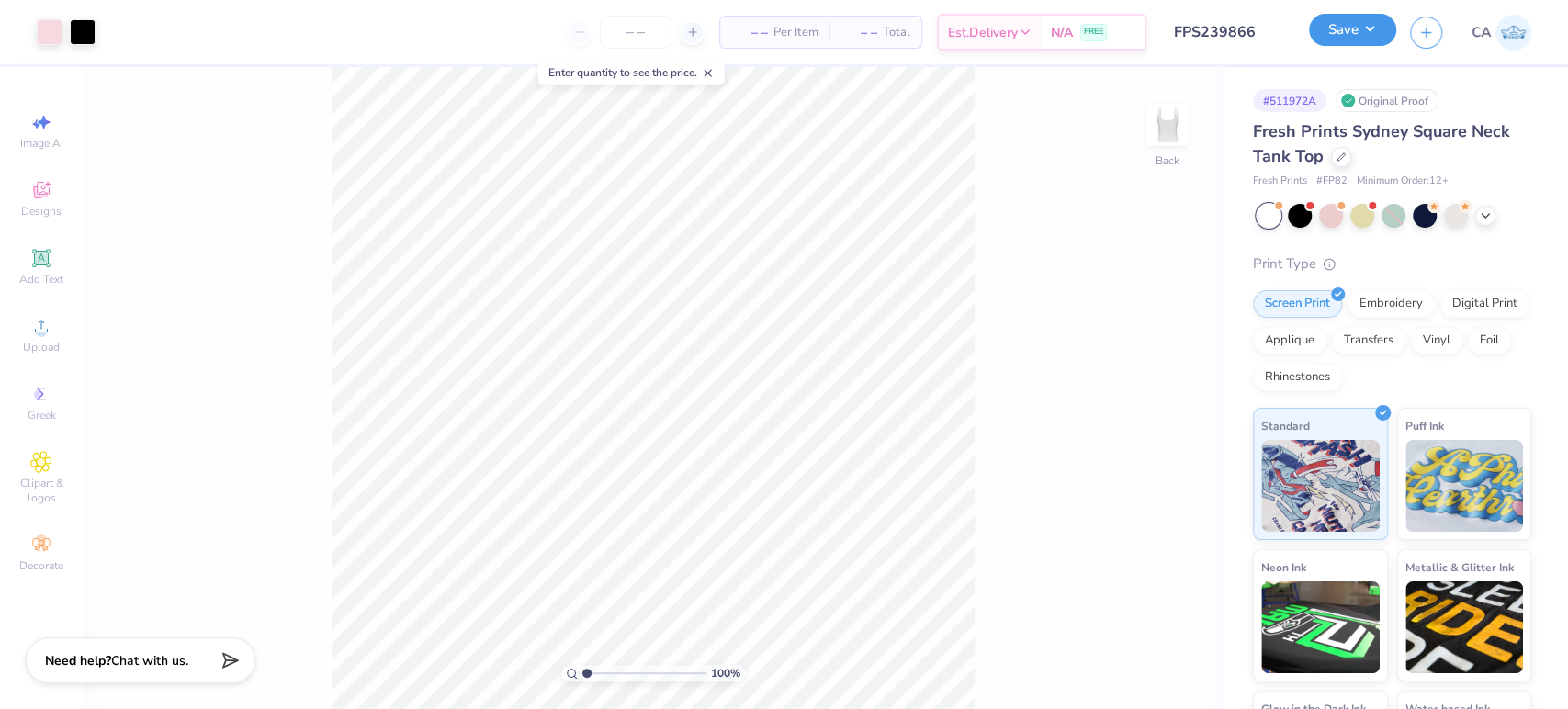
click at [1390, 32] on button "Save" at bounding box center [1352, 30] width 87 height 33
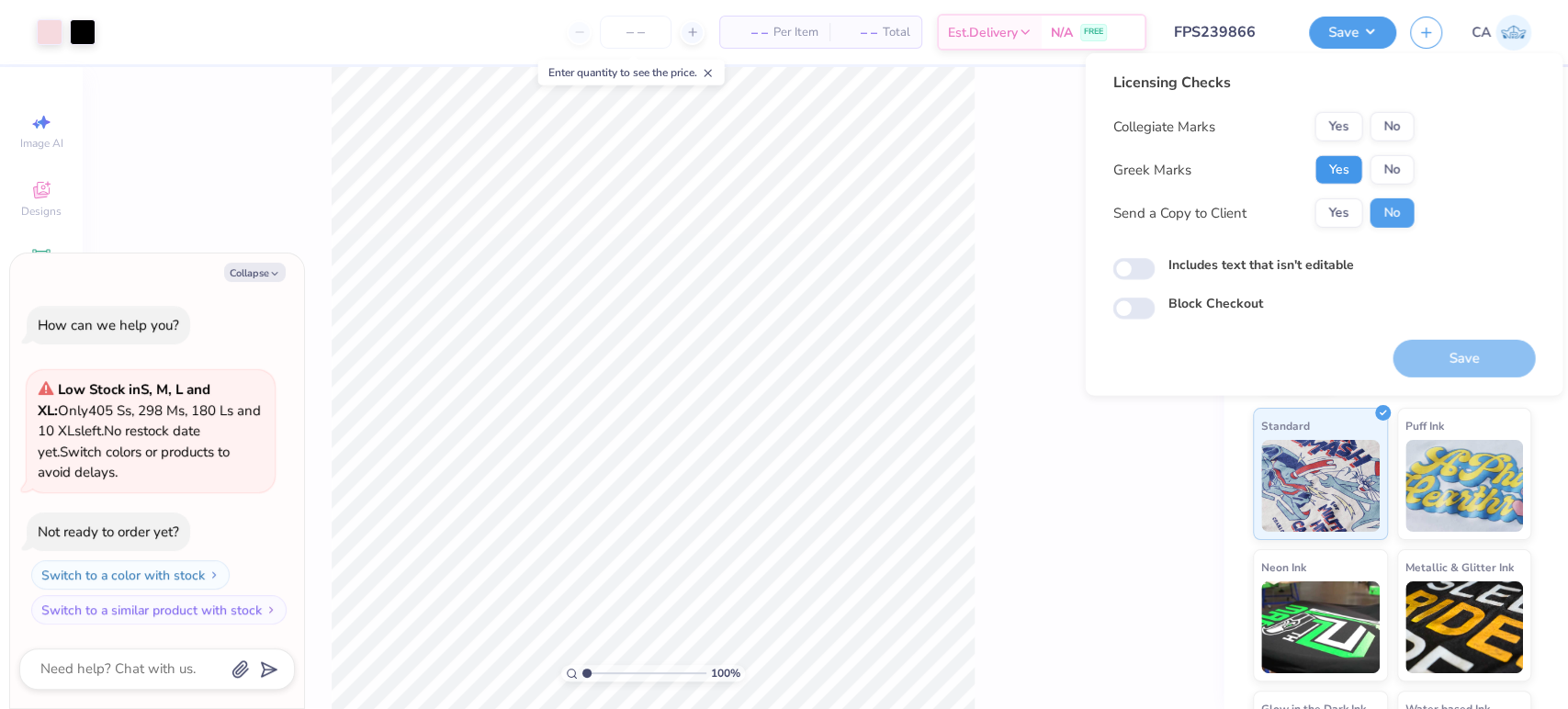
click at [1358, 167] on button "Yes" at bounding box center [1339, 170] width 48 height 30
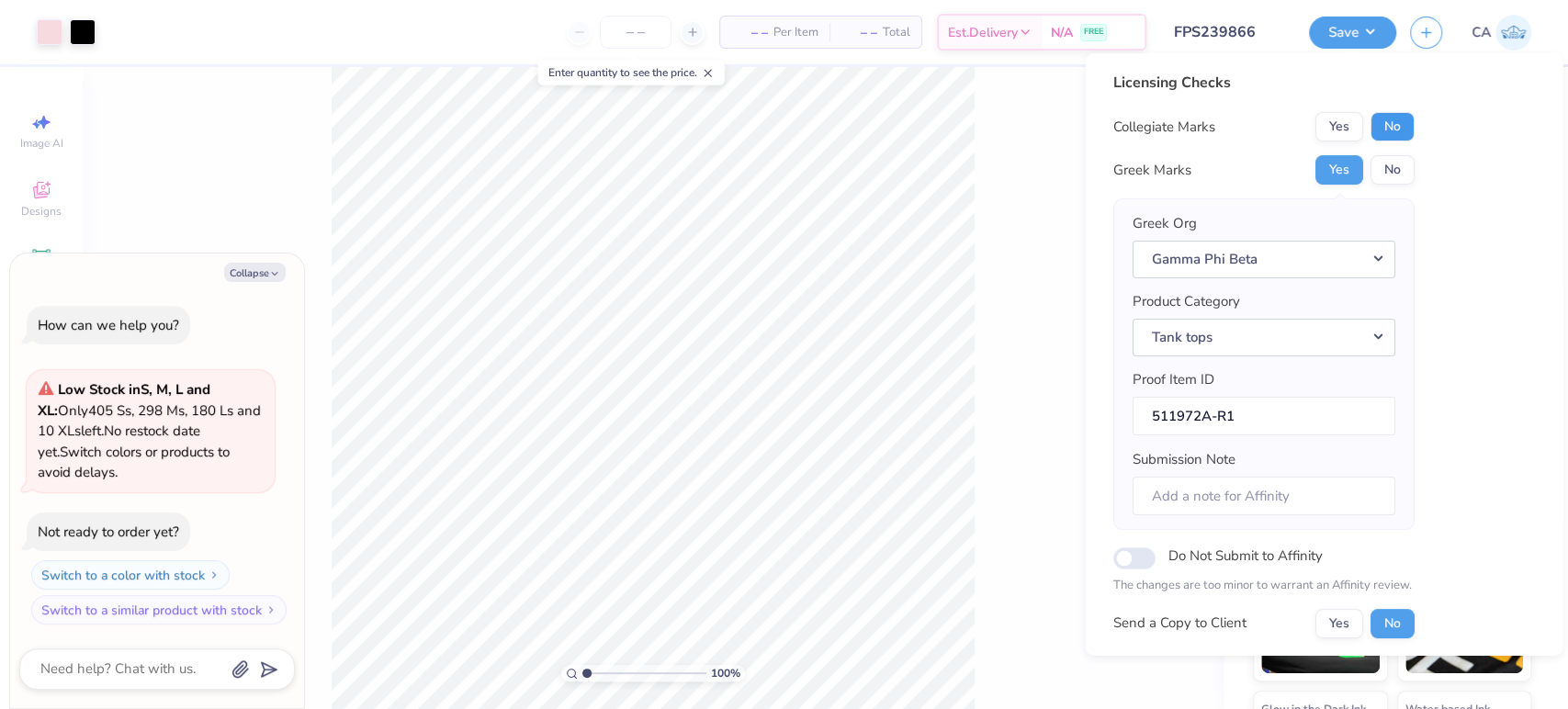
click at [1390, 118] on button "No" at bounding box center [1391, 127] width 44 height 30
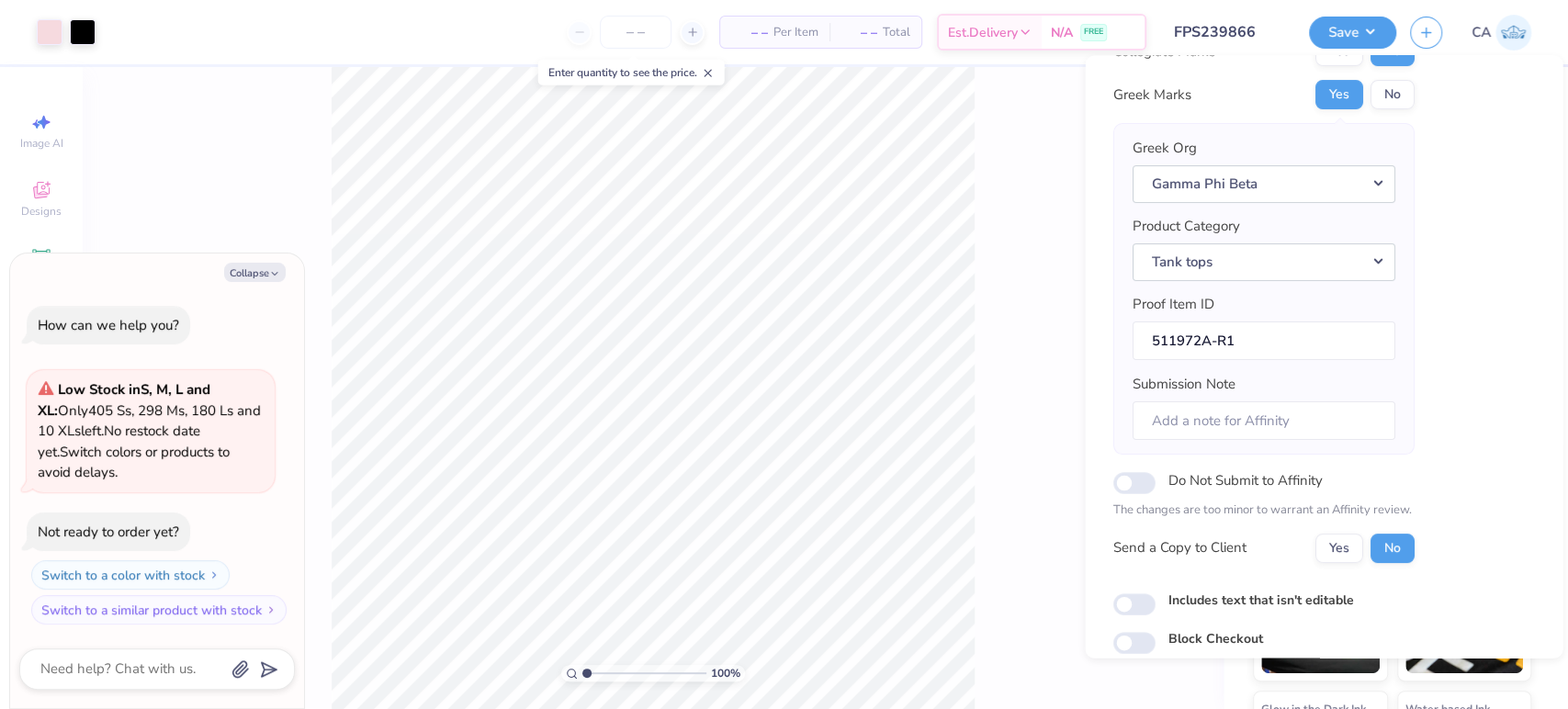
scroll to position [147, 0]
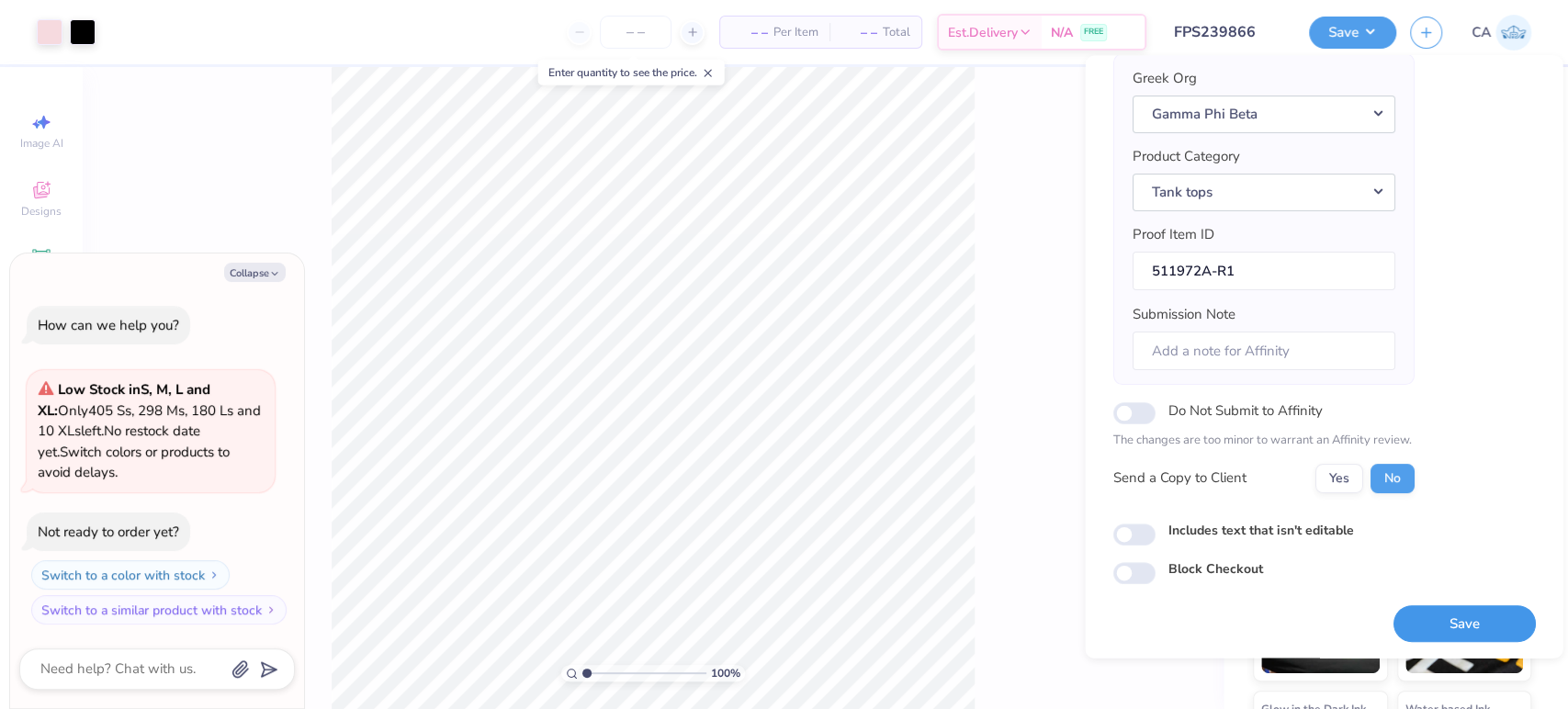
click at [1418, 616] on button "Save" at bounding box center [1463, 624] width 142 height 37
type textarea "x"
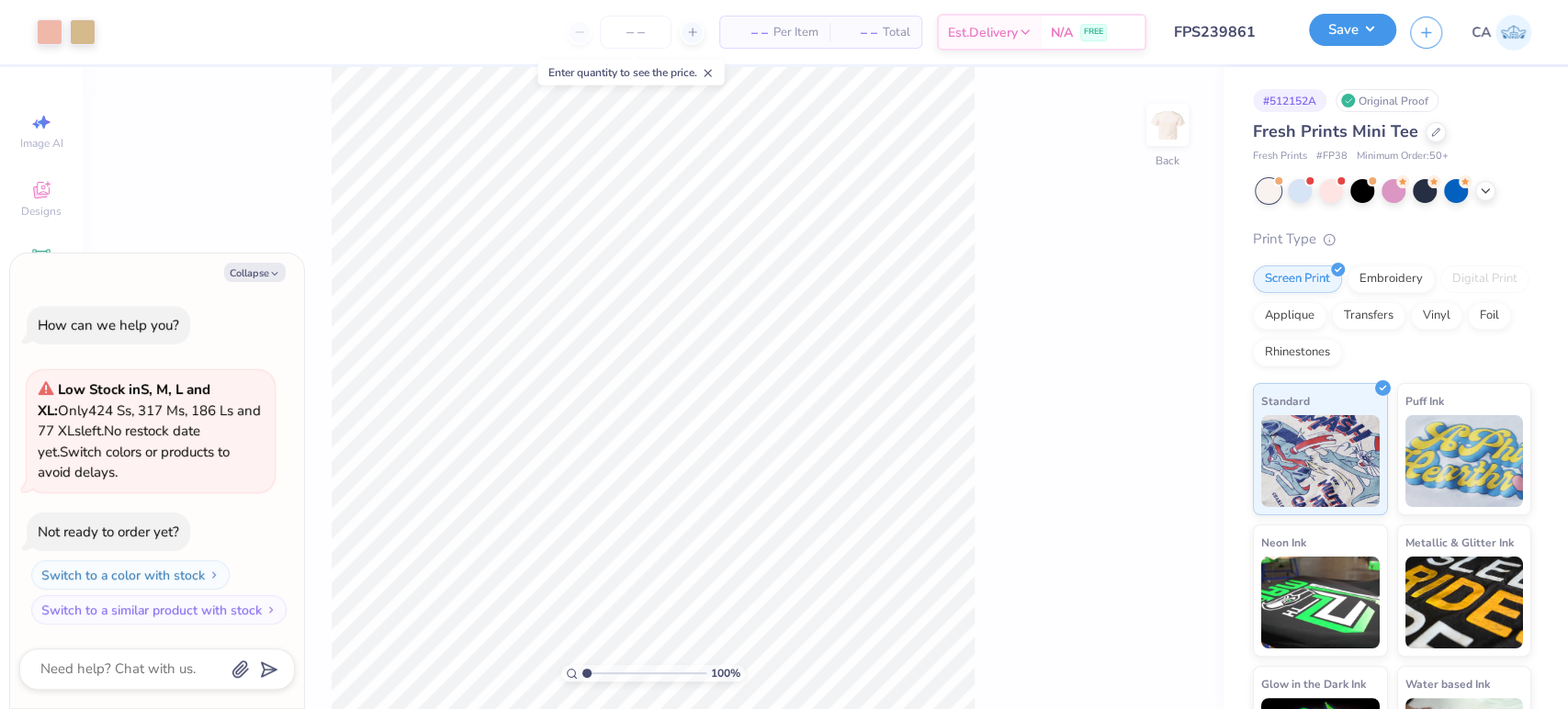
click at [1364, 35] on button "Save" at bounding box center [1352, 30] width 87 height 33
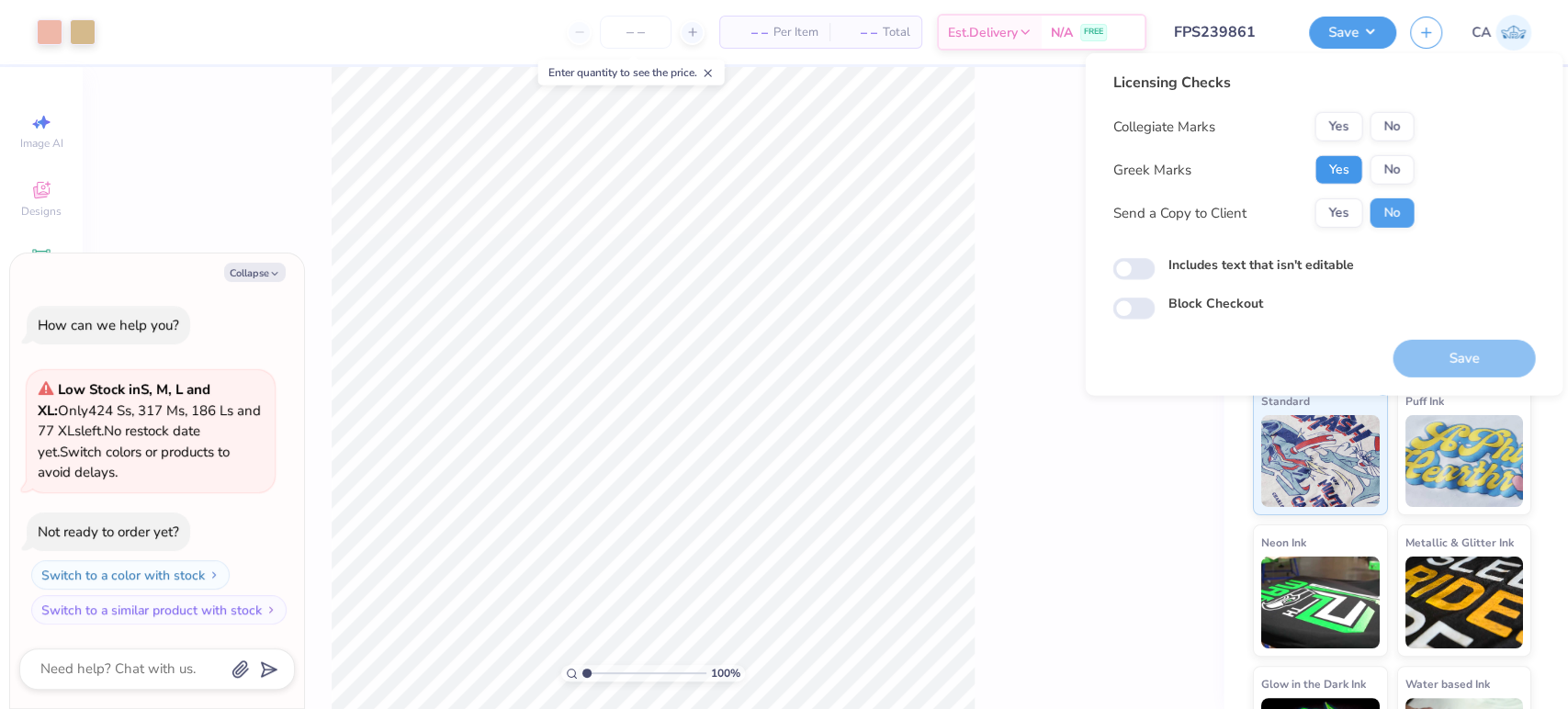
click at [1349, 160] on button "Yes" at bounding box center [1339, 170] width 48 height 30
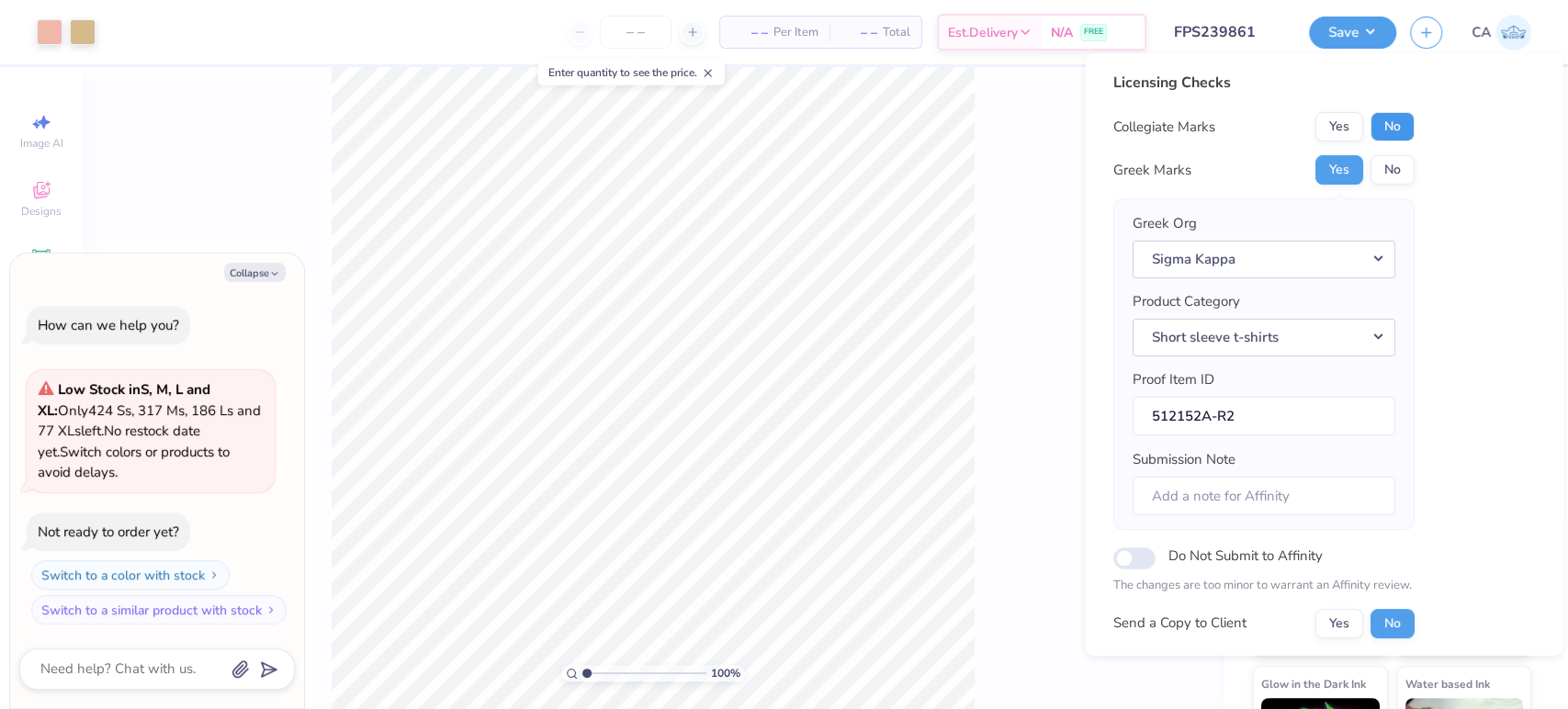
click at [1390, 128] on button "No" at bounding box center [1391, 127] width 44 height 30
type textarea "x"
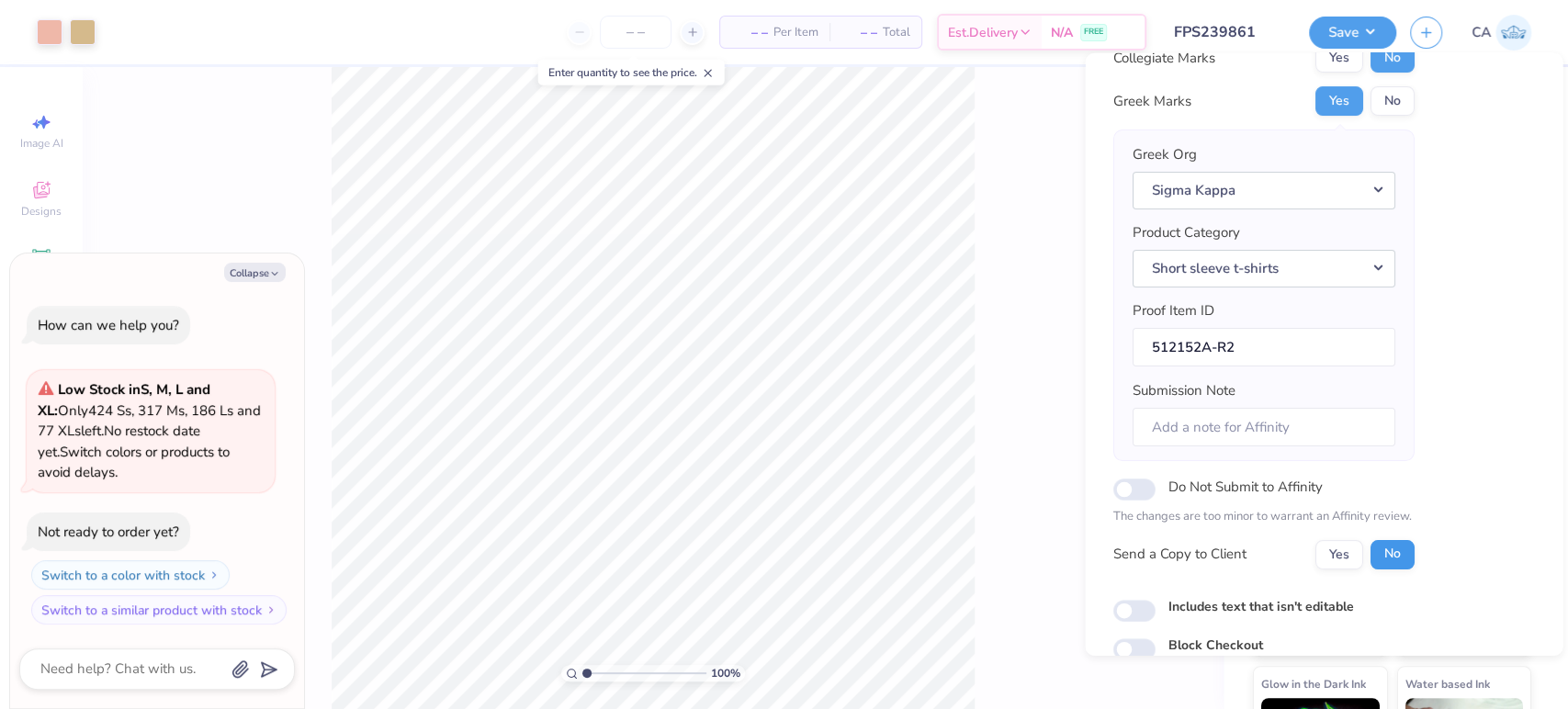
scroll to position [147, 0]
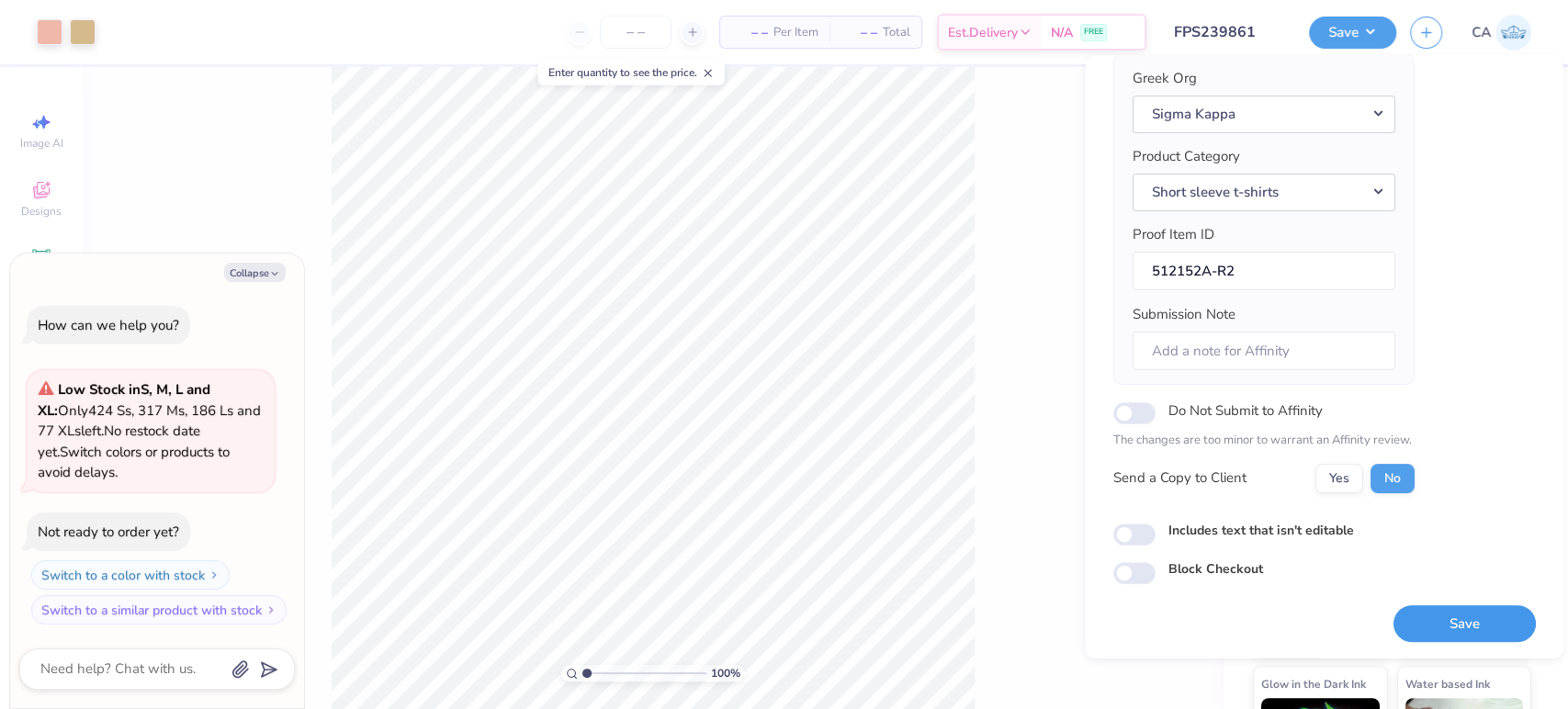
click at [1419, 623] on button "Save" at bounding box center [1463, 624] width 142 height 37
